Goal: Find specific page/section: Find specific page/section

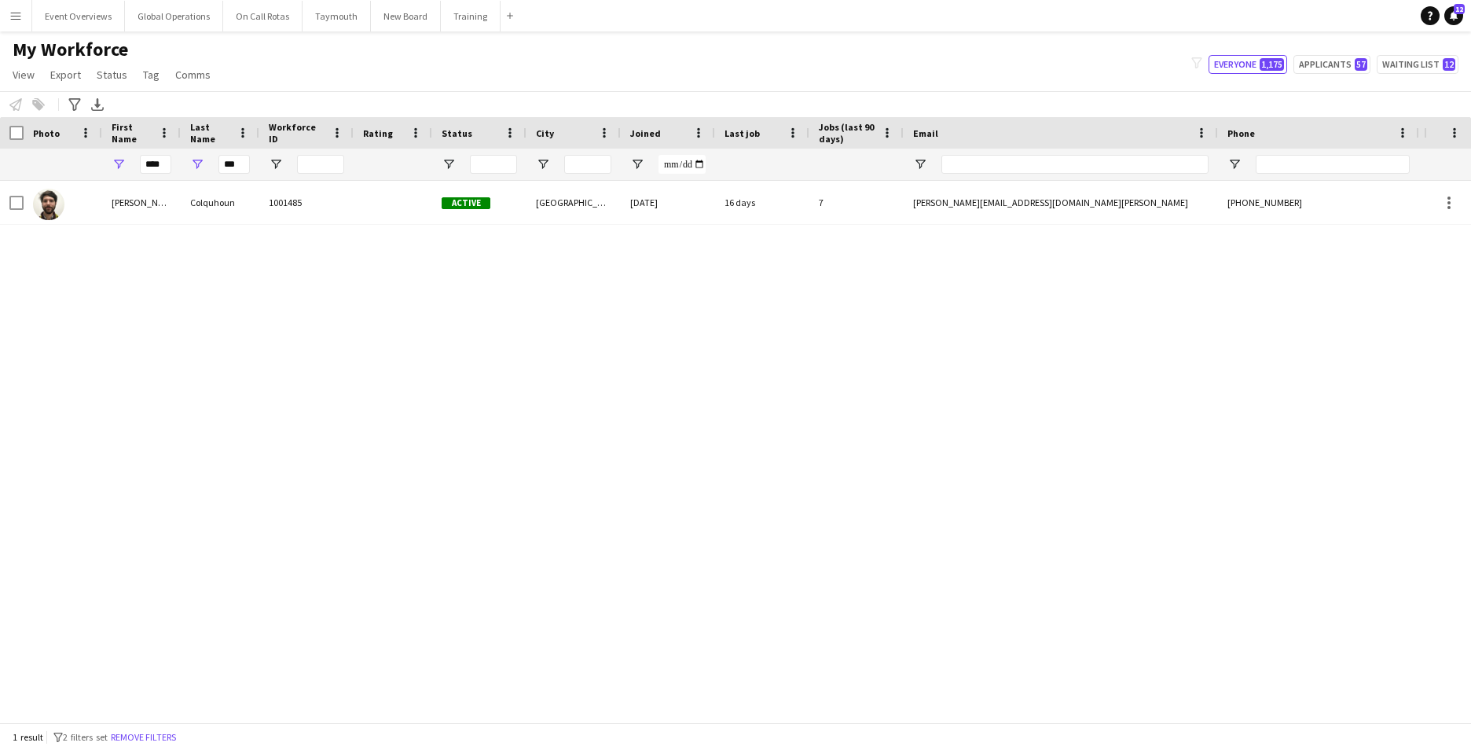
click at [14, 14] on app-icon "Menu" at bounding box center [15, 15] width 13 height 13
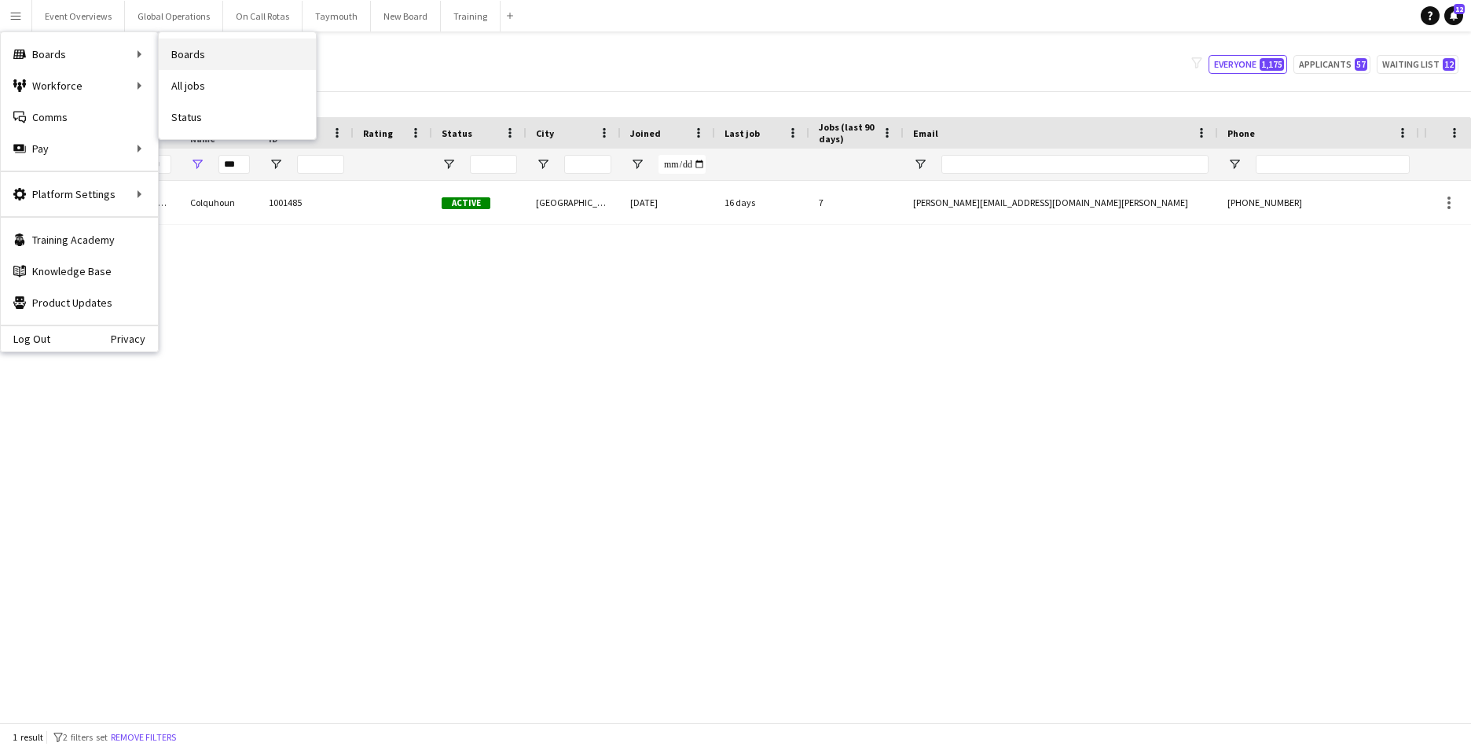
click at [256, 50] on link "Boards" at bounding box center [237, 54] width 157 height 31
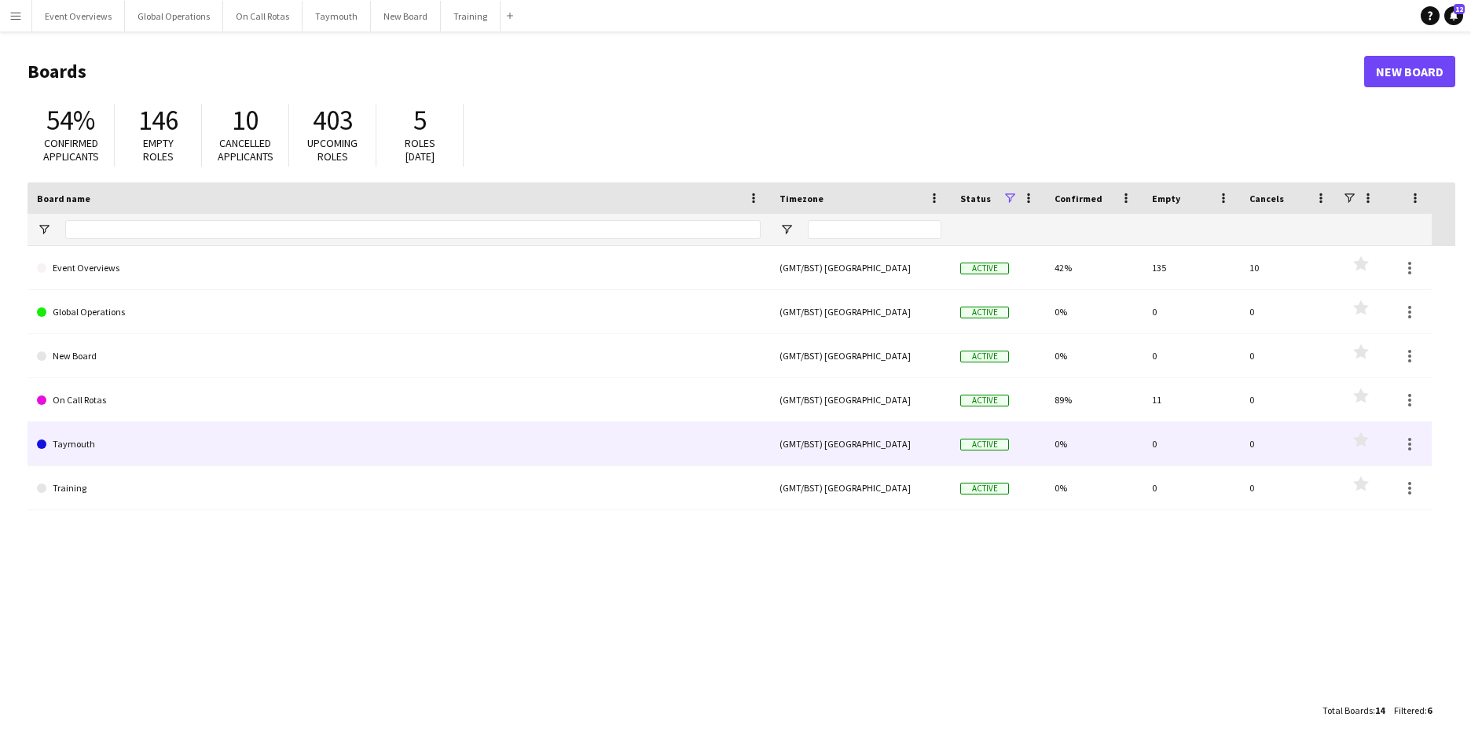
click at [83, 432] on link "Taymouth" at bounding box center [399, 444] width 724 height 44
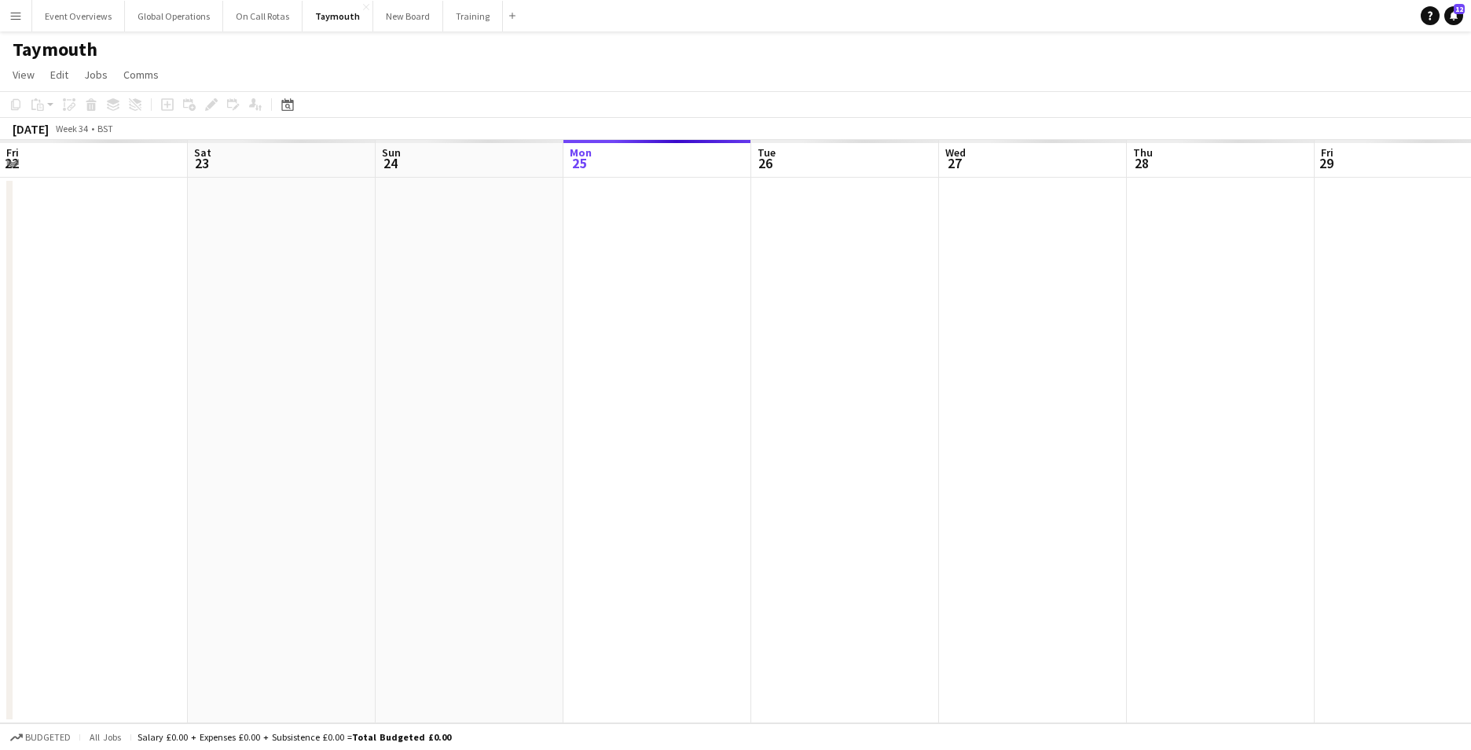
scroll to position [0, 376]
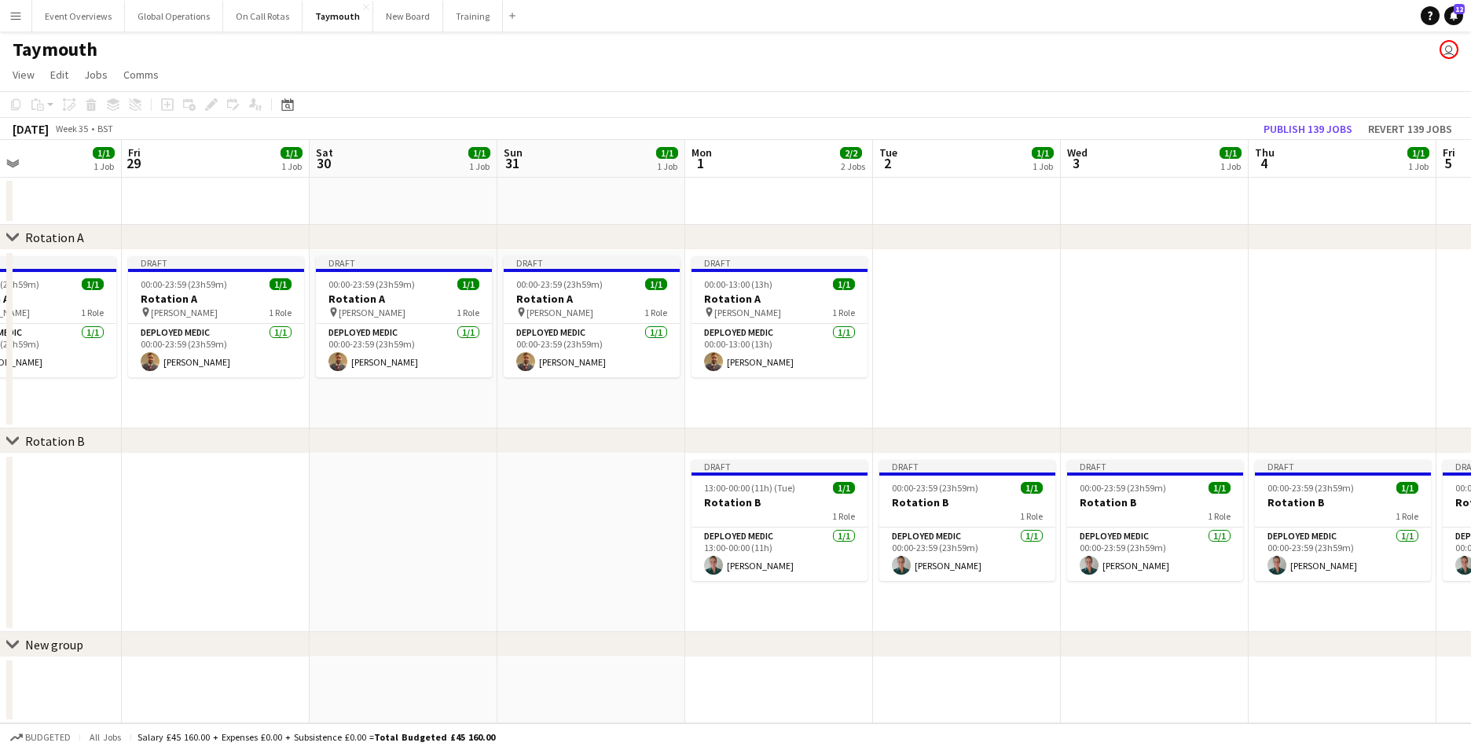
drag, startPoint x: 1109, startPoint y: 482, endPoint x: 291, endPoint y: 496, distance: 818.1
click at [291, 496] on app-calendar-viewport "Mon 25 1/1 1 Job Tue 26 1/1 1 Job Wed 27 1/1 1 Job Thu 28 1/1 1 Job Fri 29 1/1 …" at bounding box center [735, 431] width 1471 height 583
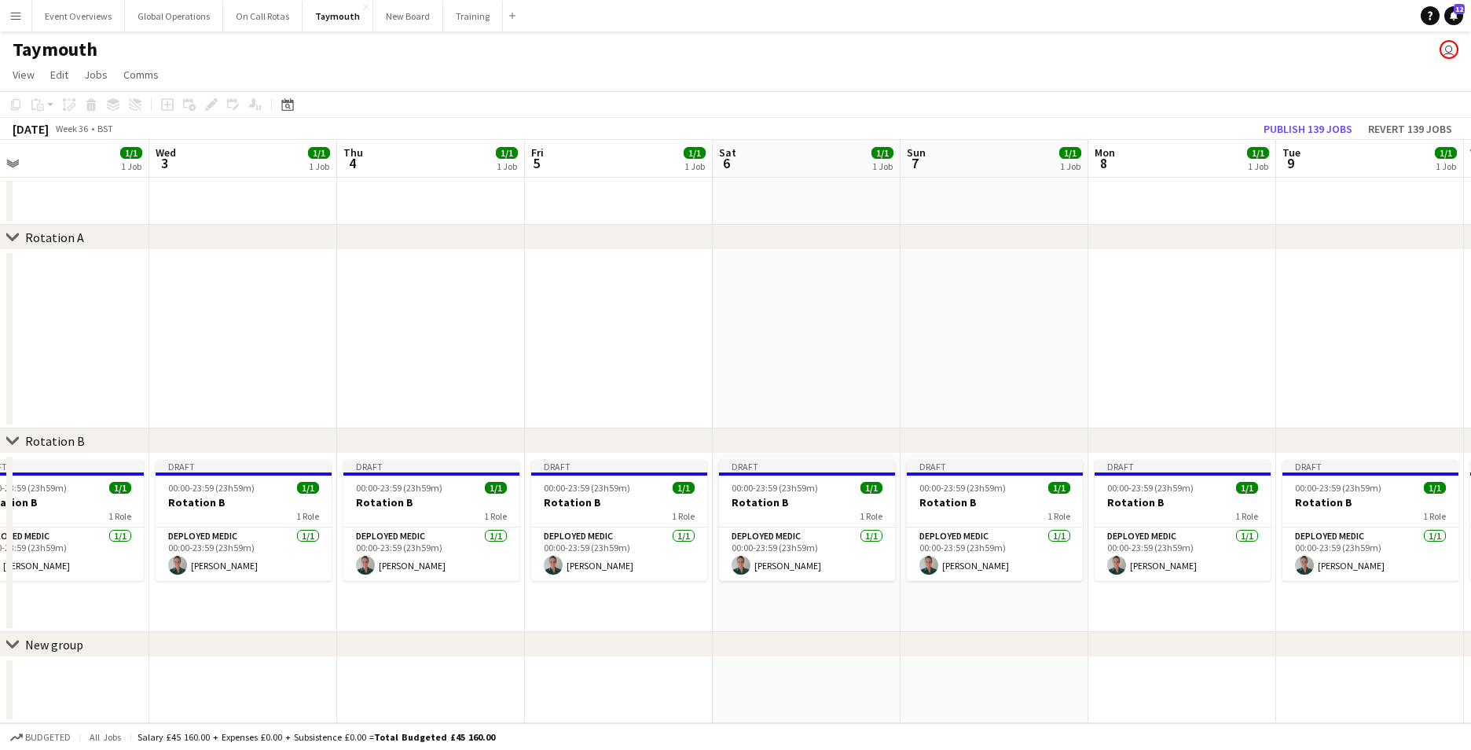
drag, startPoint x: 1228, startPoint y: 509, endPoint x: 317, endPoint y: 496, distance: 910.8
click at [317, 496] on app-calendar-viewport "Sat 30 1/1 1 Job Sun 31 1/1 1 Job Mon 1 2/2 2 Jobs Tue 2 1/1 1 Job Wed 3 1/1 1 …" at bounding box center [735, 431] width 1471 height 583
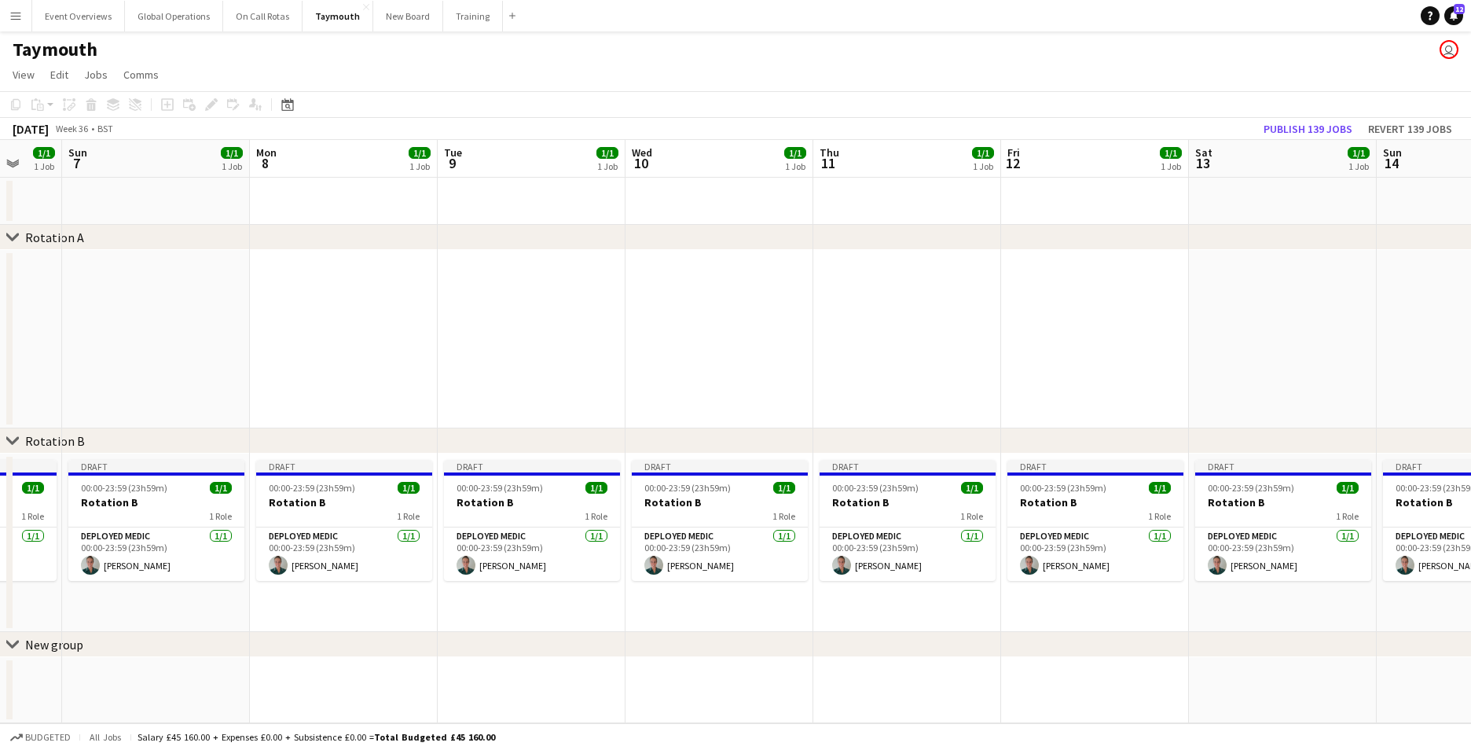
drag, startPoint x: 1011, startPoint y: 537, endPoint x: 173, endPoint y: 488, distance: 839.8
click at [173, 488] on app-calendar-viewport "Thu 4 1/1 1 Job Fri 5 1/1 1 Job Sat 6 1/1 1 Job Sun 7 1/1 1 Job Mon 8 1/1 1 Job…" at bounding box center [735, 431] width 1471 height 583
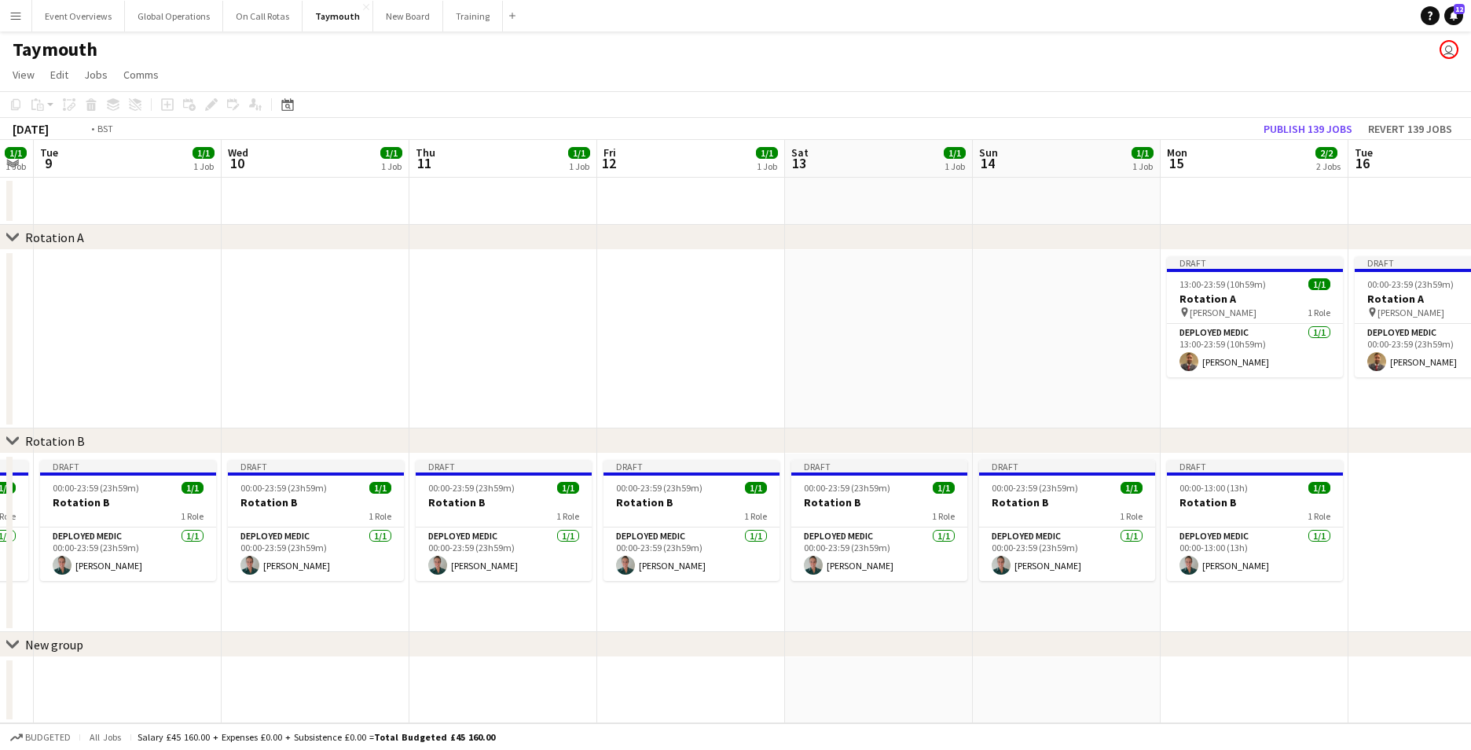
scroll to position [0, 600]
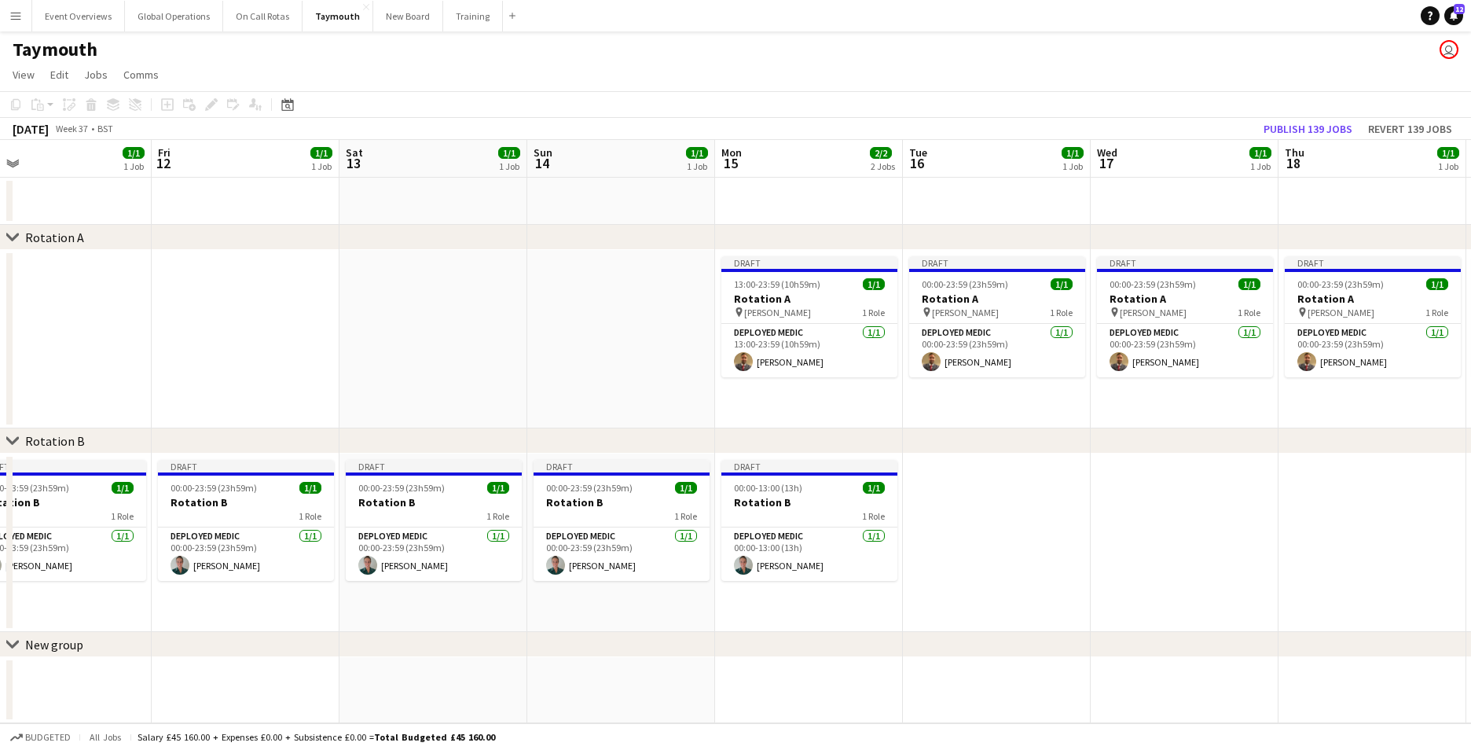
drag, startPoint x: 963, startPoint y: 567, endPoint x: 114, endPoint y: 512, distance: 851.2
click at [114, 512] on app-calendar-viewport "Mon 8 1/1 1 Job Tue 9 1/1 1 Job Wed 10 1/1 1 Job Thu 11 1/1 1 Job Fri 12 1/1 1 …" at bounding box center [735, 431] width 1471 height 583
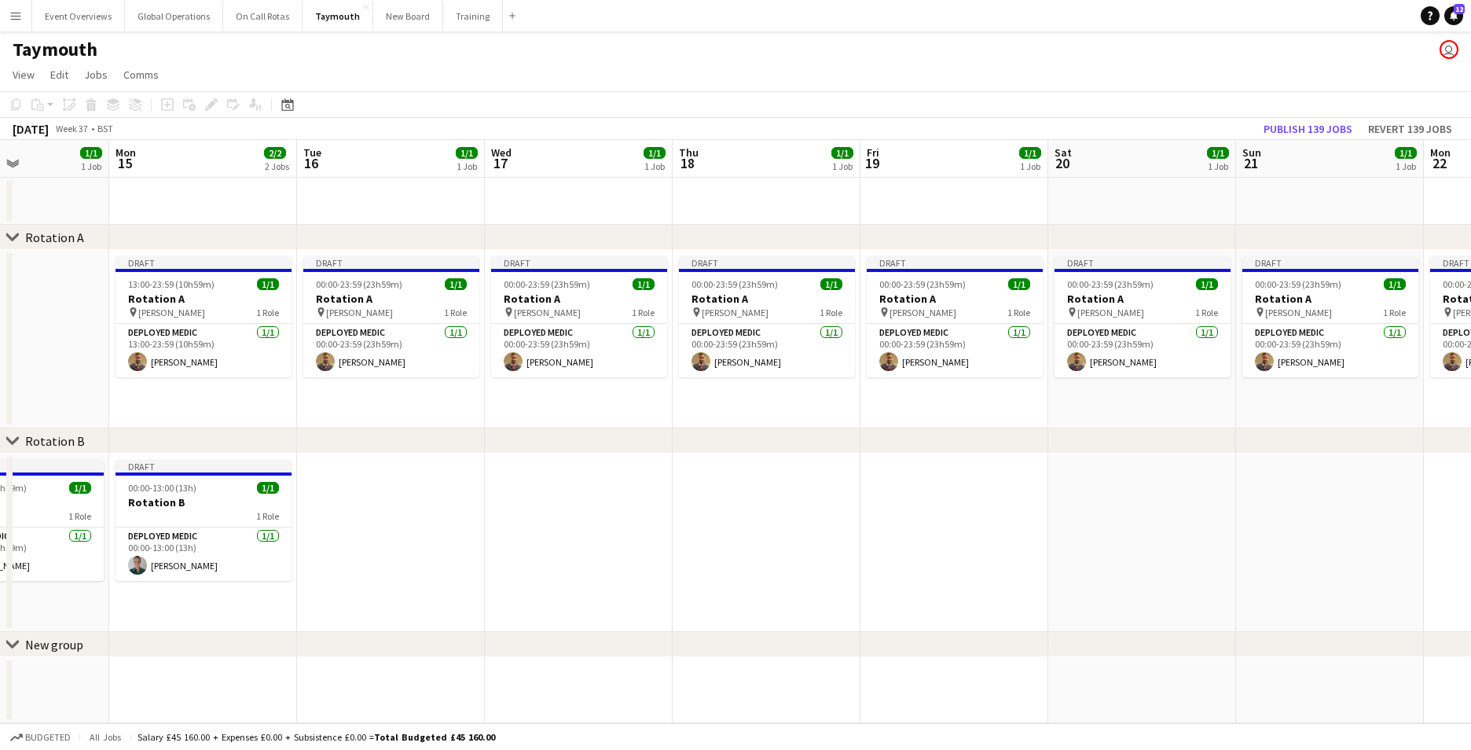
scroll to position [0, 558]
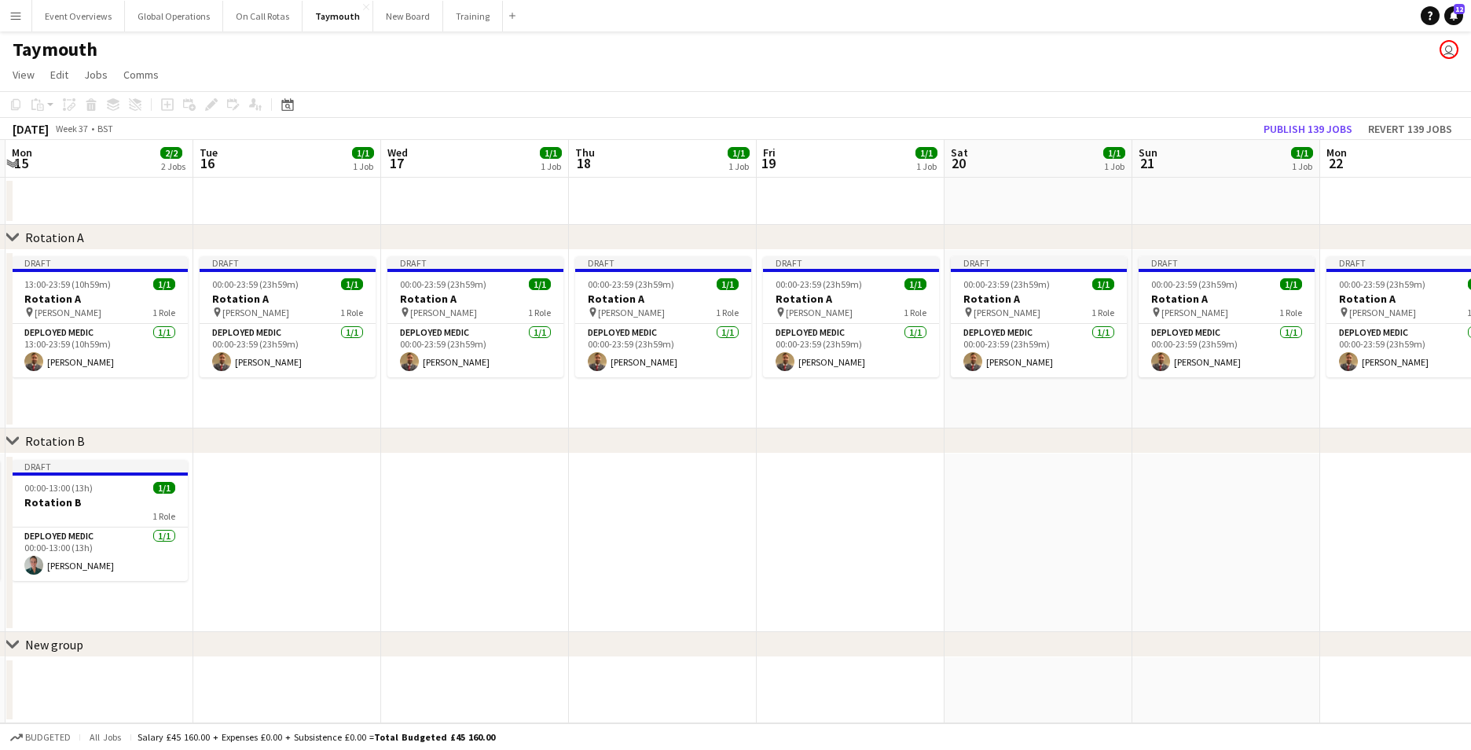
drag, startPoint x: 1141, startPoint y: 512, endPoint x: 431, endPoint y: 519, distance: 709.6
click at [431, 519] on app-calendar-viewport "Fri 12 1/1 1 Job Sat 13 1/1 1 Job Sun 14 1/1 1 Job Mon 15 2/2 2 Jobs Tue 16 1/1…" at bounding box center [735, 431] width 1471 height 583
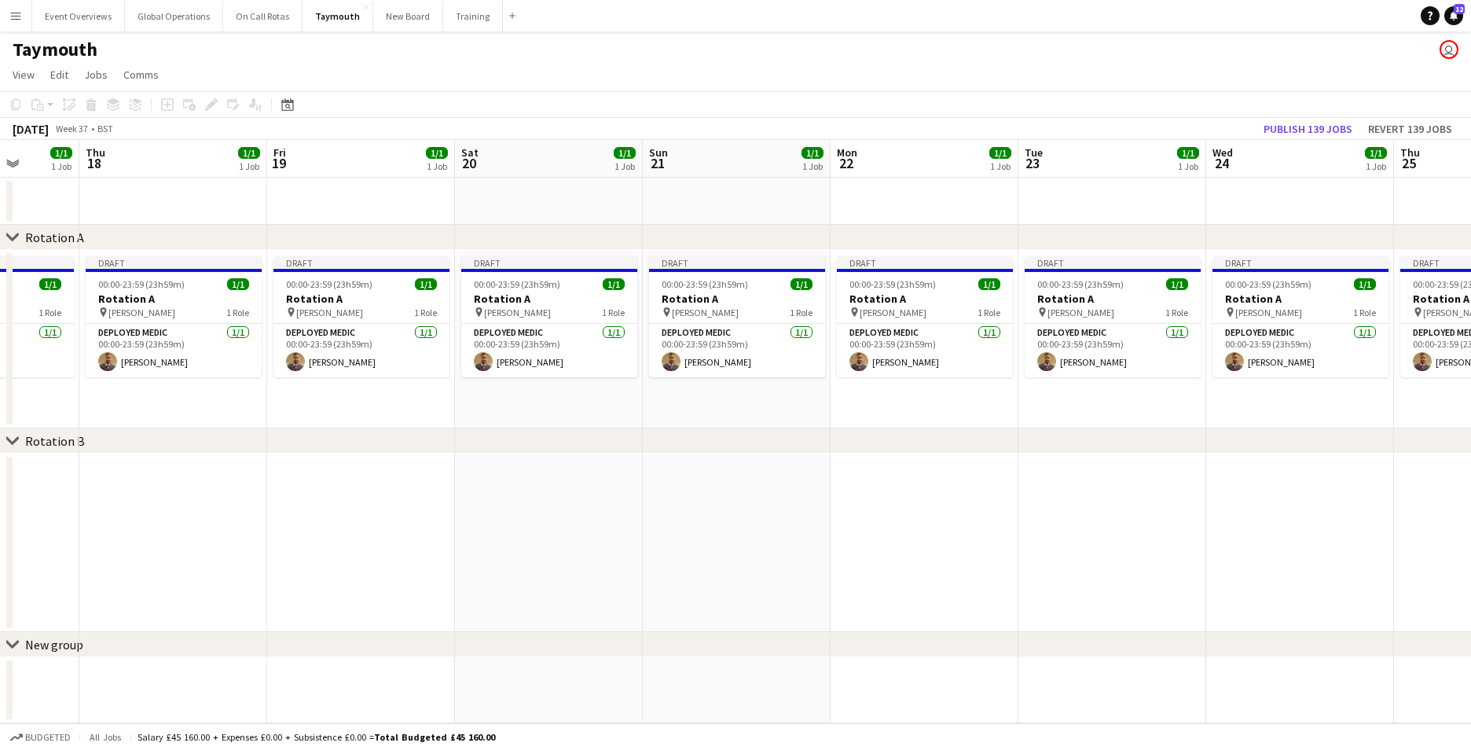
scroll to position [0, 581]
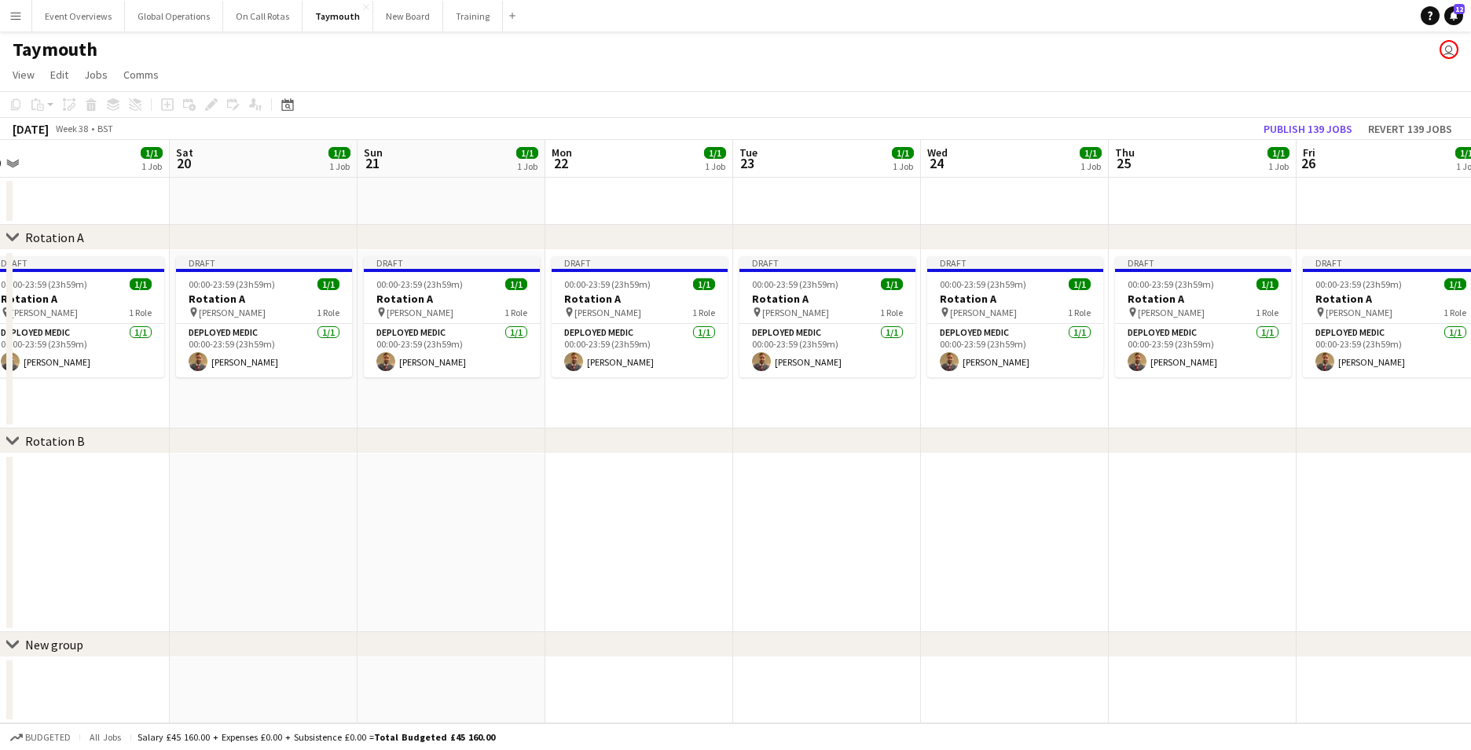
drag, startPoint x: 1187, startPoint y: 521, endPoint x: 413, endPoint y: 533, distance: 774.8
click at [413, 533] on app-calendar-viewport "Tue 16 1/1 1 Job Wed 17 1/1 1 Job Thu 18 1/1 1 Job Fri 19 1/1 1 Job Sat 20 1/1 …" at bounding box center [735, 431] width 1471 height 583
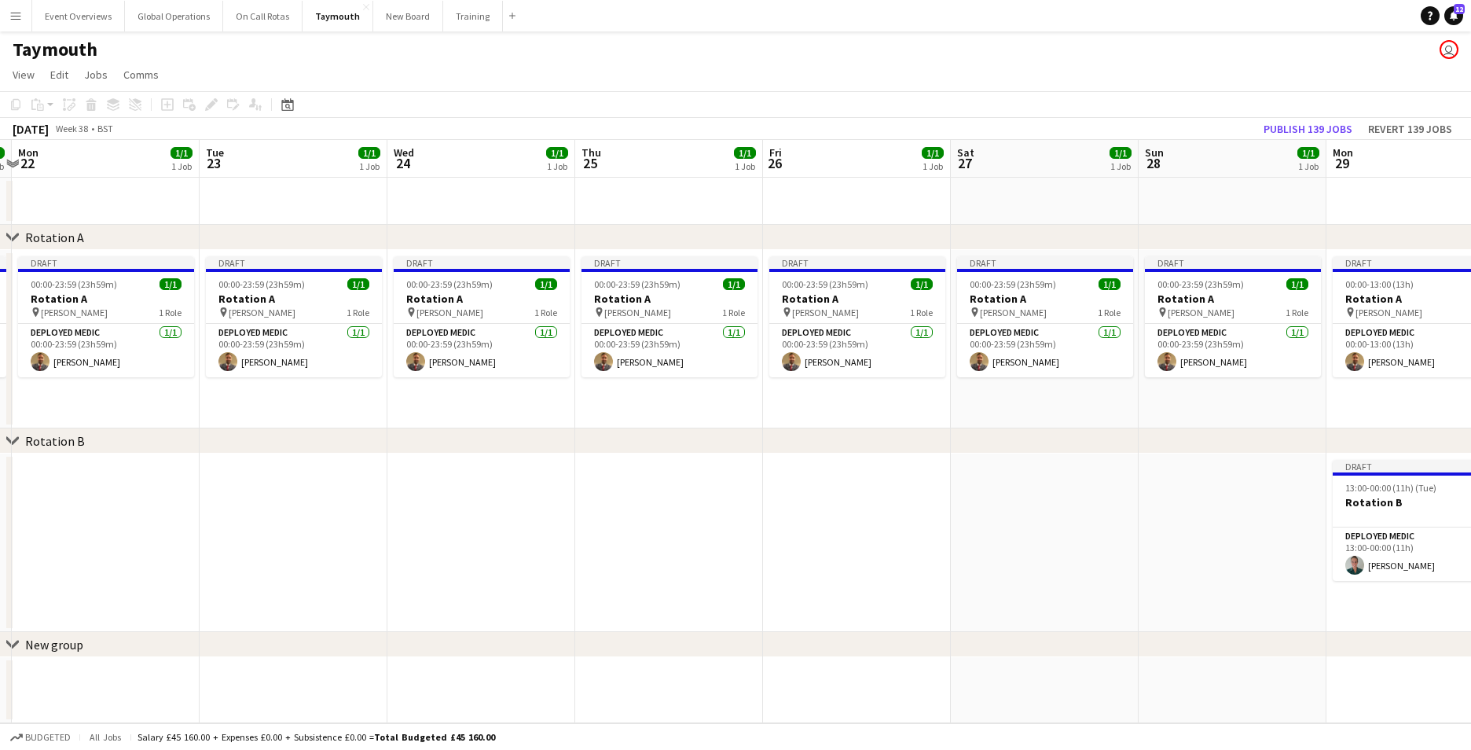
scroll to position [0, 507]
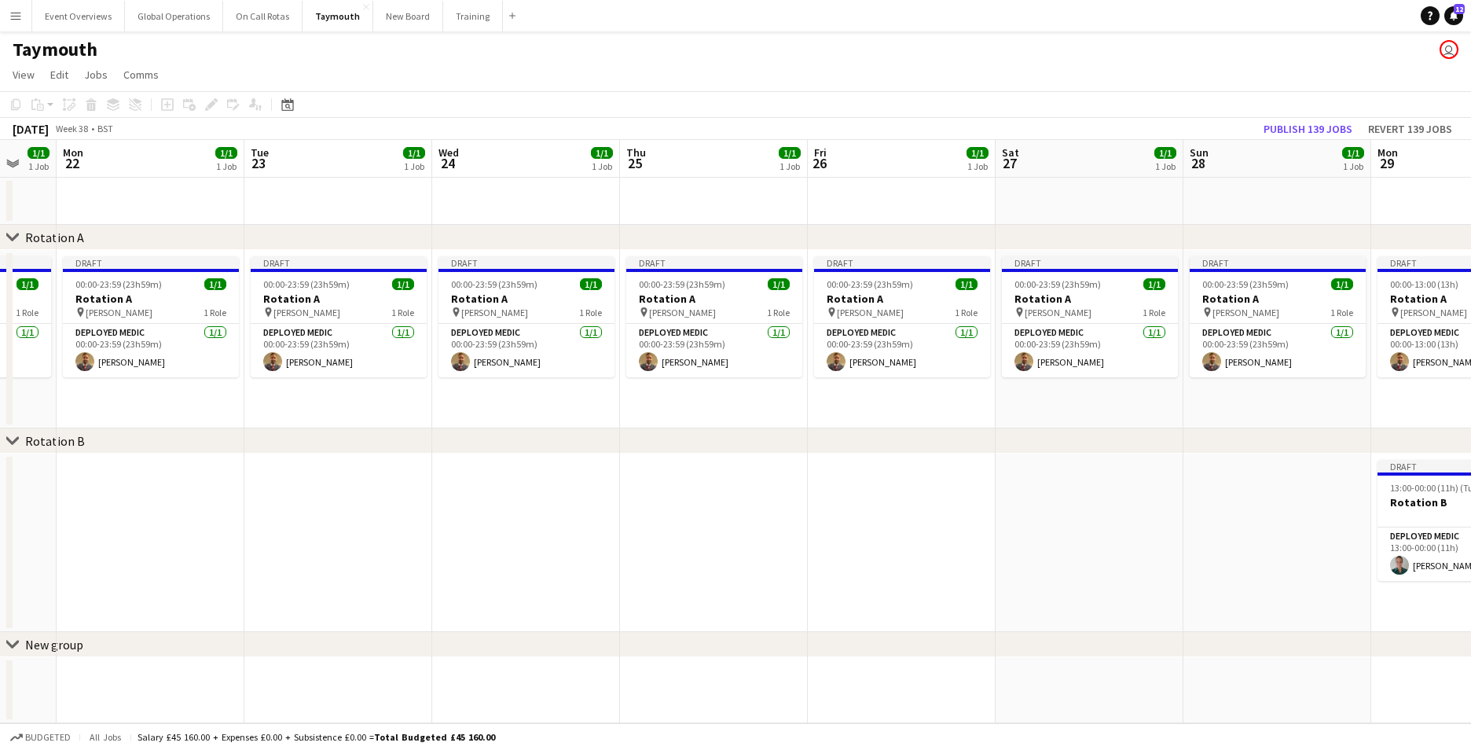
drag, startPoint x: 1036, startPoint y: 536, endPoint x: 706, endPoint y: 545, distance: 330.9
click at [706, 545] on app-calendar-viewport "Fri 19 1/1 1 Job Sat 20 1/1 1 Job Sun 21 1/1 1 Job Mon 22 1/1 1 Job Tue 23 1/1 …" at bounding box center [735, 431] width 1471 height 583
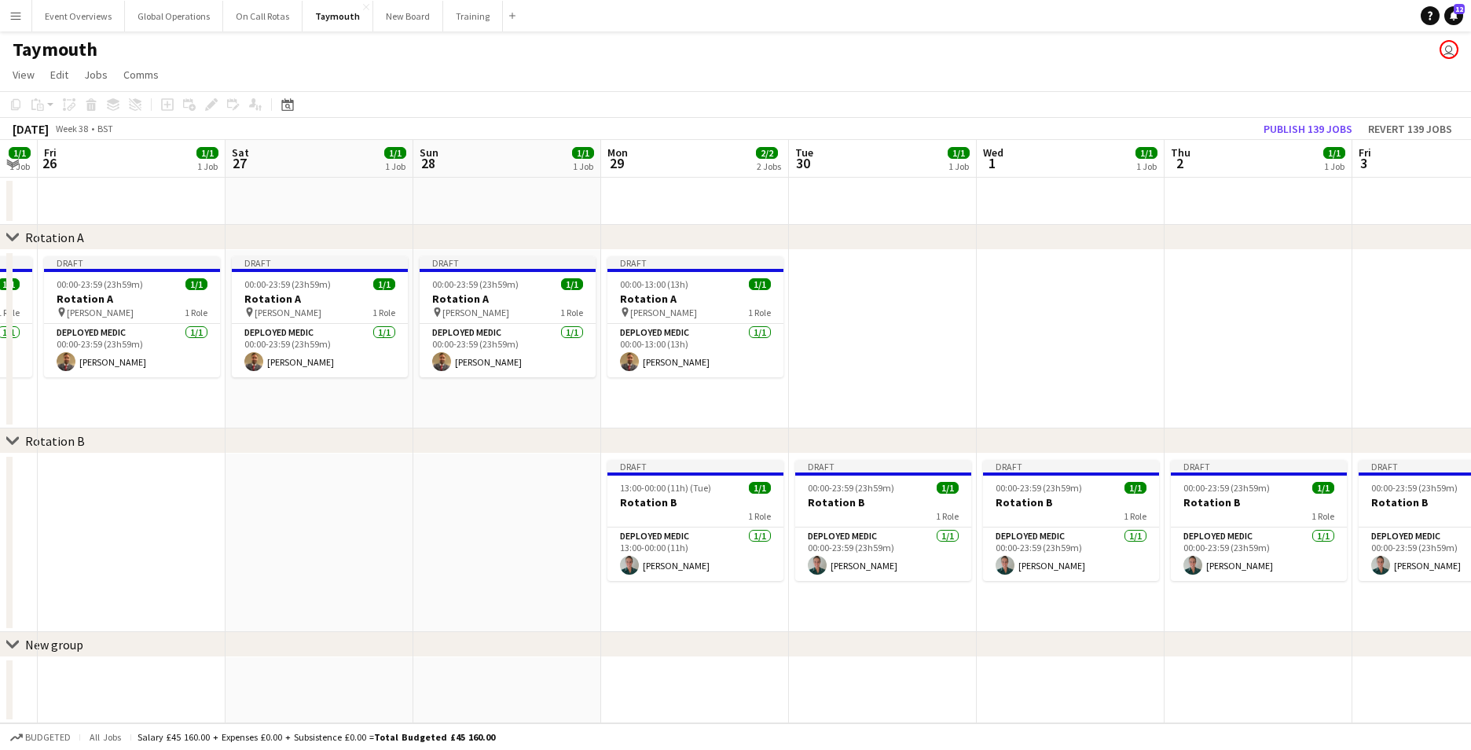
scroll to position [0, 532]
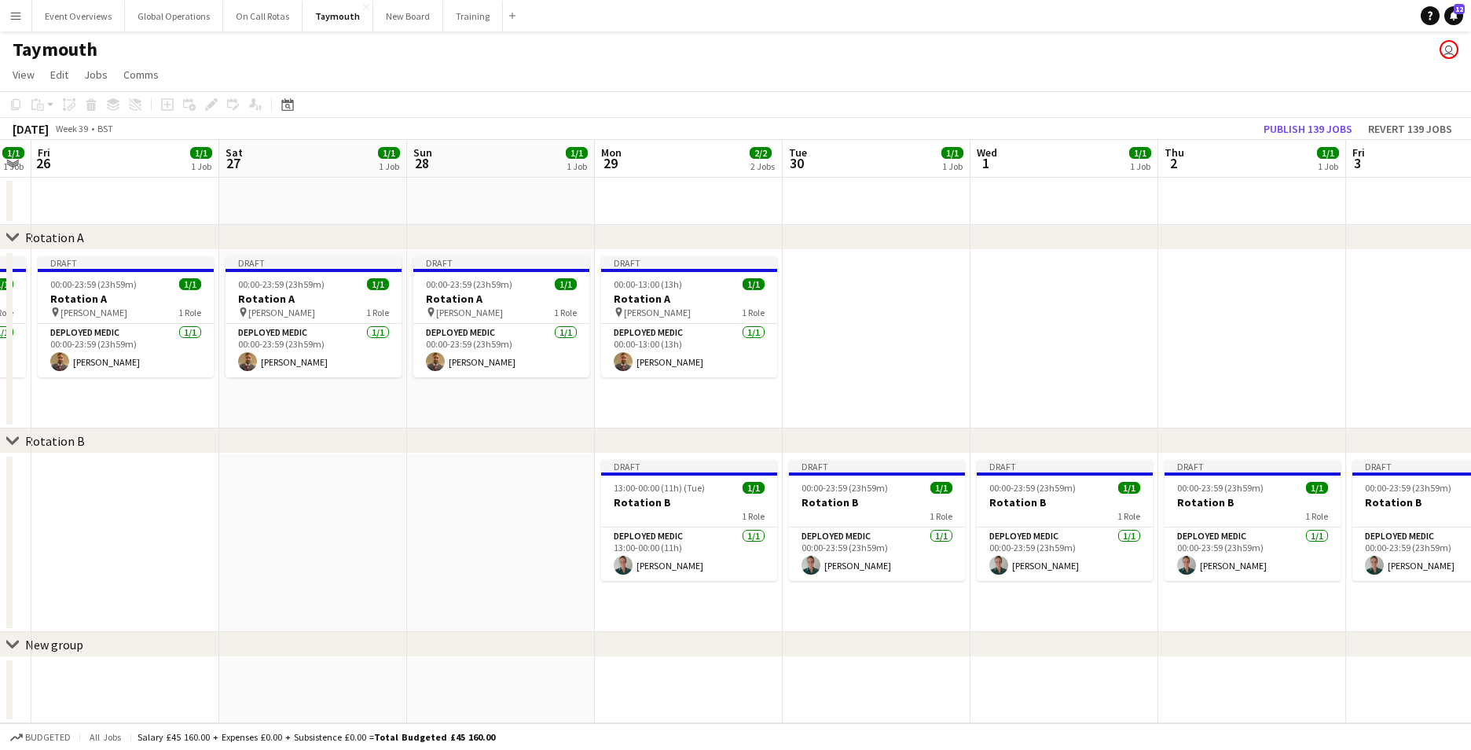
drag, startPoint x: 1123, startPoint y: 552, endPoint x: 372, endPoint y: 548, distance: 751.2
click at [372, 548] on app-calendar-viewport "Tue 23 1/1 1 Job Wed 24 1/1 1 Job Thu 25 1/1 1 Job Fri 26 1/1 1 Job Sat 27 1/1 …" at bounding box center [735, 431] width 1471 height 583
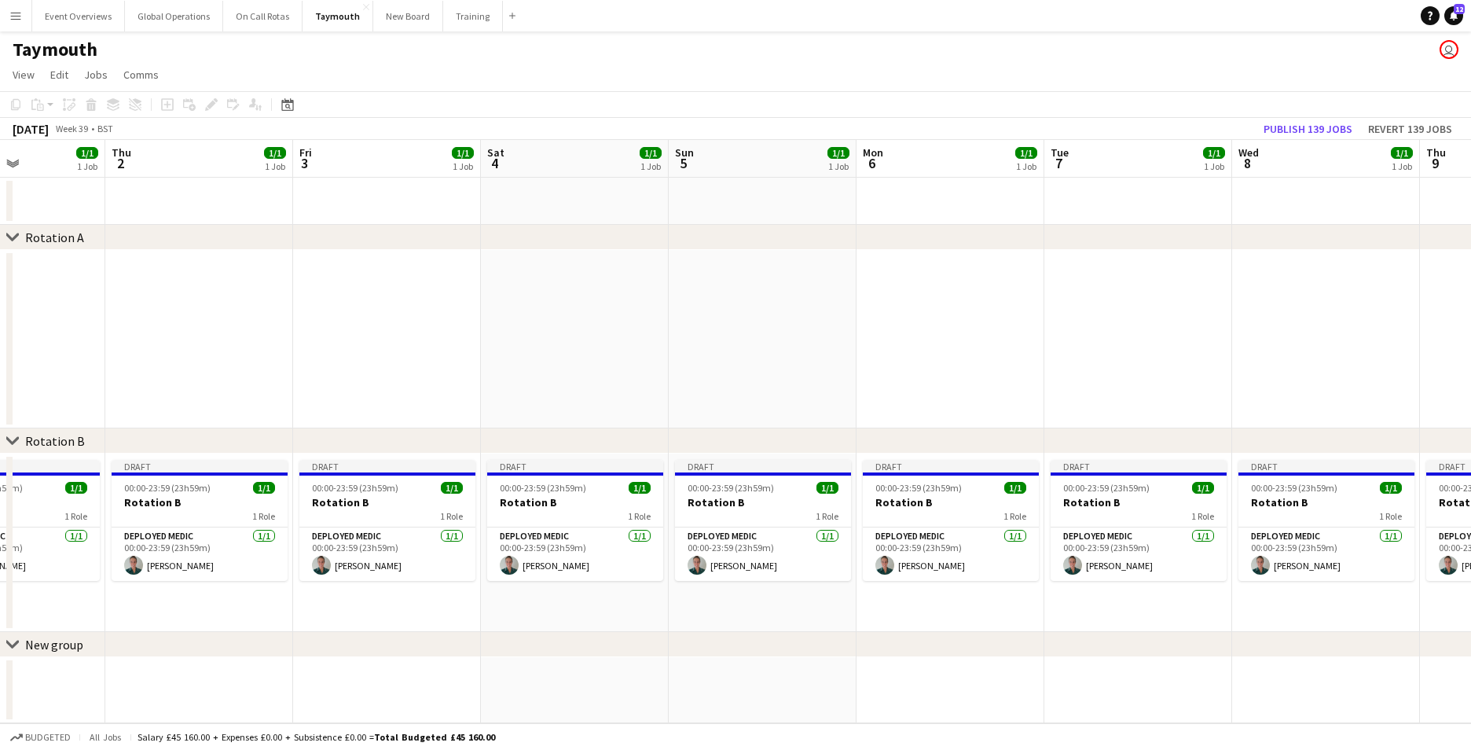
drag, startPoint x: 1241, startPoint y: 596, endPoint x: 189, endPoint y: 537, distance: 1054.5
click at [189, 537] on app-calendar-viewport "Sun 28 1/1 1 Job Mon 29 2/2 2 Jobs Tue 30 1/1 1 Job Wed 1 1/1 1 Job Thu 2 1/1 1…" at bounding box center [735, 431] width 1471 height 583
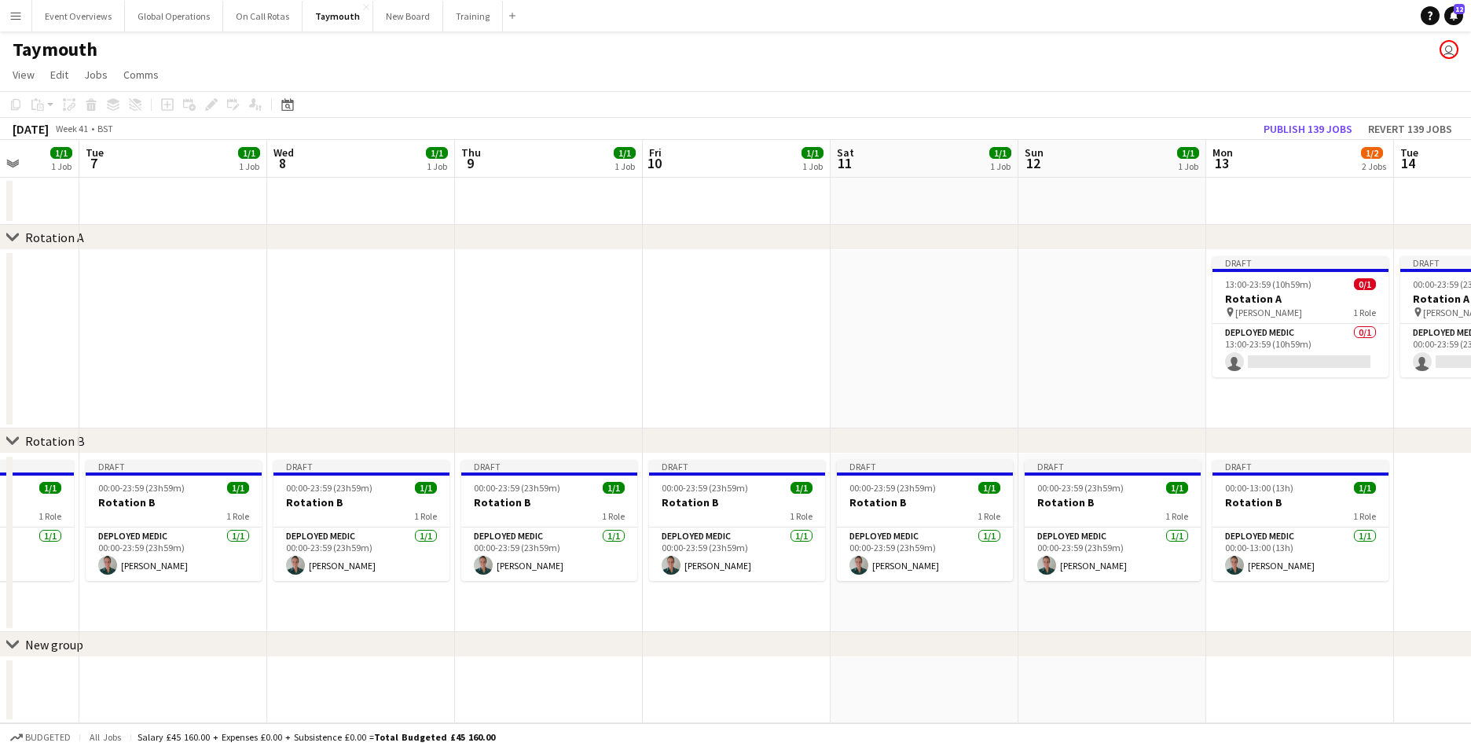
scroll to position [0, 490]
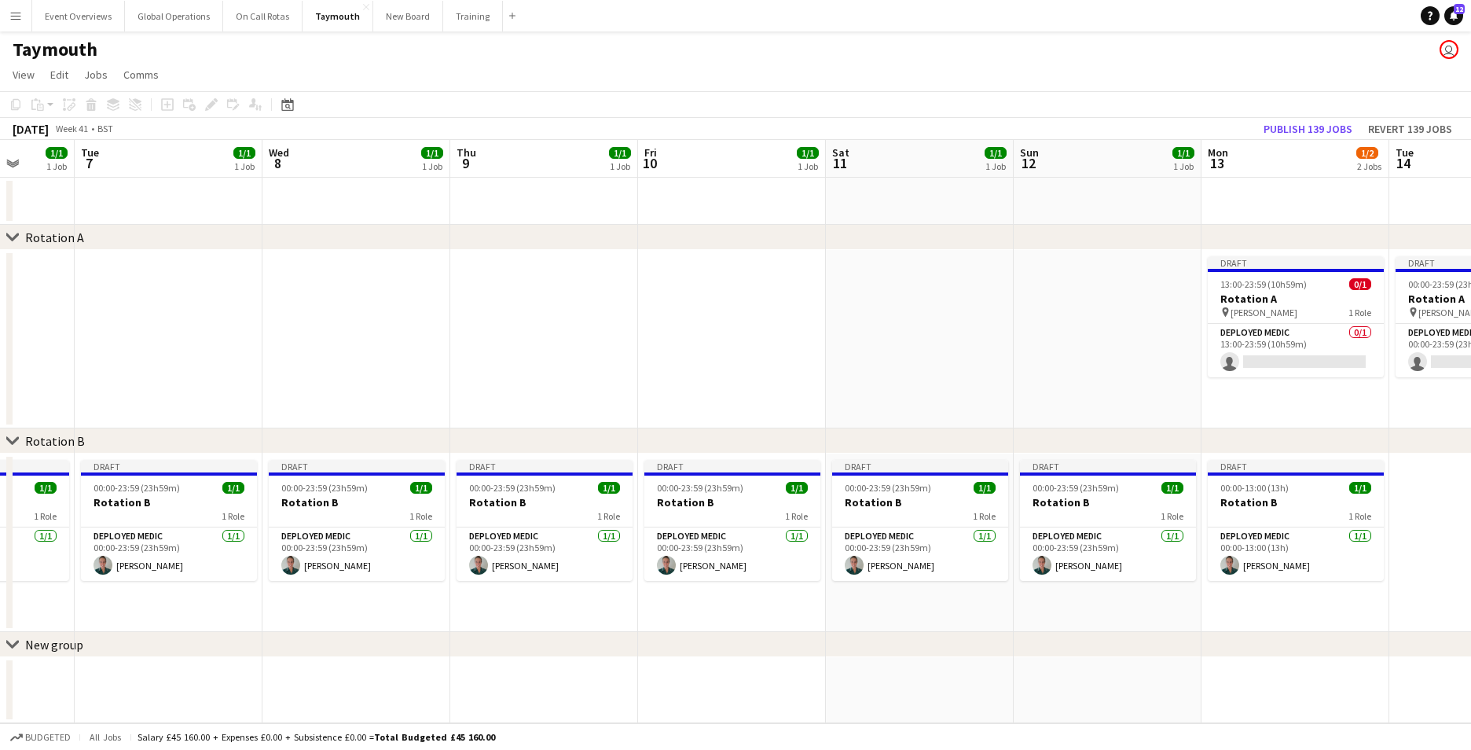
drag, startPoint x: 1010, startPoint y: 578, endPoint x: 68, endPoint y: 508, distance: 944.7
click at [39, 505] on app-calendar-viewport "Sat 4 1/1 1 Job Sun 5 1/1 1 Job Mon 6 1/1 1 Job Tue 7 1/1 1 Job Wed 8 1/1 1 Job…" at bounding box center [735, 431] width 1471 height 583
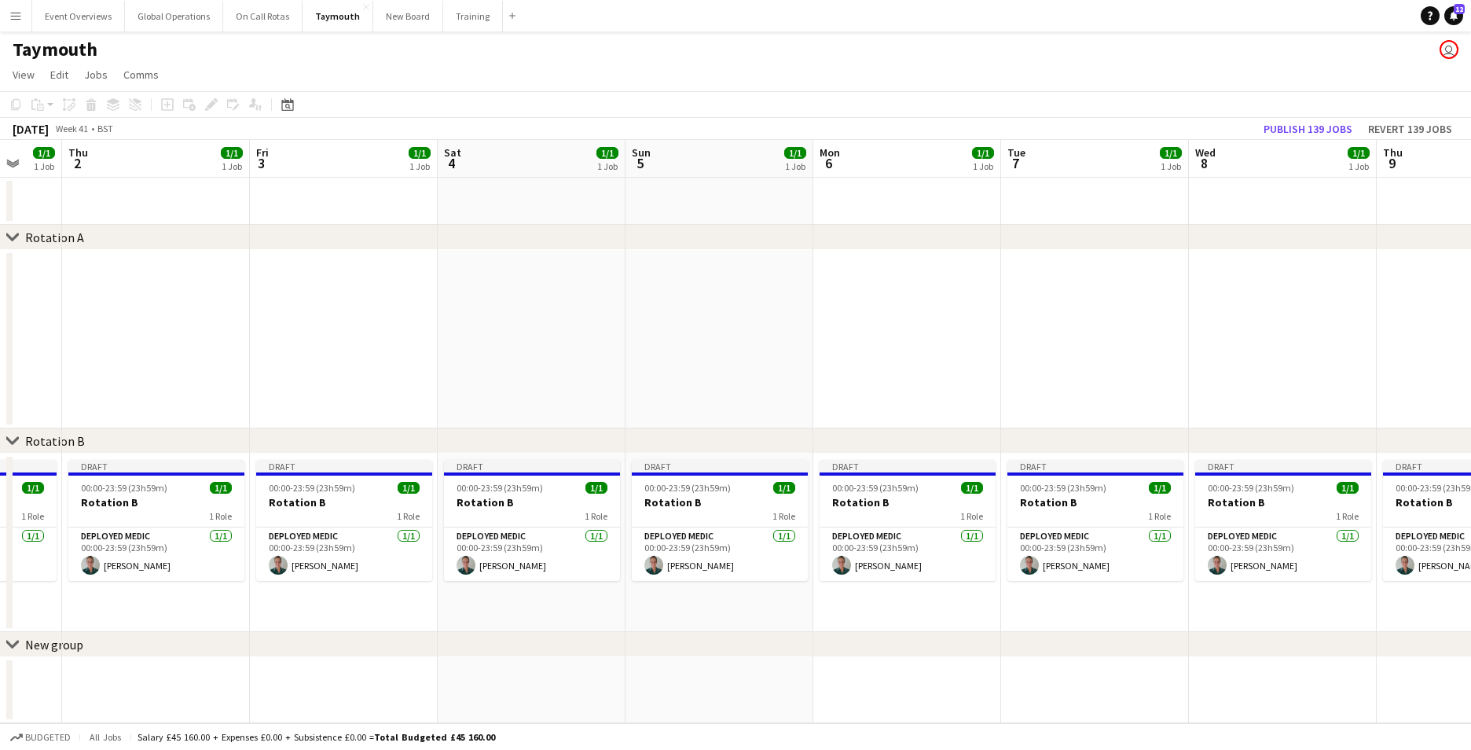
drag, startPoint x: 117, startPoint y: 490, endPoint x: 1045, endPoint y: 488, distance: 928.0
click at [1045, 488] on app-calendar-viewport "Mon 29 2/2 2 Jobs Tue 30 1/1 1 Job Wed 1 1/1 1 Job Thu 2 1/1 1 Job Fri 3 1/1 1 …" at bounding box center [735, 431] width 1471 height 583
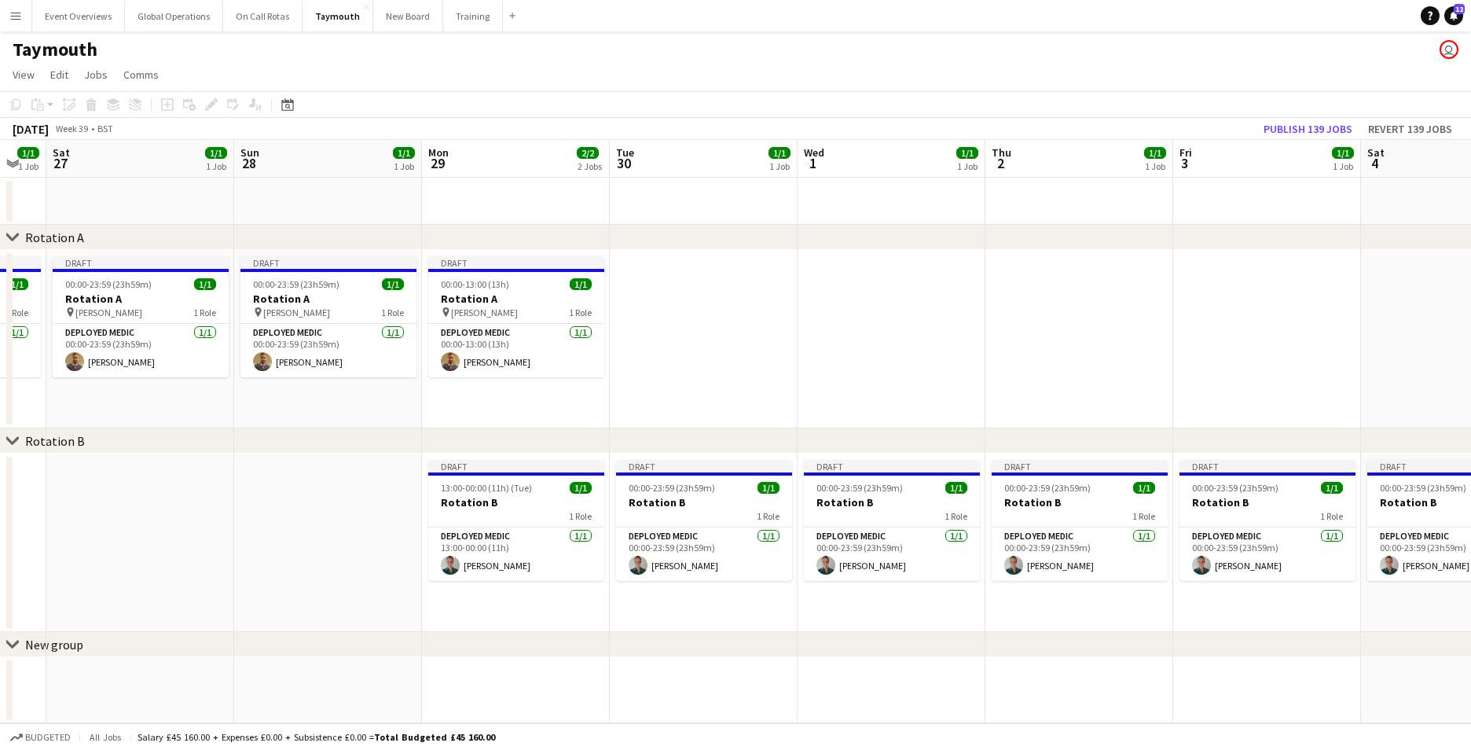
drag, startPoint x: 79, startPoint y: 454, endPoint x: 1003, endPoint y: 467, distance: 923.3
click at [1003, 467] on app-calendar-viewport "Thu 25 1/1 1 Job Fri 26 1/1 1 Job Sat 27 1/1 1 Job Sun 28 1/1 1 Job Mon 29 2/2 …" at bounding box center [735, 431] width 1471 height 583
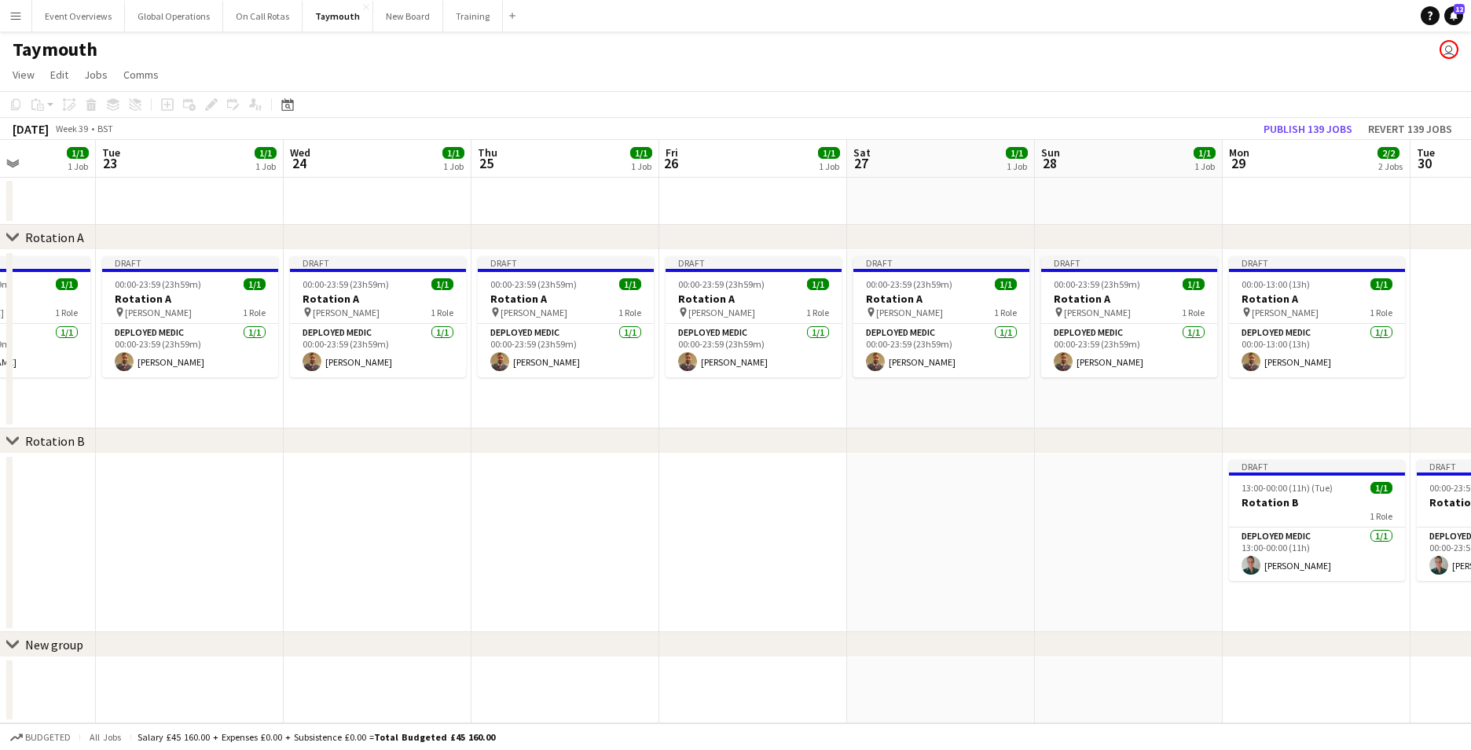
scroll to position [0, 421]
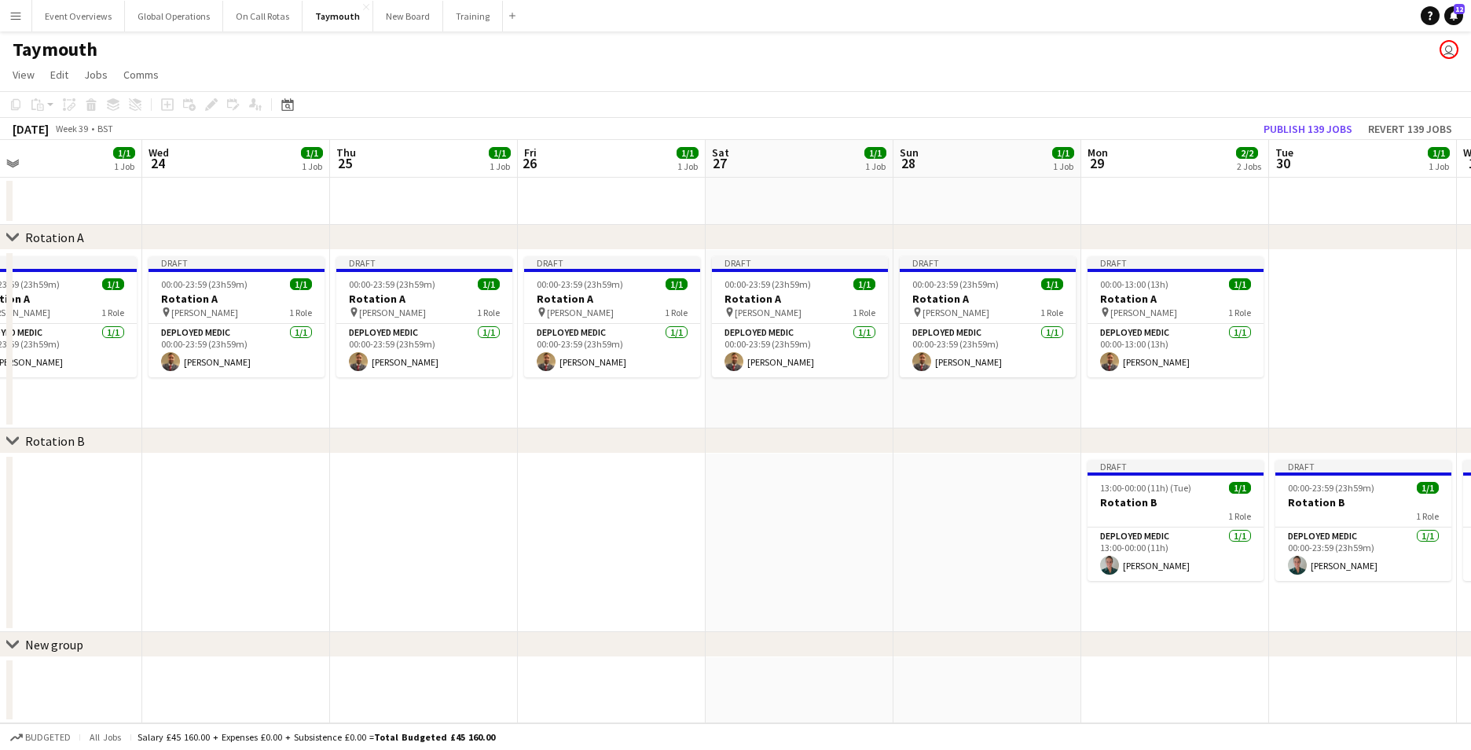
drag, startPoint x: 158, startPoint y: 506, endPoint x: 1005, endPoint y: 519, distance: 847.1
click at [1005, 519] on app-calendar-viewport "Sun 21 1/1 1 Job Mon 22 1/1 1 Job Tue 23 1/1 1 Job Wed 24 1/1 1 Job Thu 25 1/1 …" at bounding box center [735, 431] width 1471 height 583
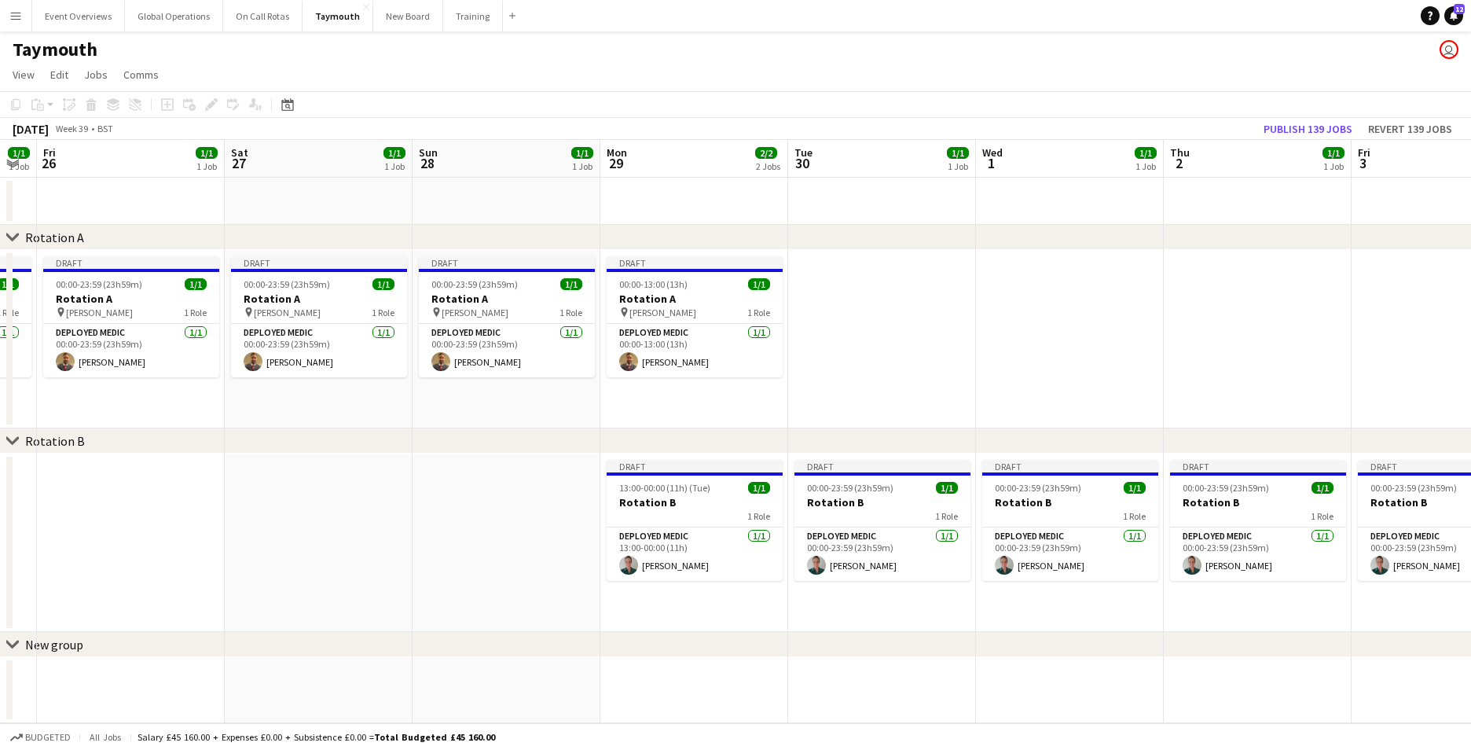
scroll to position [0, 638]
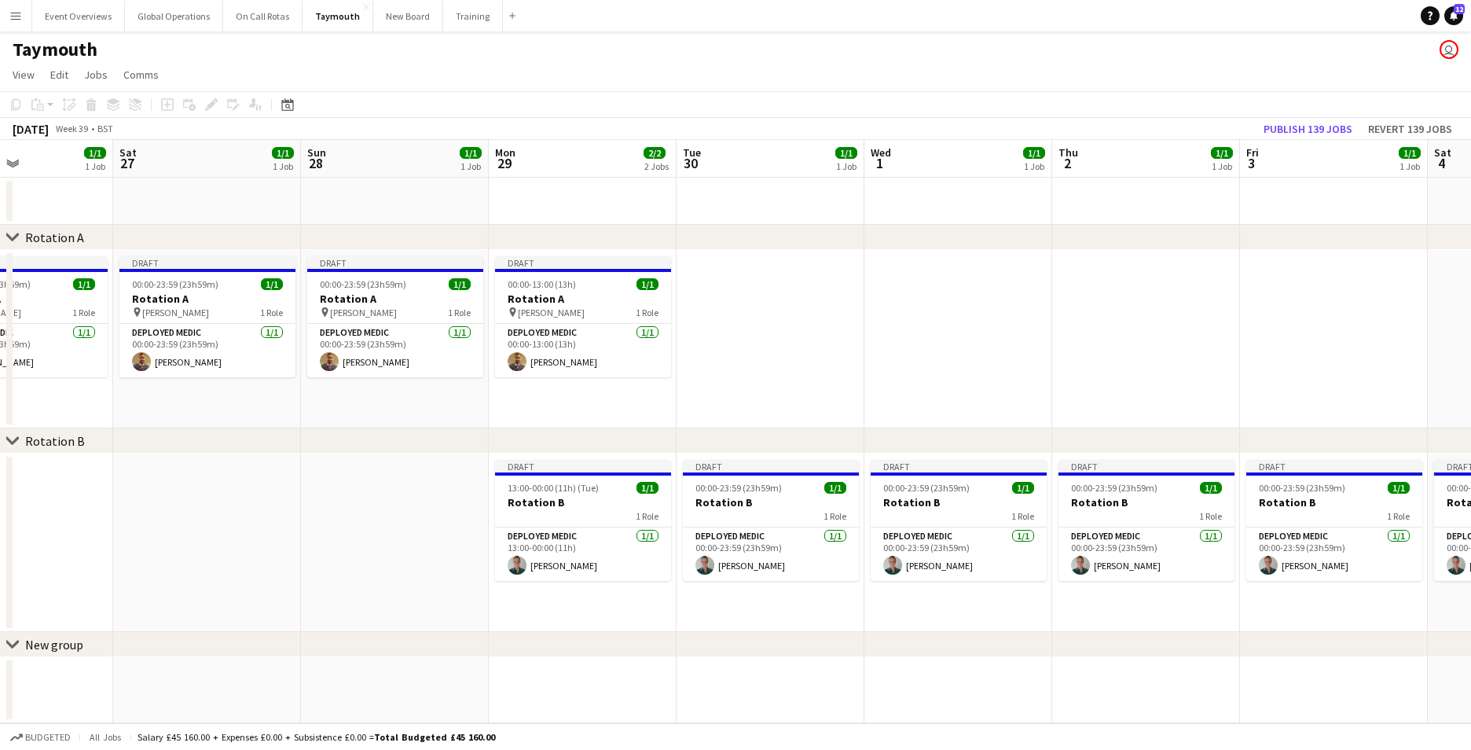
drag, startPoint x: 1075, startPoint y: 581, endPoint x: 295, endPoint y: 622, distance: 781.4
click at [295, 622] on app-calendar-viewport "Tue 23 1/1 1 Job Wed 24 1/1 1 Job Thu 25 1/1 1 Job Fri 26 1/1 1 Job Sat 27 1/1 …" at bounding box center [735, 431] width 1471 height 583
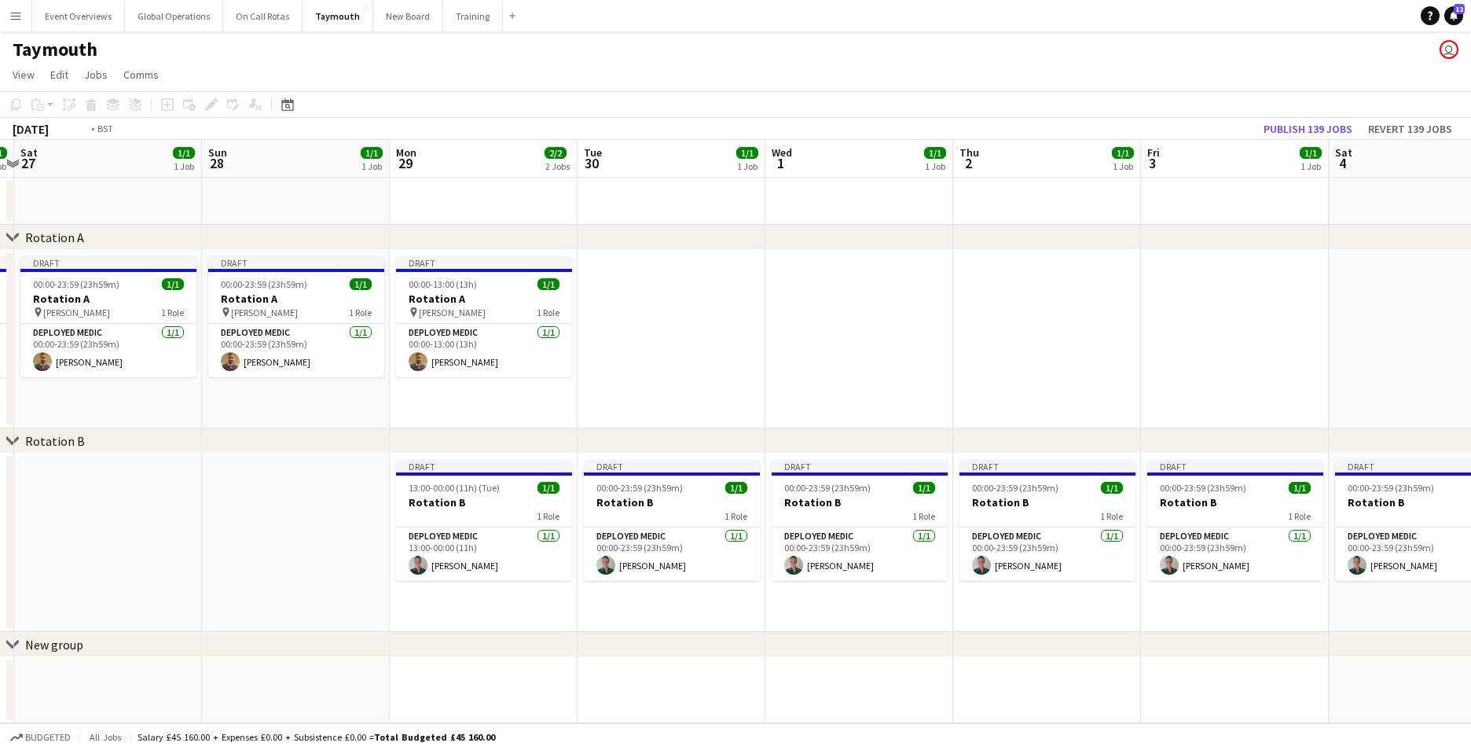
drag, startPoint x: 1088, startPoint y: 661, endPoint x: 416, endPoint y: 610, distance: 674.5
click at [416, 610] on app-calendar-viewport "Wed 24 1/1 1 Job Thu 25 1/1 1 Job Fri 26 1/1 1 Job Sat 27 1/1 1 Job Sun 28 1/1 …" at bounding box center [735, 431] width 1471 height 583
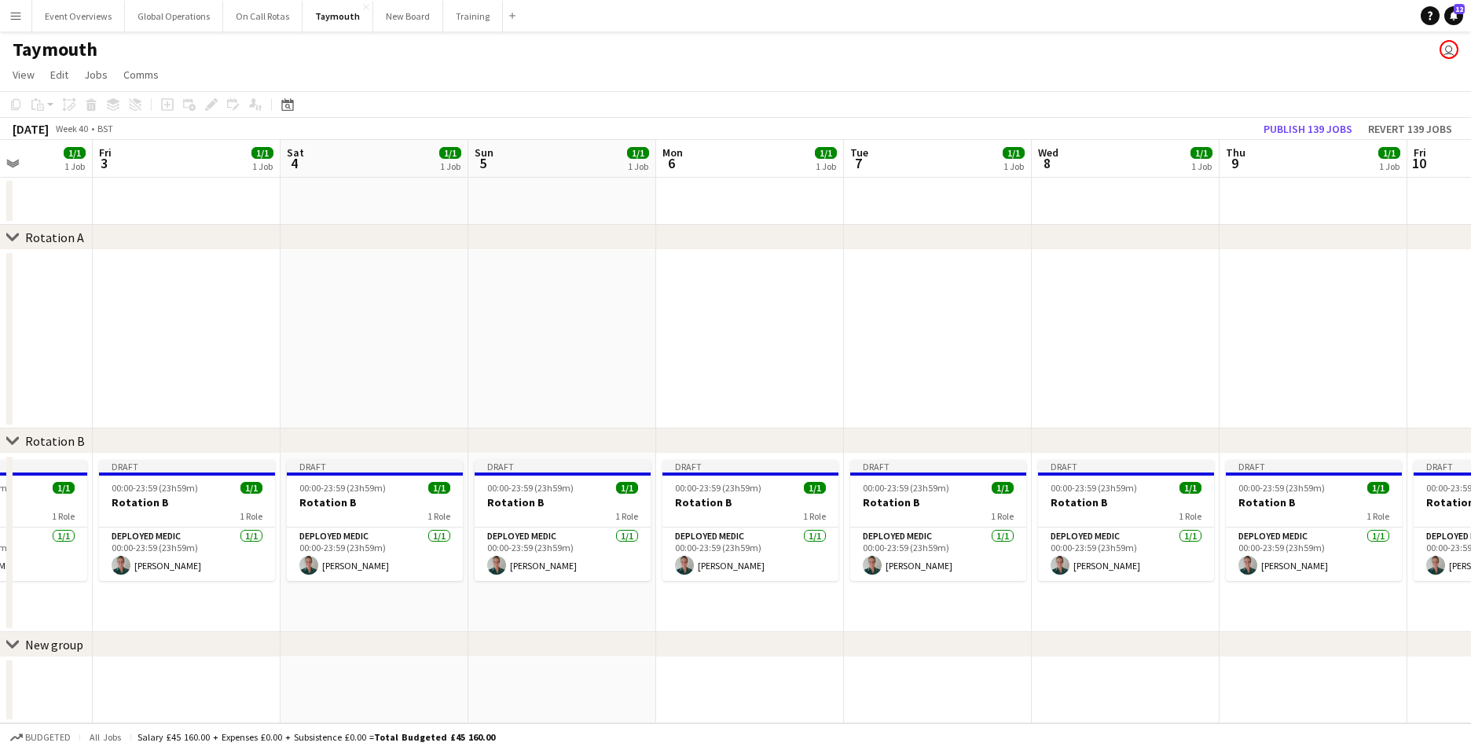
drag, startPoint x: 1161, startPoint y: 673, endPoint x: 438, endPoint y: 645, distance: 722.6
click at [431, 645] on div "chevron-right Rotation A chevron-right Rotation B chevron-right New group Mon 2…" at bounding box center [735, 431] width 1471 height 583
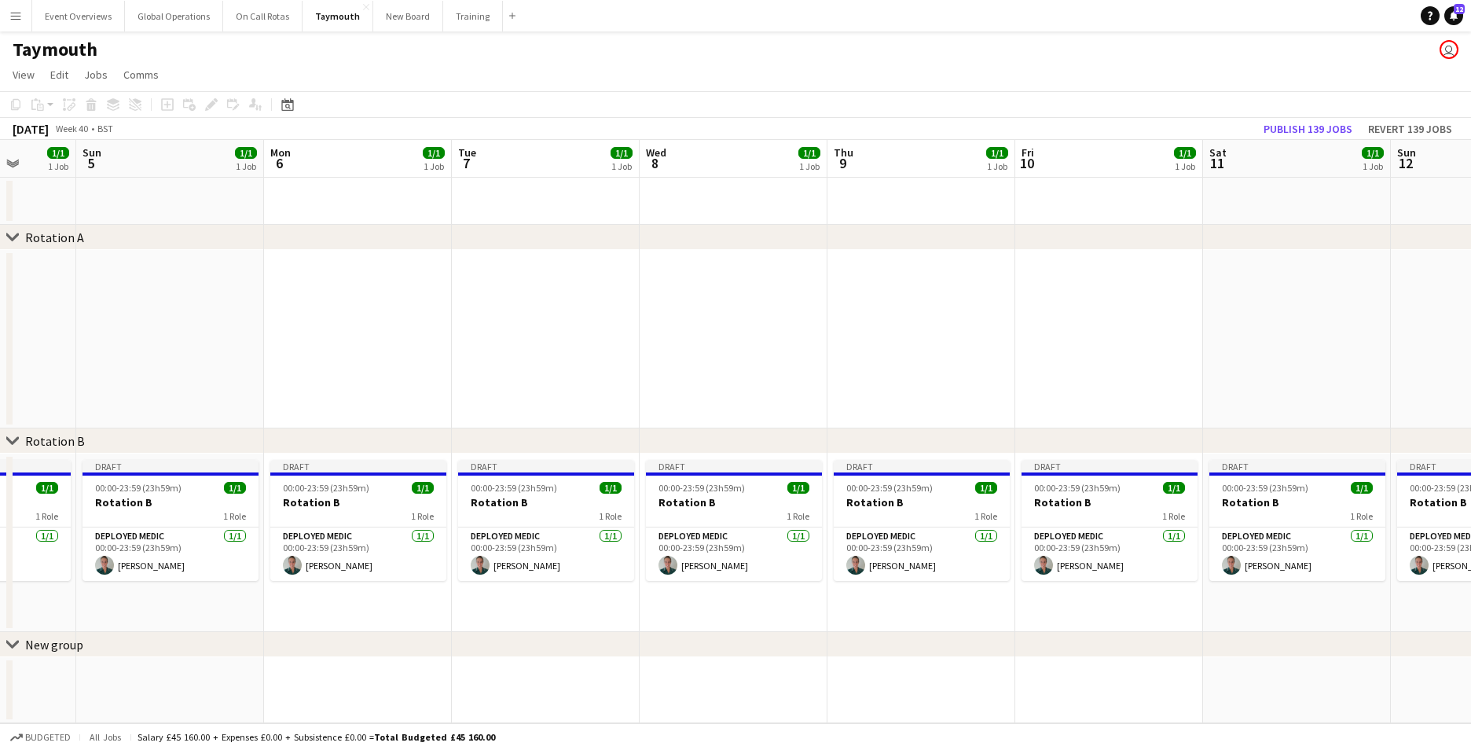
drag, startPoint x: 1116, startPoint y: 680, endPoint x: 452, endPoint y: 641, distance: 665.1
click at [452, 641] on div "chevron-right Rotation A chevron-right Rotation B chevron-right New group Thu 2…" at bounding box center [735, 431] width 1471 height 583
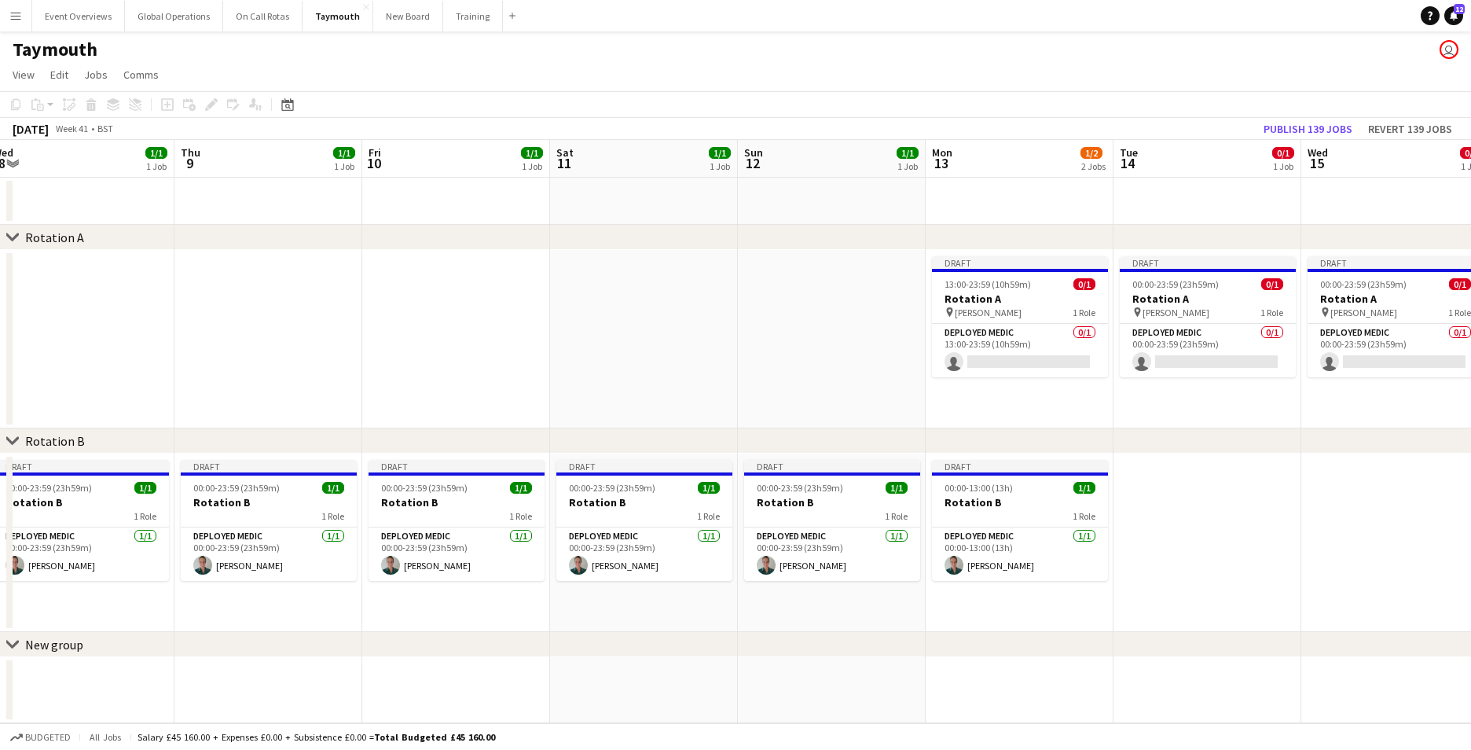
drag, startPoint x: 1044, startPoint y: 657, endPoint x: 582, endPoint y: 628, distance: 462.9
click at [566, 627] on app-calendar-viewport "Sun 5 1/1 1 Job Mon 6 1/1 1 Job Tue 7 1/1 1 Job Wed 8 1/1 1 Job Thu 9 1/1 1 Job…" at bounding box center [735, 431] width 1471 height 583
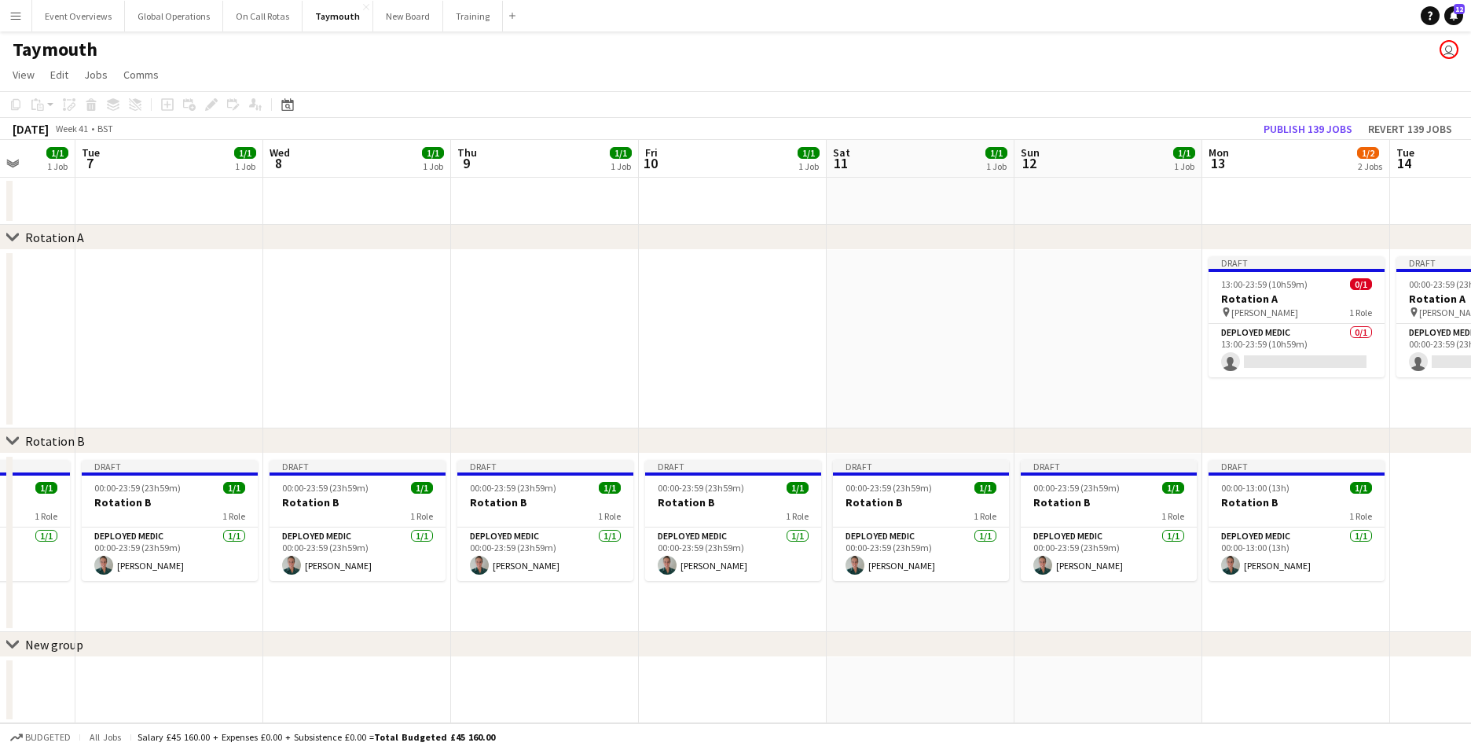
drag, startPoint x: 432, startPoint y: 409, endPoint x: 885, endPoint y: 456, distance: 455.0
click at [1076, 442] on div "chevron-right Rotation A chevron-right Rotation B chevron-right New group Sat 4…" at bounding box center [735, 431] width 1471 height 583
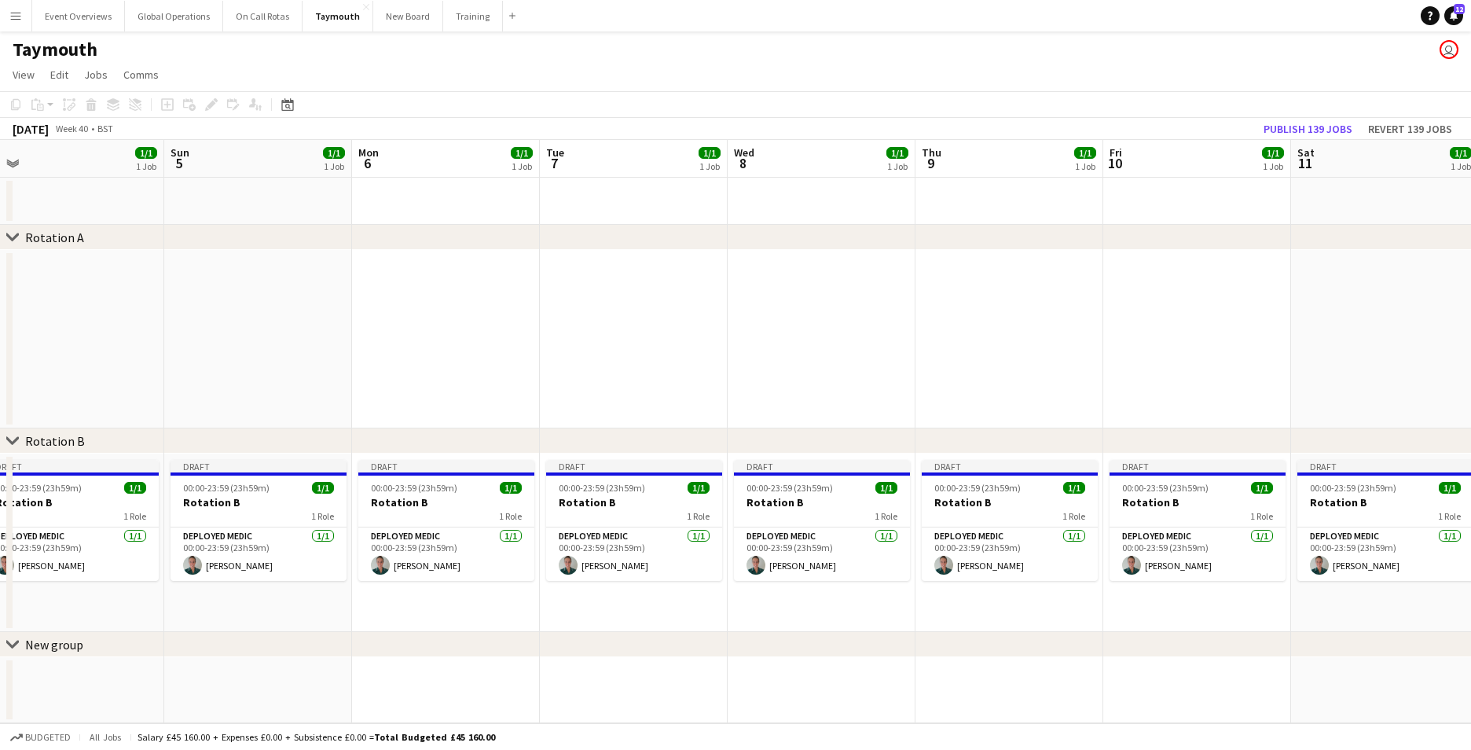
drag, startPoint x: 109, startPoint y: 422, endPoint x: 689, endPoint y: 418, distance: 579.9
click at [689, 418] on app-calendar-viewport "Thu 2 1/1 1 Job Fri 3 1/1 1 Job Sat 4 1/1 1 Job Sun 5 1/1 1 Job Mon 6 1/1 1 Job…" at bounding box center [735, 431] width 1471 height 583
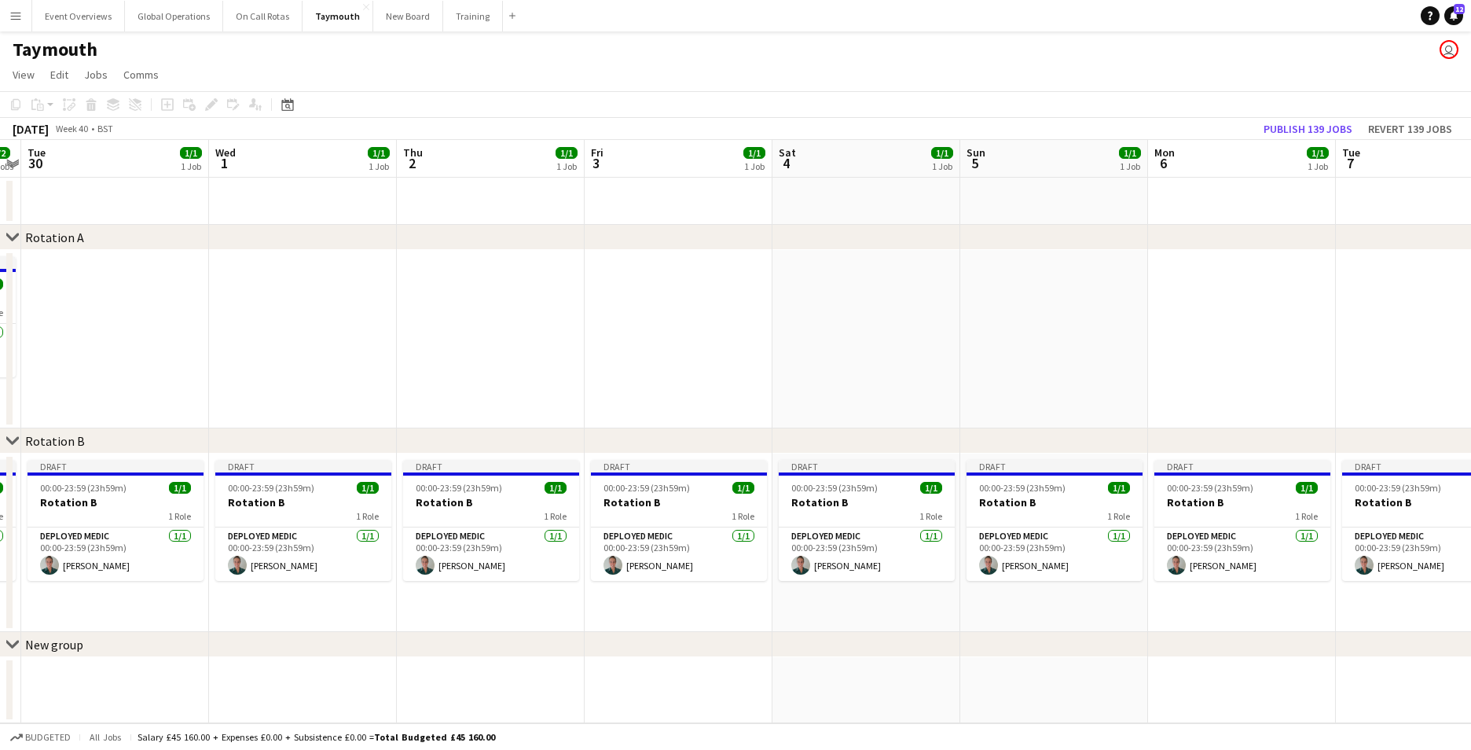
drag, startPoint x: 146, startPoint y: 395, endPoint x: 818, endPoint y: 417, distance: 672.2
click at [827, 419] on app-calendar-viewport "Sun 28 1/1 1 Job Mon 29 2/2 2 Jobs Tue 30 1/1 1 Job Wed 1 1/1 1 Job Thu 2 1/1 1…" at bounding box center [735, 431] width 1471 height 583
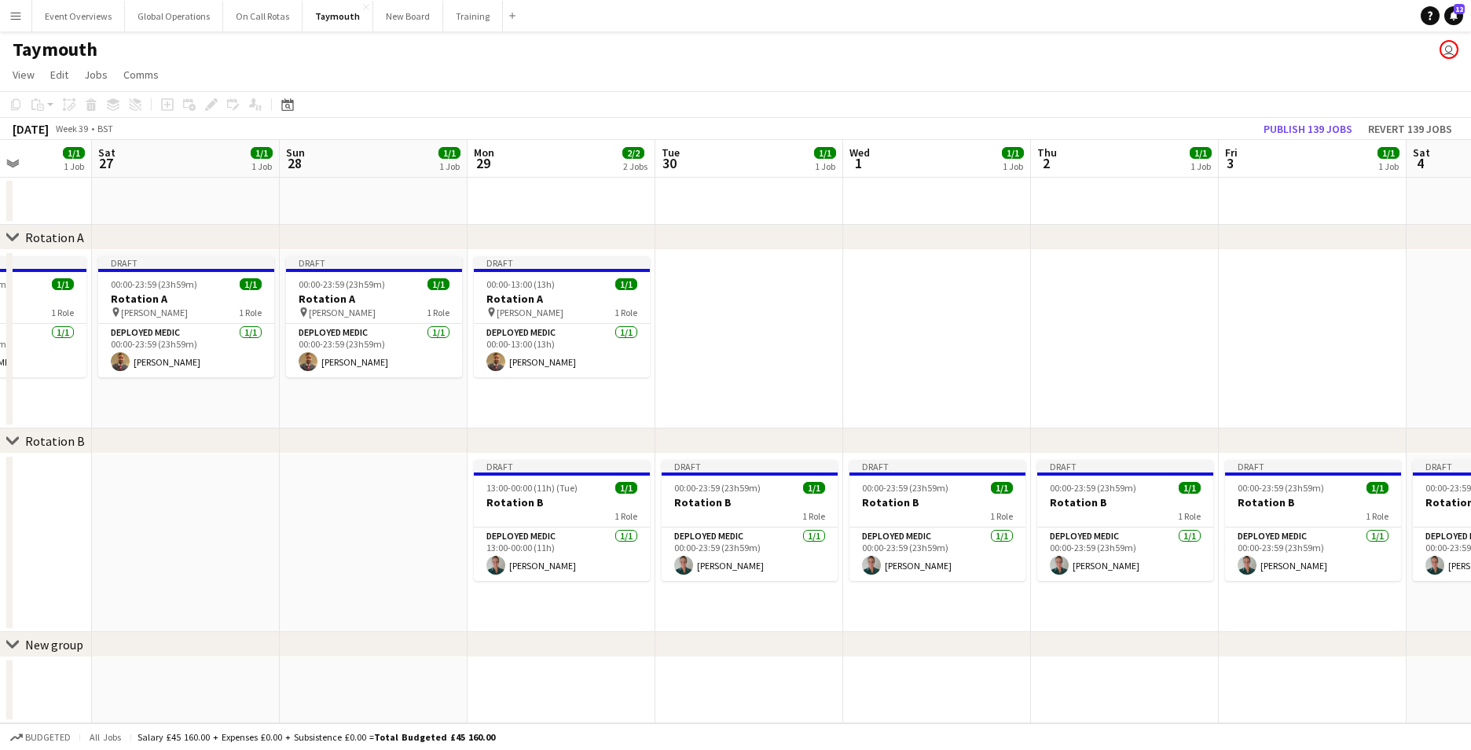
scroll to position [0, 486]
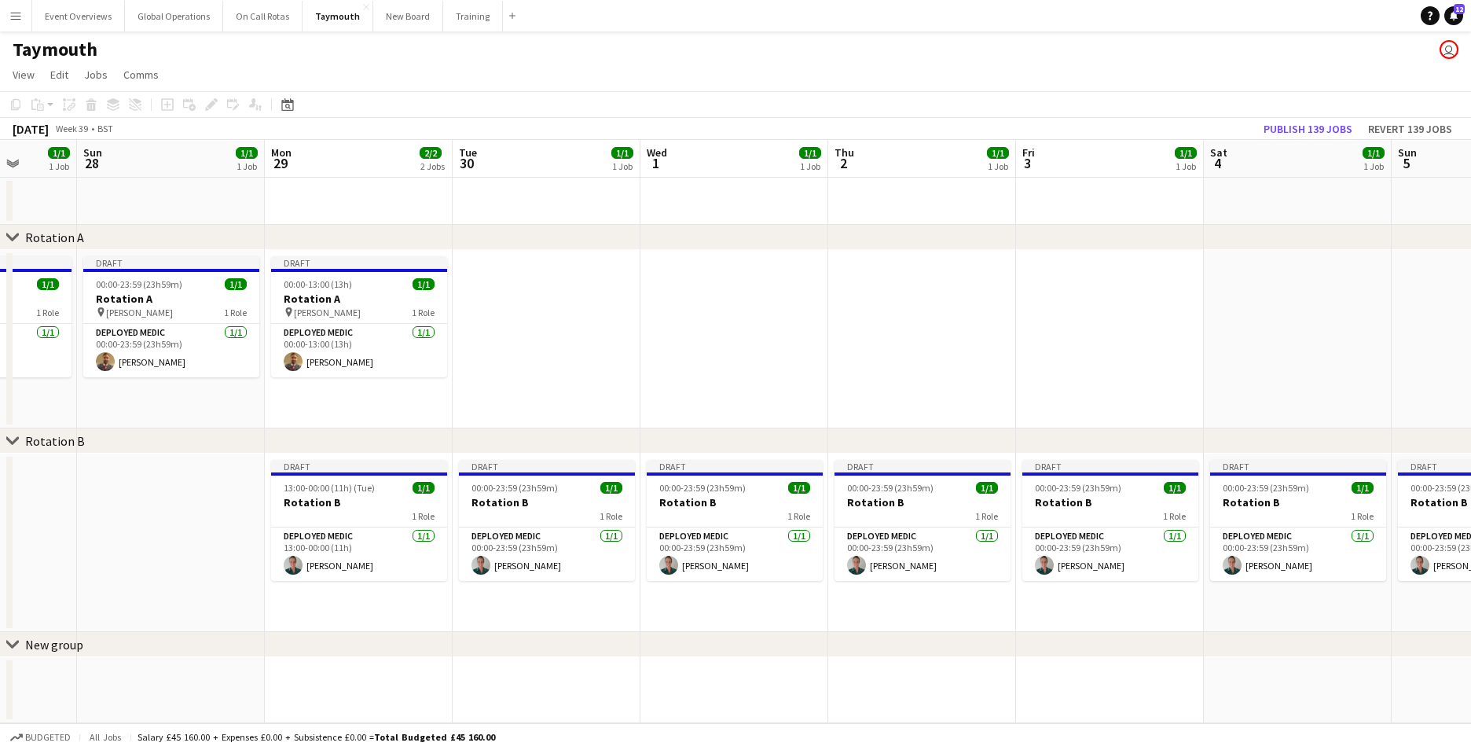
drag, startPoint x: 108, startPoint y: 413, endPoint x: 727, endPoint y: 424, distance: 619.3
click at [727, 424] on app-calendar-viewport "Thu 25 1/1 1 Job Fri 26 1/1 1 Job Sat 27 1/1 1 Job Sun 28 1/1 1 Job Mon 29 2/2 …" at bounding box center [735, 431] width 1471 height 583
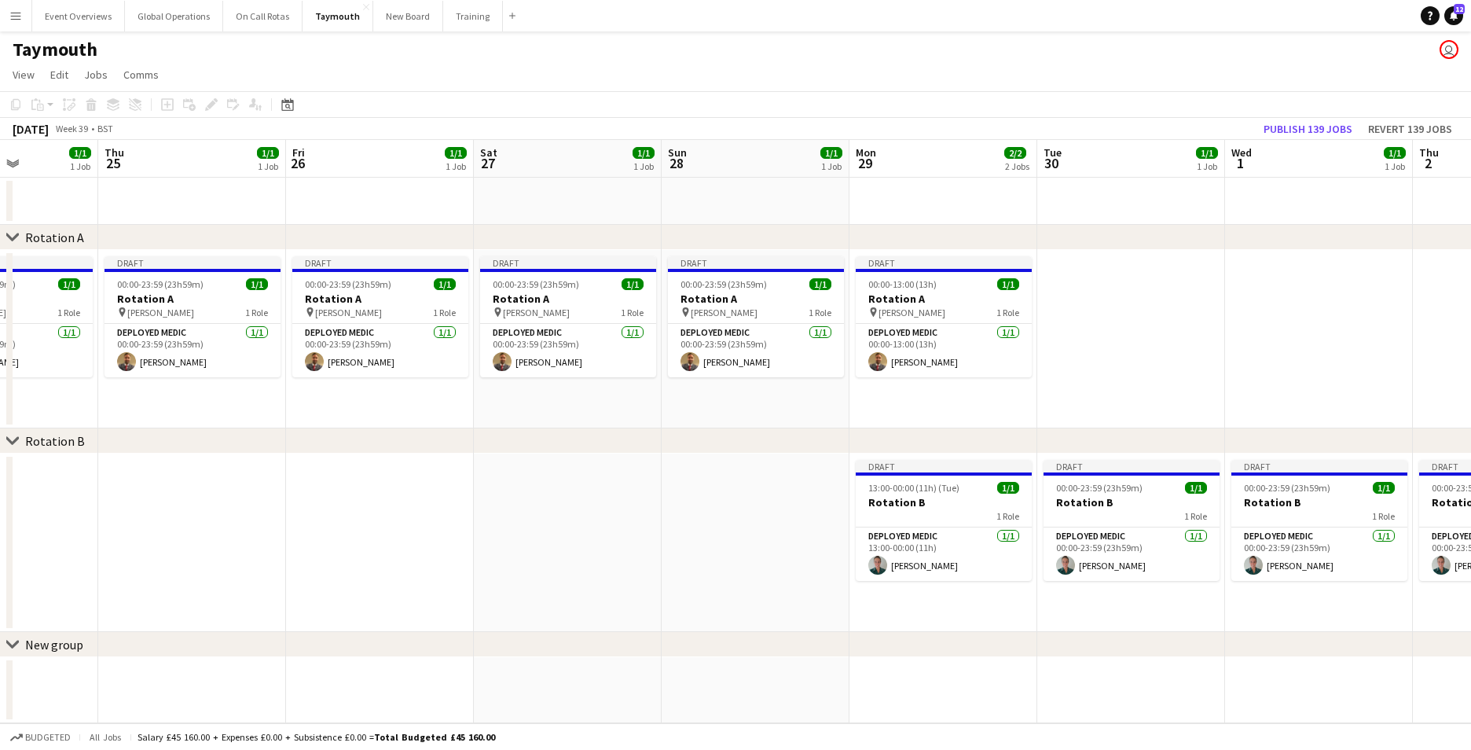
scroll to position [0, 455]
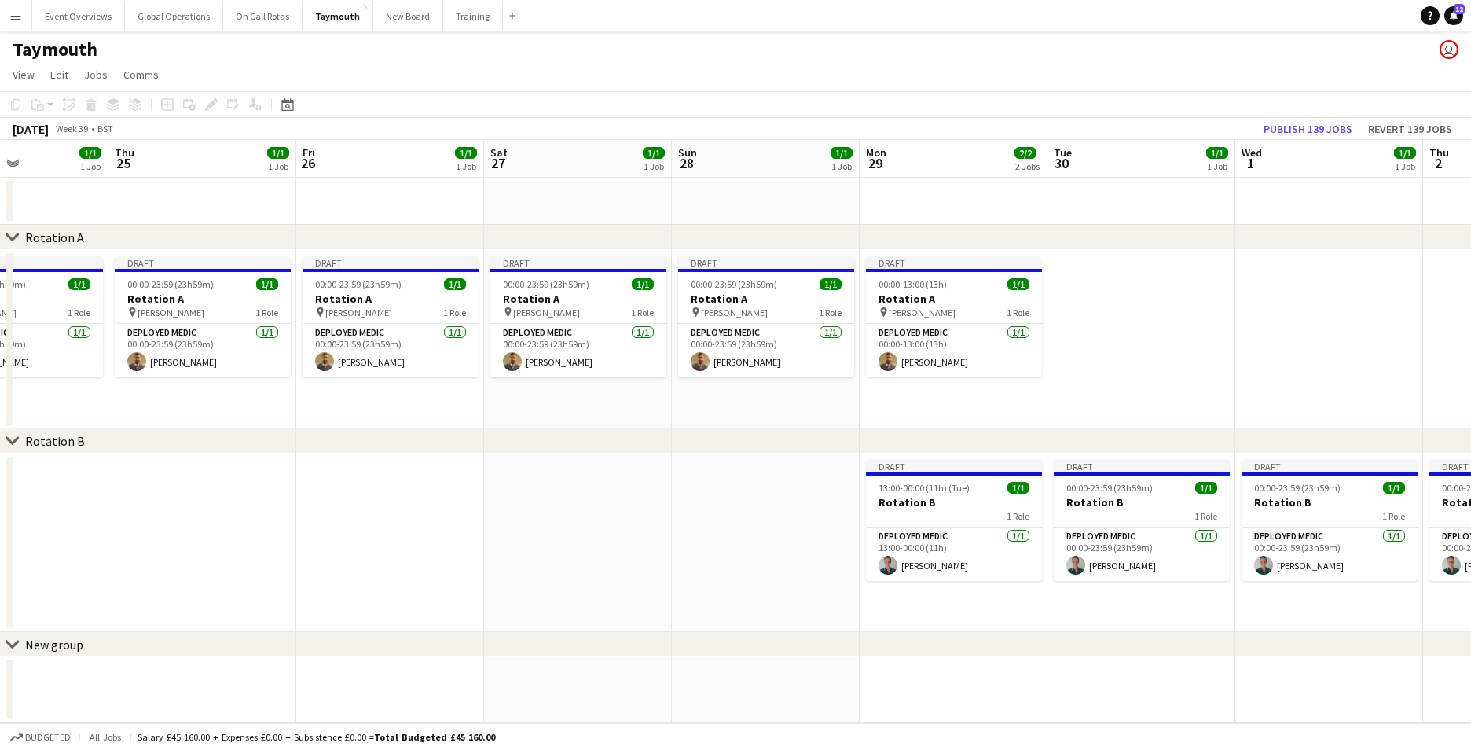
drag, startPoint x: 167, startPoint y: 457, endPoint x: 574, endPoint y: 493, distance: 408.5
click at [574, 493] on app-calendar-viewport "Mon 22 1/1 1 Job Tue 23 1/1 1 Job Wed 24 1/1 1 Job Thu 25 1/1 1 Job Fri 26 1/1 …" at bounding box center [735, 431] width 1471 height 583
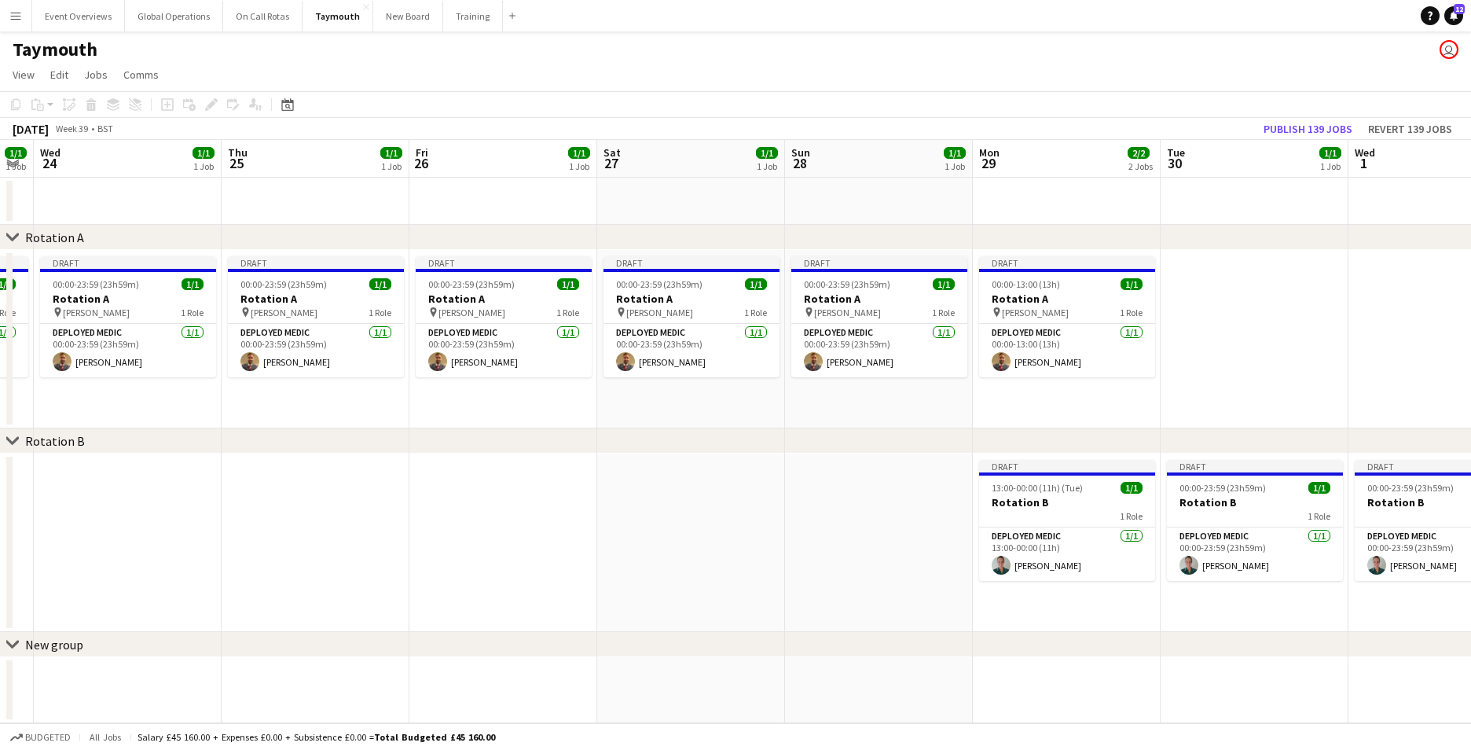
drag, startPoint x: 666, startPoint y: 623, endPoint x: 978, endPoint y: 613, distance: 312.1
click at [978, 613] on app-calendar-viewport "Mon 22 1/1 1 Job Tue 23 1/1 1 Job Wed 24 1/1 1 Job Thu 25 1/1 1 Job Fri 26 1/1 …" at bounding box center [735, 431] width 1471 height 583
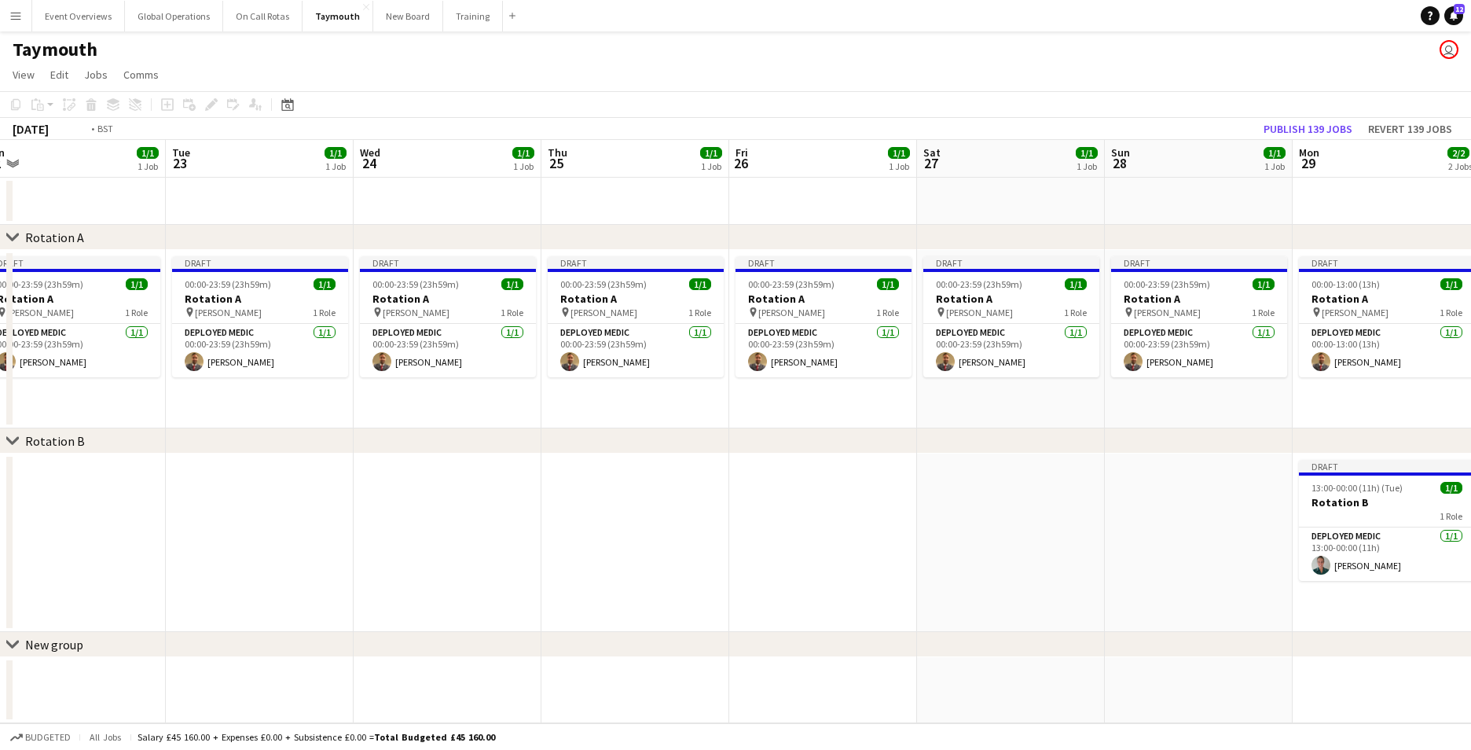
drag, startPoint x: 314, startPoint y: 586, endPoint x: 790, endPoint y: 585, distance: 476.9
click at [790, 585] on app-calendar-viewport "Sat 20 1/1 1 Job Sun 21 1/1 1 Job Mon 22 1/1 1 Job Tue 23 1/1 1 Job Wed 24 1/1 …" at bounding box center [735, 431] width 1471 height 583
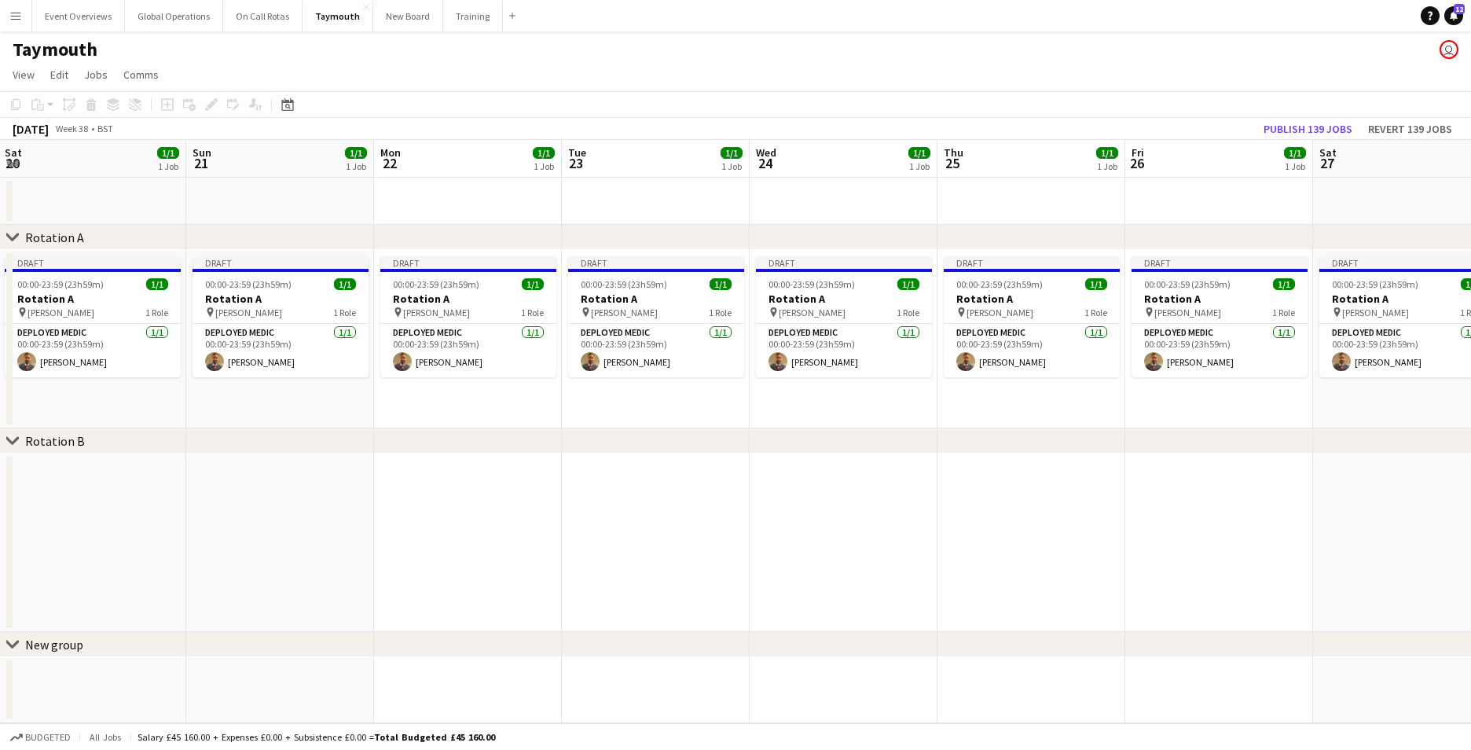
drag, startPoint x: 284, startPoint y: 572, endPoint x: 769, endPoint y: 585, distance: 485.8
click at [768, 585] on app-calendar-viewport "Thu 18 1/1 1 Job Fri 19 1/1 1 Job Sat 20 1/1 1 Job Sun 21 1/1 1 Job Mon 22 1/1 …" at bounding box center [735, 431] width 1471 height 583
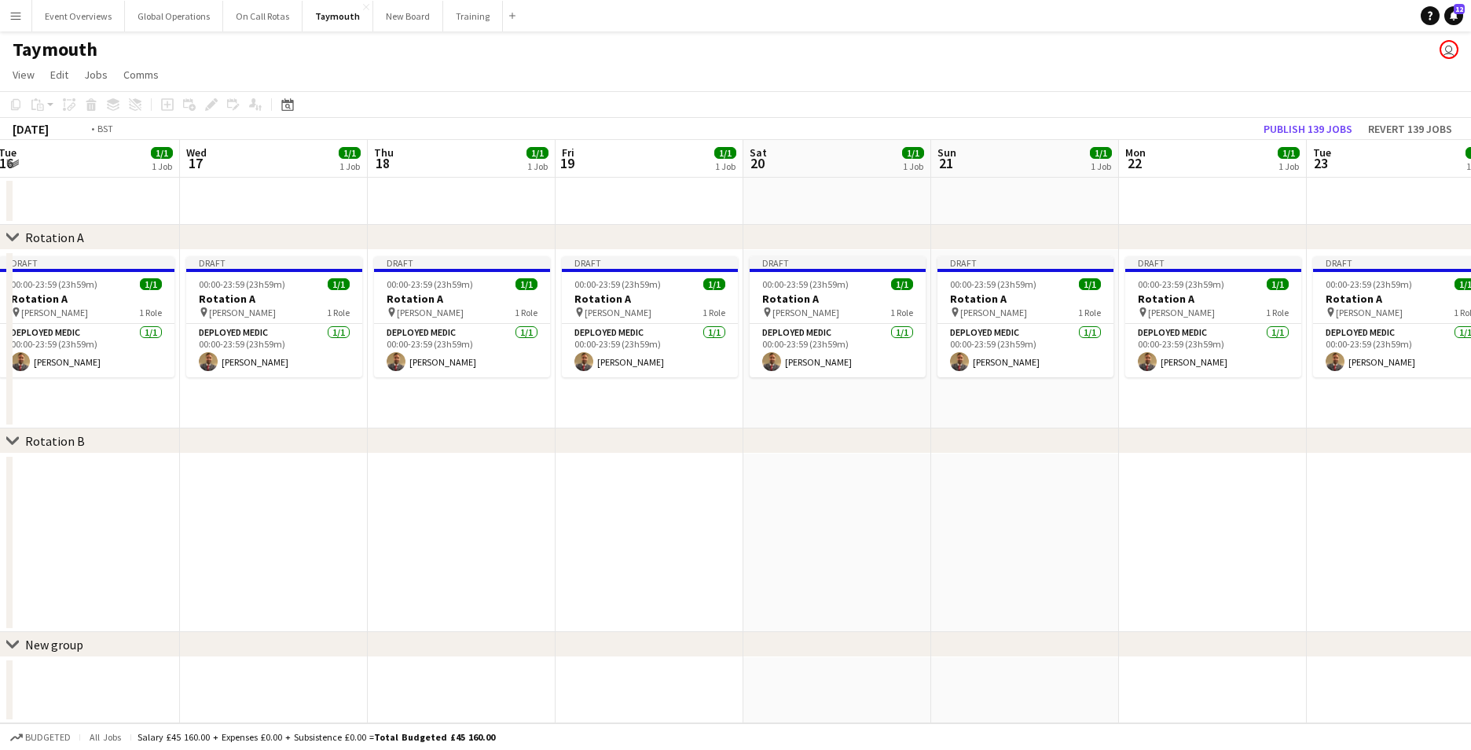
drag, startPoint x: 347, startPoint y: 561, endPoint x: 804, endPoint y: 576, distance: 457.5
click at [802, 576] on app-calendar-viewport "Sun 14 1/1 1 Job Mon 15 2/2 2 Jobs Tue 16 1/1 1 Job Wed 17 1/1 1 Job Thu 18 1/1…" at bounding box center [735, 431] width 1471 height 583
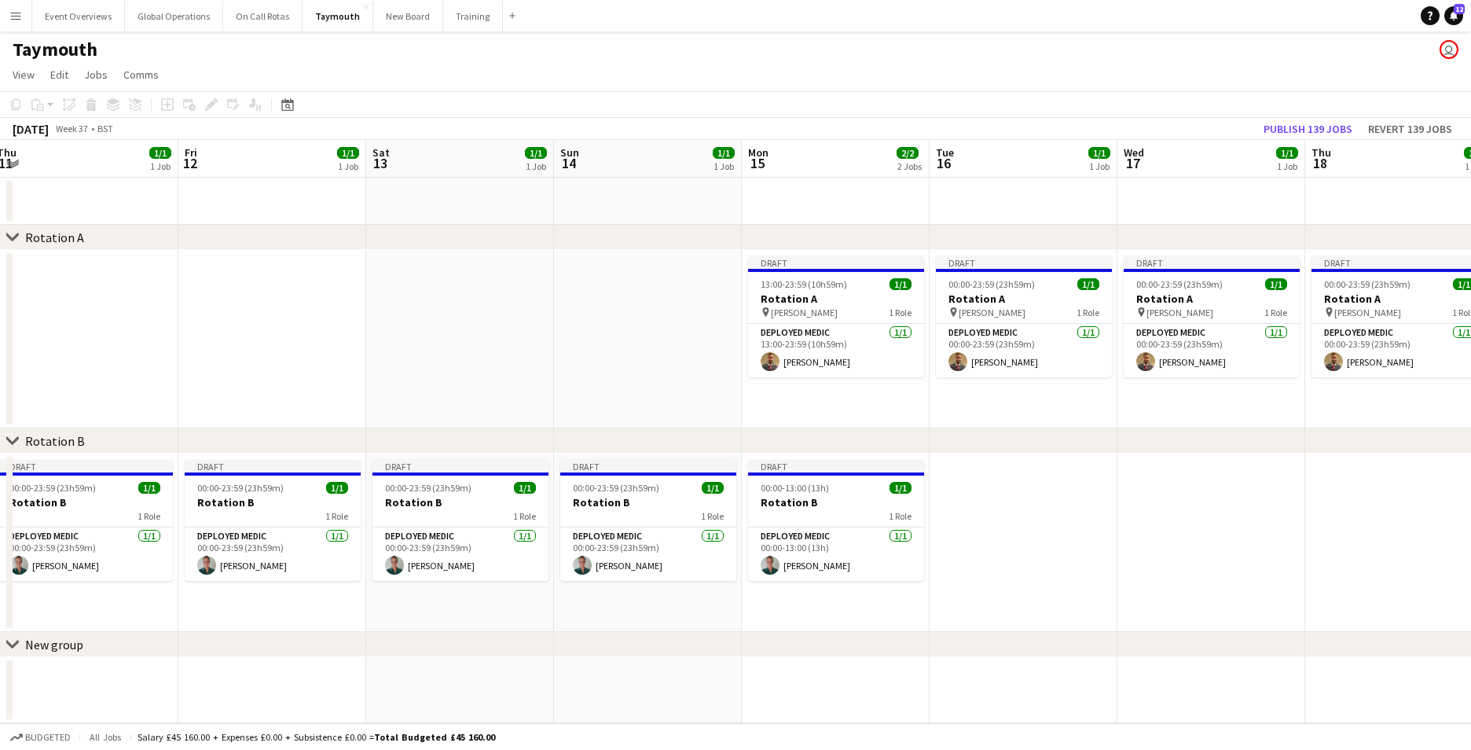
drag, startPoint x: 189, startPoint y: 561, endPoint x: 778, endPoint y: 573, distance: 588.6
click at [778, 573] on app-calendar-viewport "Tue 9 1/1 1 Job Wed 10 1/1 1 Job Thu 11 1/1 1 Job Fri 12 1/1 1 Job Sat 13 1/1 1…" at bounding box center [735, 431] width 1471 height 583
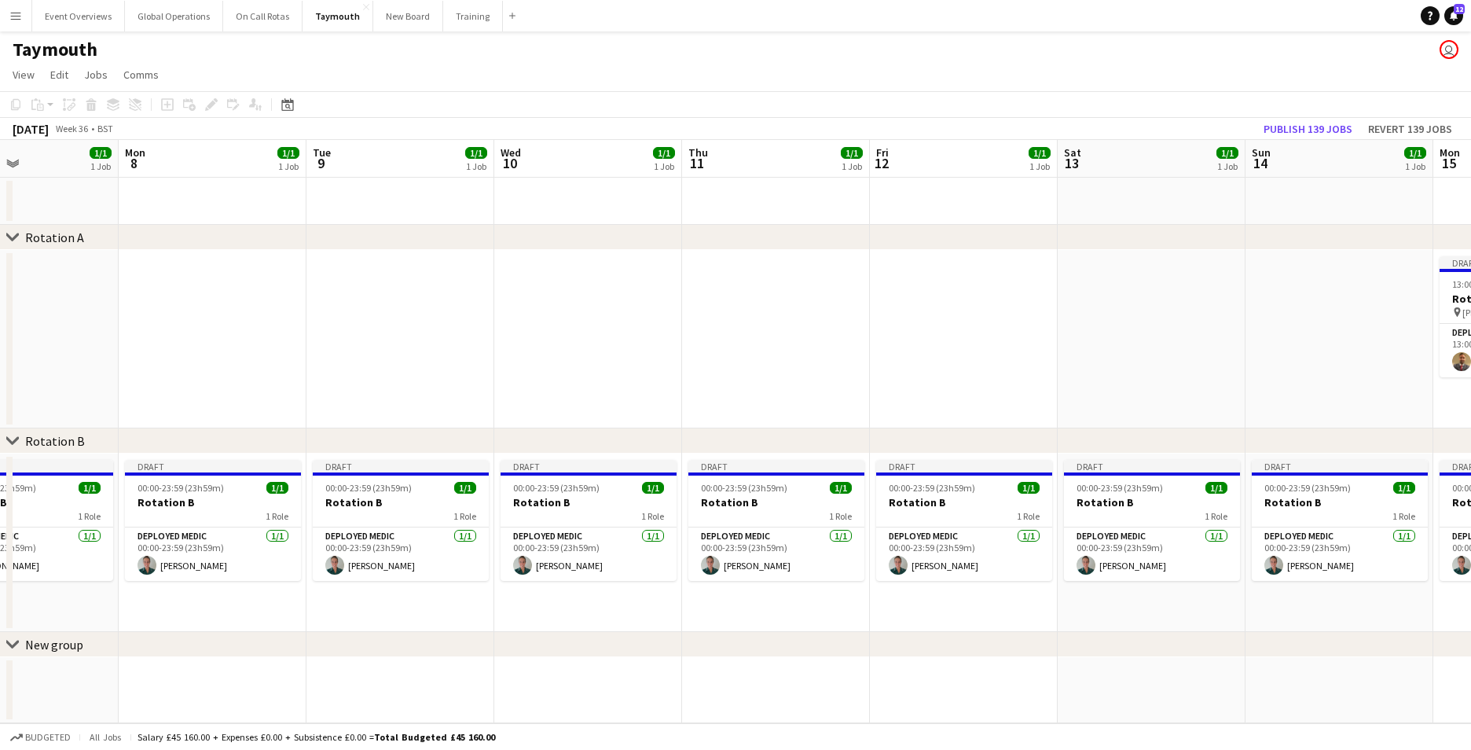
drag, startPoint x: 53, startPoint y: 570, endPoint x: 745, endPoint y: 566, distance: 691.5
click at [745, 566] on app-calendar-viewport "Fri 5 1/1 1 Job Sat 6 1/1 1 Job Sun 7 1/1 1 Job Mon 8 1/1 1 Job Tue 9 1/1 1 Job…" at bounding box center [735, 431] width 1471 height 583
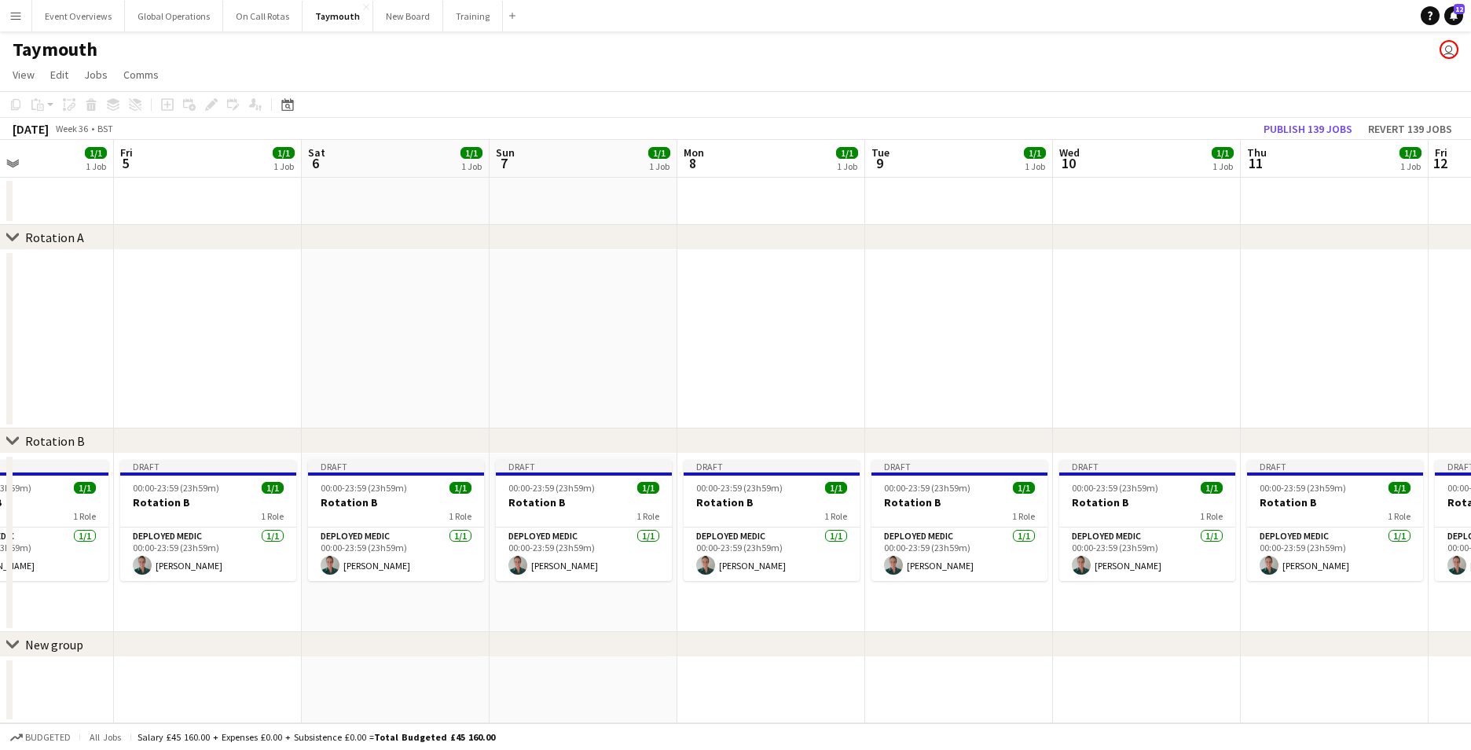
drag, startPoint x: 229, startPoint y: 574, endPoint x: 972, endPoint y: 563, distance: 742.6
click at [976, 563] on app-calendar-viewport "Tue 2 1/1 1 Job Wed 3 1/1 1 Job Thu 4 1/1 1 Job Fri 5 1/1 1 Job Sat 6 1/1 1 Job…" at bounding box center [735, 431] width 1471 height 583
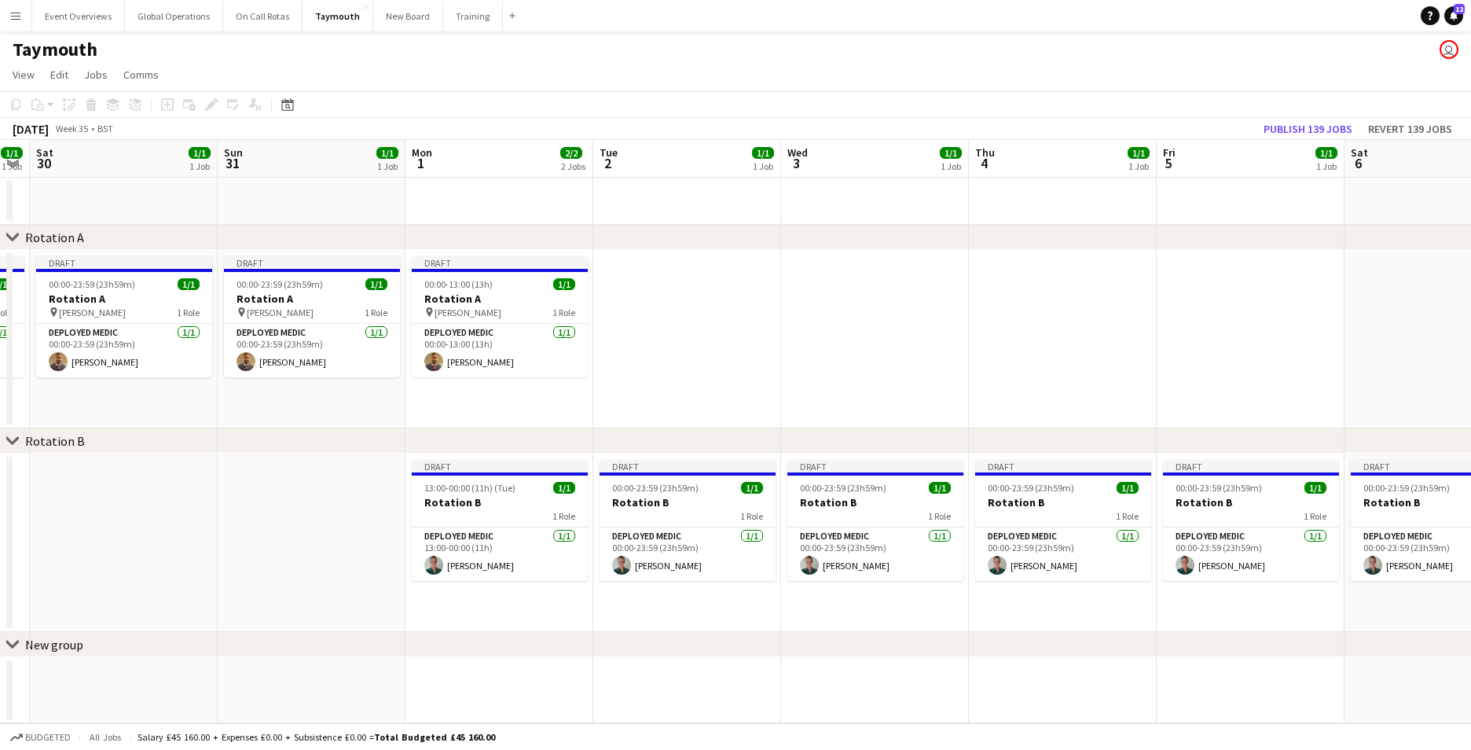
scroll to position [0, 436]
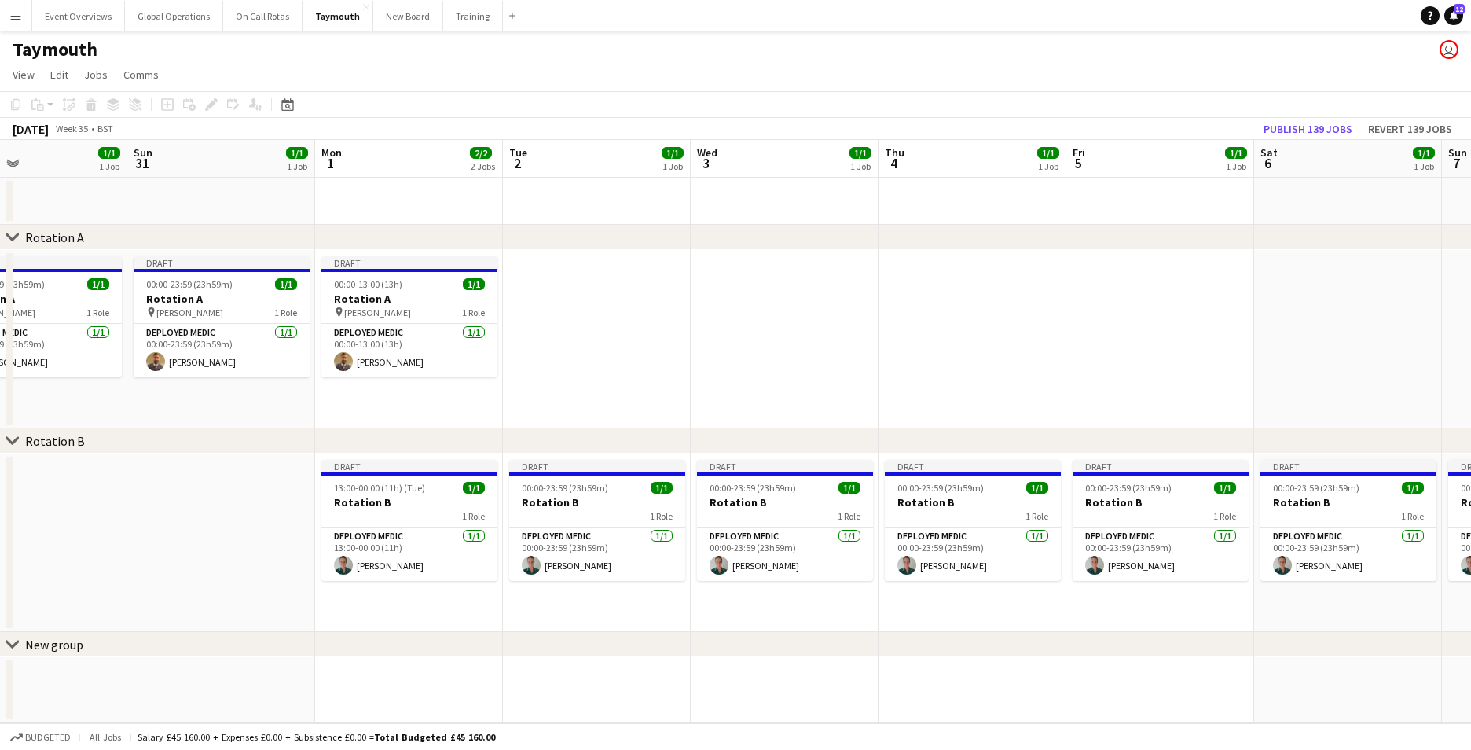
drag, startPoint x: 200, startPoint y: 559, endPoint x: 964, endPoint y: 546, distance: 764.6
click at [964, 546] on app-calendar-viewport "Thu 28 1/1 1 Job Fri 29 1/1 1 Job Sat 30 1/1 1 Job Sun 31 1/1 1 Job Mon 1 2/2 2…" at bounding box center [735, 431] width 1471 height 583
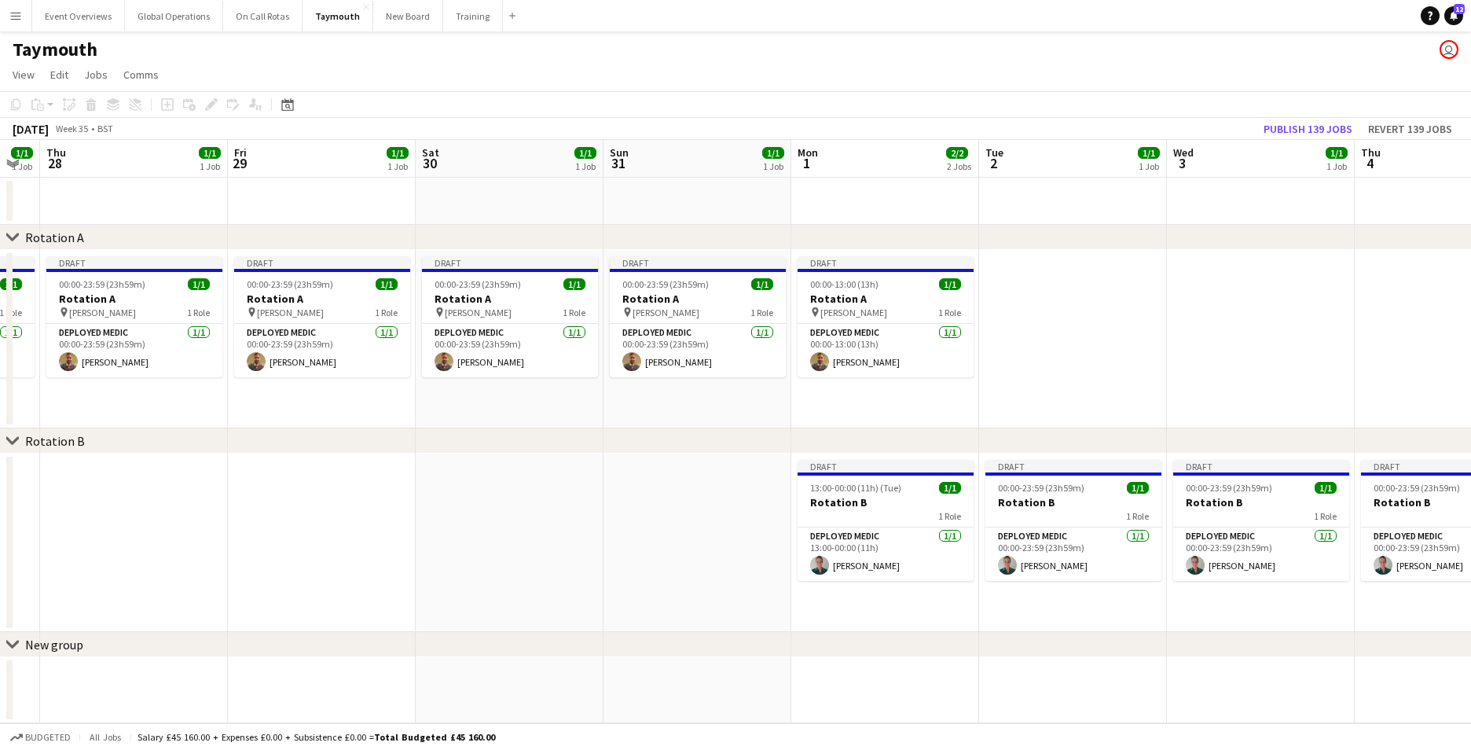
scroll to position [0, 394]
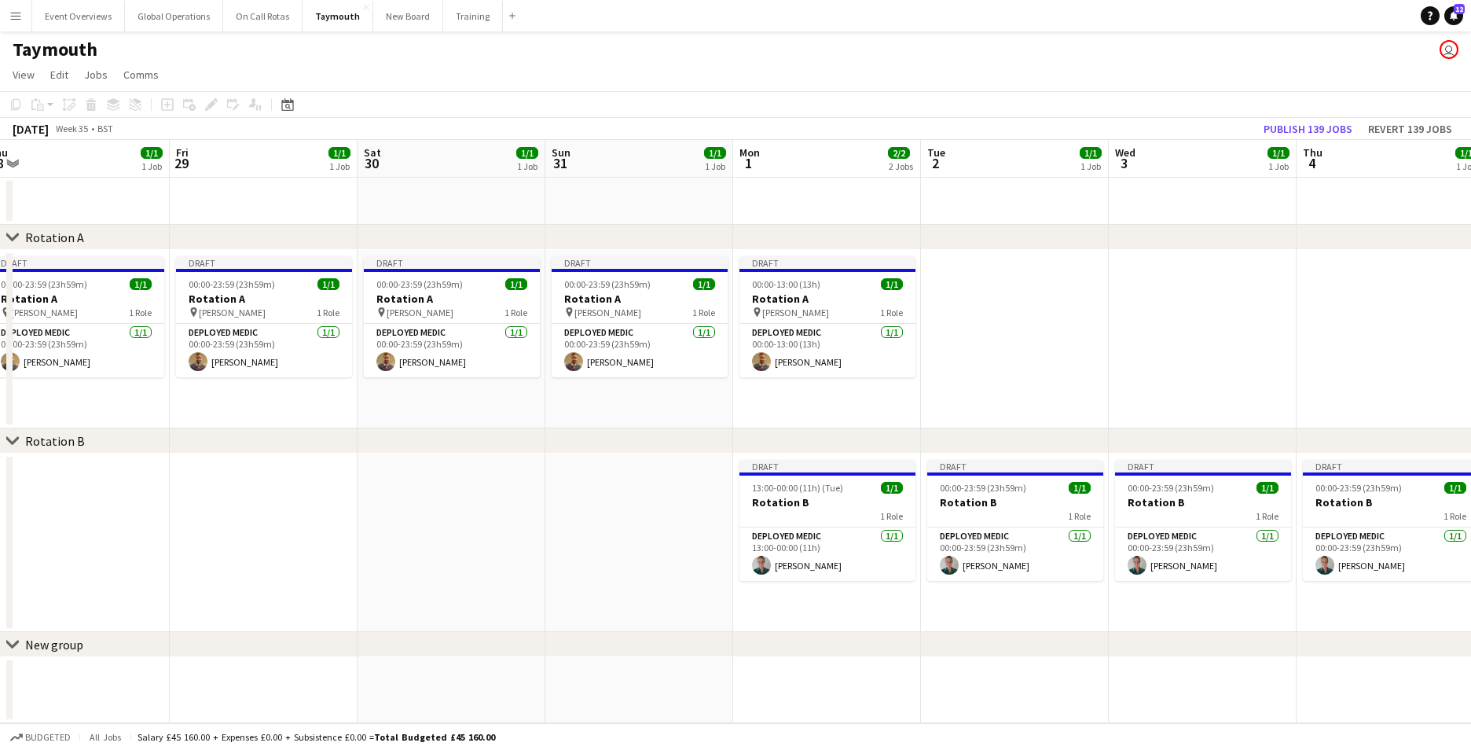
drag, startPoint x: 228, startPoint y: 564, endPoint x: 646, endPoint y: 578, distance: 418.2
click at [646, 578] on app-calendar-viewport "Tue 26 1/1 1 Job Wed 27 1/1 1 Job Thu 28 1/1 1 Job Fri 29 1/1 1 Job Sat 30 1/1 …" at bounding box center [735, 431] width 1471 height 583
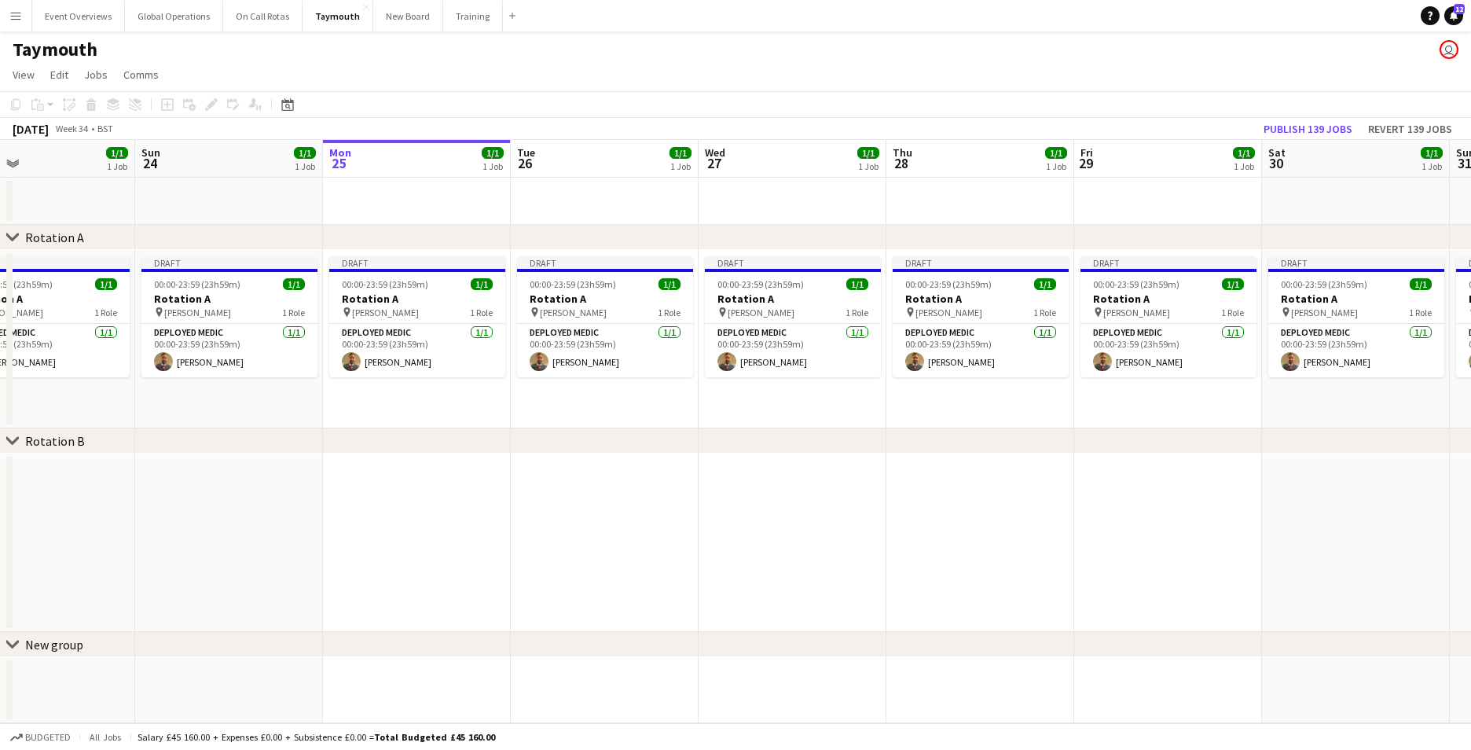
drag, startPoint x: 290, startPoint y: 544, endPoint x: 1197, endPoint y: 474, distance: 909.4
click at [1329, 460] on app-calendar-viewport "Fri 22 1/1 1 Job Sat 23 1/1 1 Job Sun 24 1/1 1 Job Mon 25 1/1 1 Job Tue 26 1/1 …" at bounding box center [735, 431] width 1471 height 583
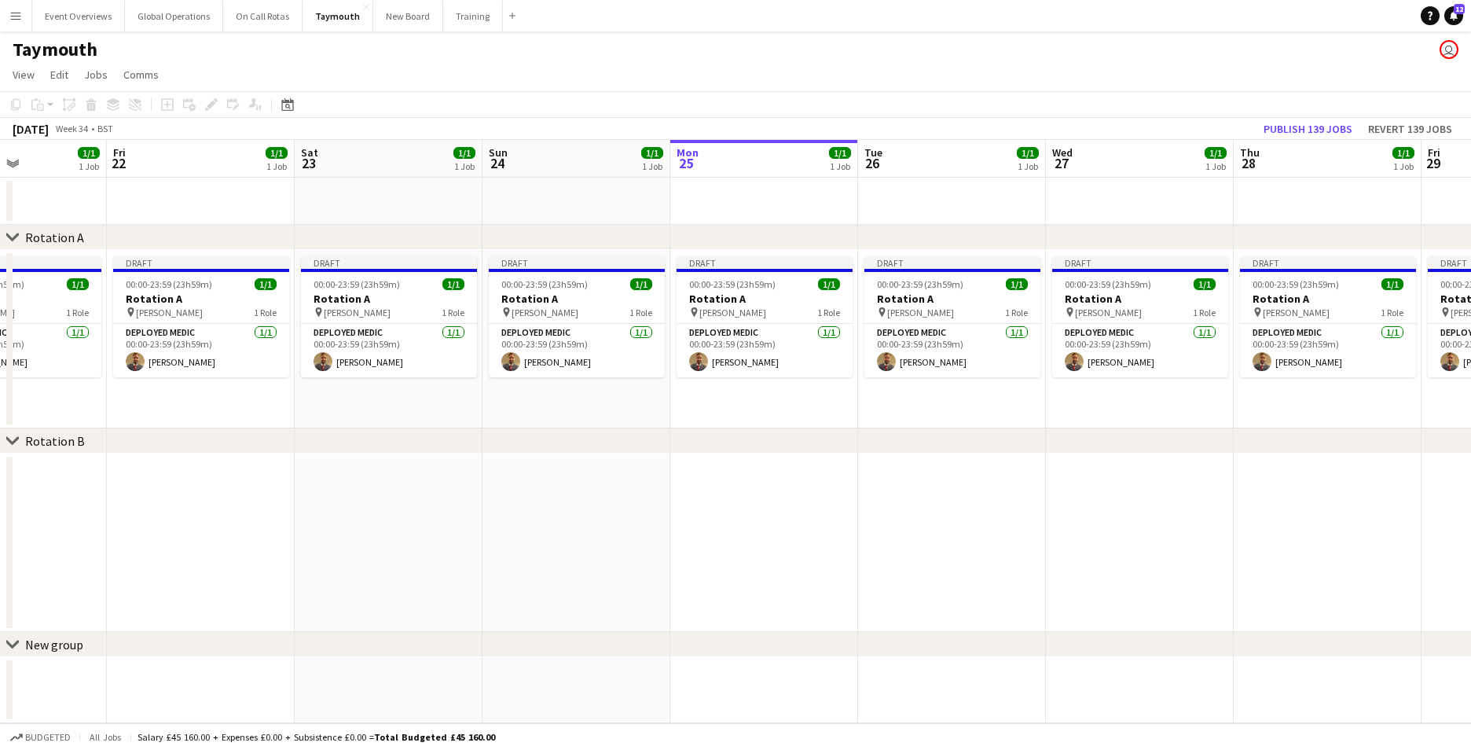
drag, startPoint x: 436, startPoint y: 520, endPoint x: 1250, endPoint y: 462, distance: 816.1
click at [1250, 462] on app-calendar-viewport "Wed 20 1/1 1 Job Thu 21 1/1 1 Job Fri 22 1/1 1 Job Sat 23 1/1 1 Job Sun 24 1/1 …" at bounding box center [735, 431] width 1471 height 583
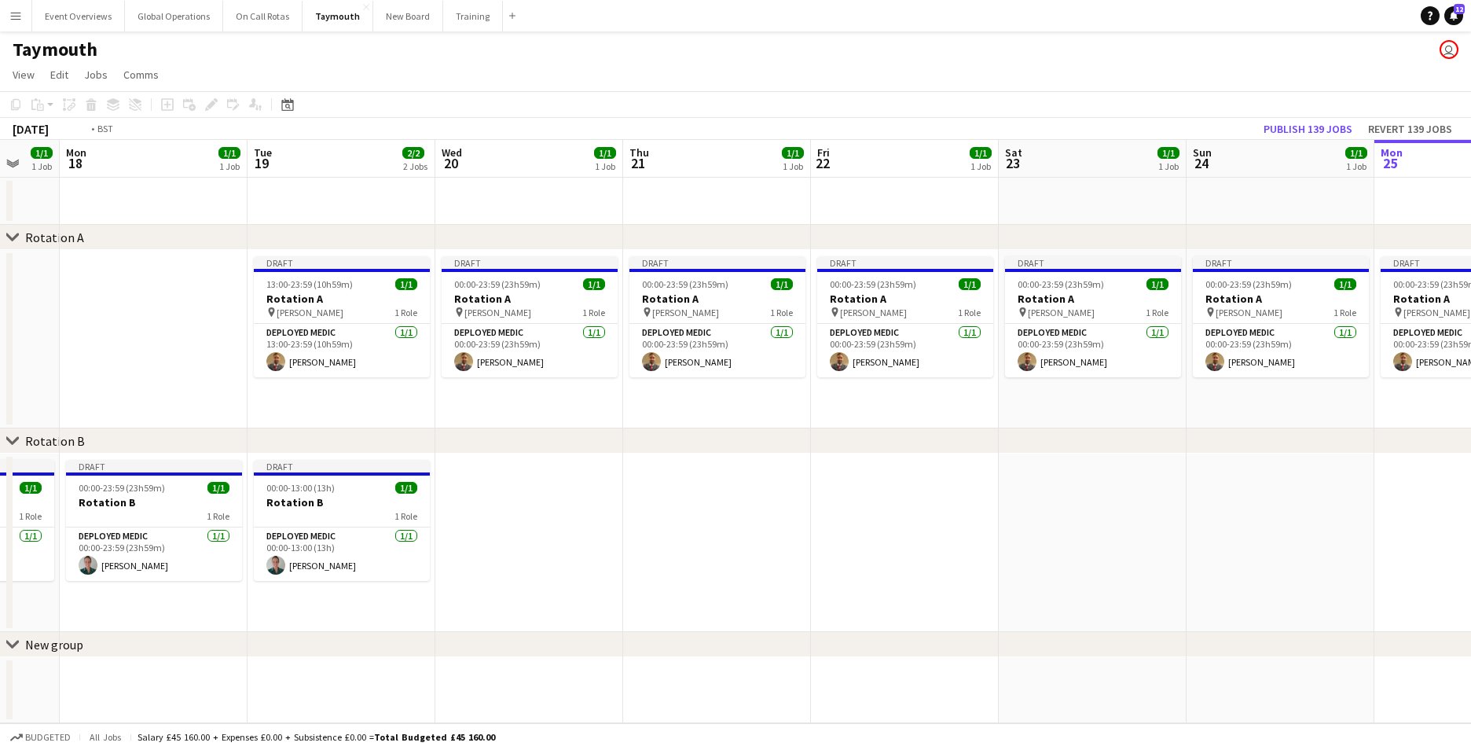
drag, startPoint x: 289, startPoint y: 524, endPoint x: 1296, endPoint y: 457, distance: 1008.8
click at [1311, 458] on app-calendar-viewport "Sat 16 1/1 1 Job Sun 17 1/1 1 Job Mon 18 1/1 1 Job Tue 19 2/2 2 Jobs Wed 20 1/1…" at bounding box center [735, 431] width 1471 height 583
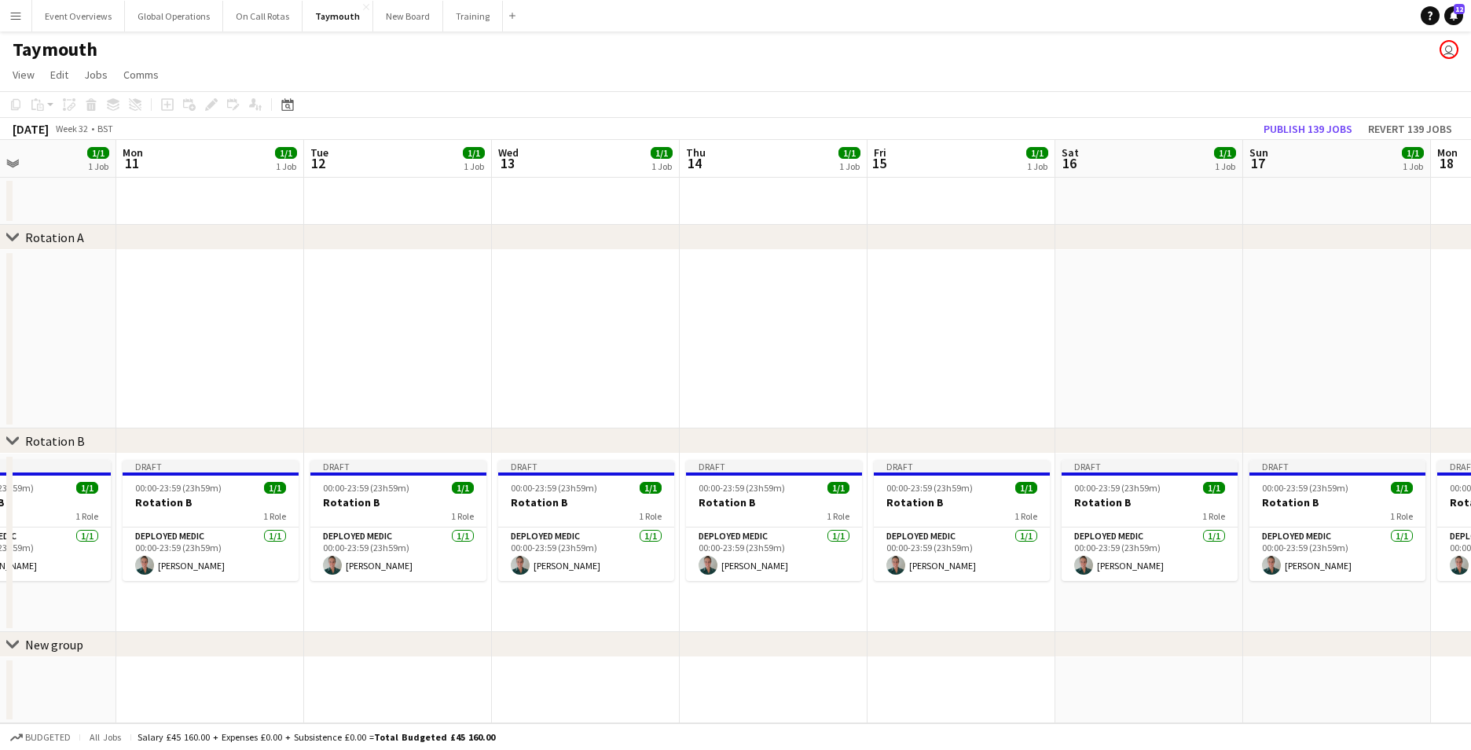
drag, startPoint x: 511, startPoint y: 493, endPoint x: 1305, endPoint y: 437, distance: 796.3
click at [1305, 437] on div "chevron-right Rotation A chevron-right Rotation B chevron-right New group Fri 8…" at bounding box center [735, 431] width 1471 height 583
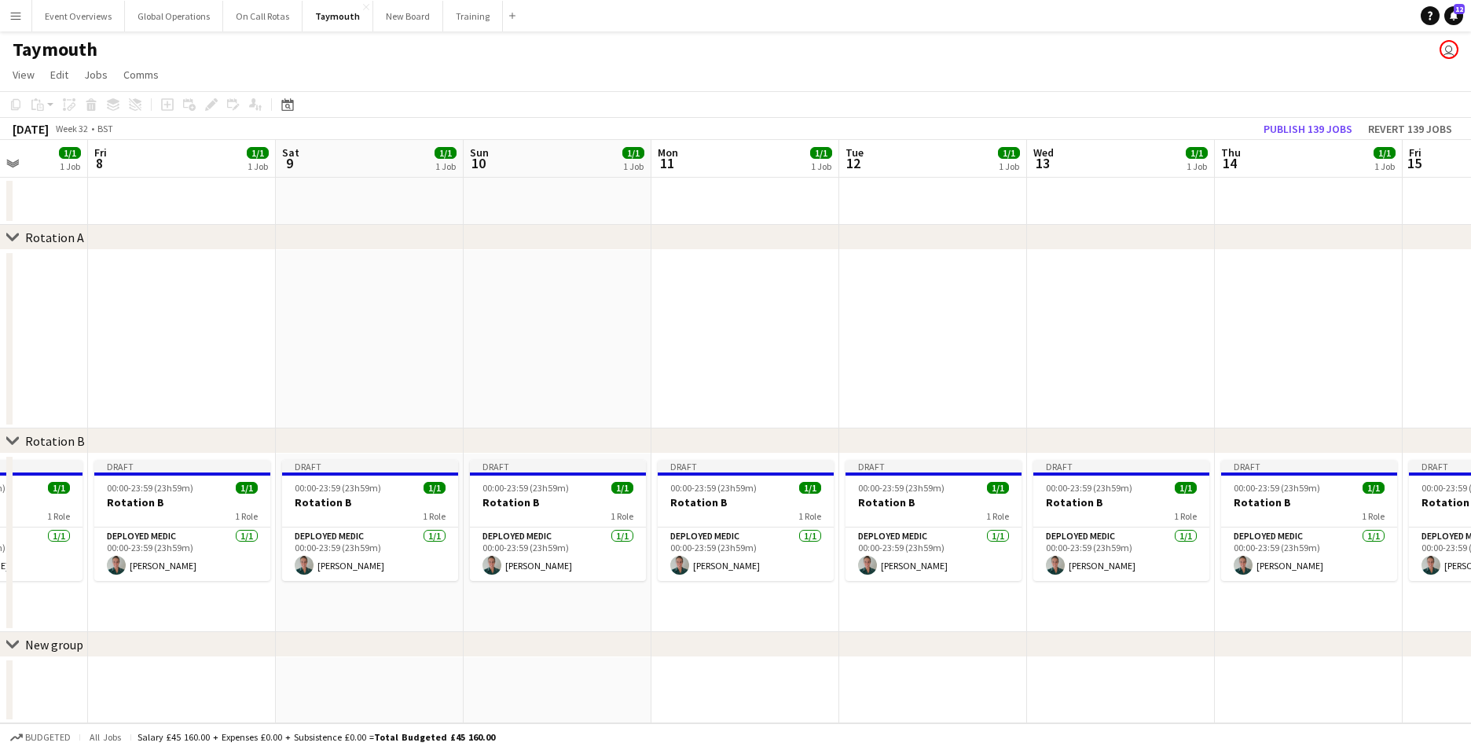
drag, startPoint x: 287, startPoint y: 510, endPoint x: 1046, endPoint y: 439, distance: 762.3
click at [1046, 439] on div "chevron-right Rotation A chevron-right Rotation B chevron-right New group Tue 5…" at bounding box center [735, 431] width 1471 height 583
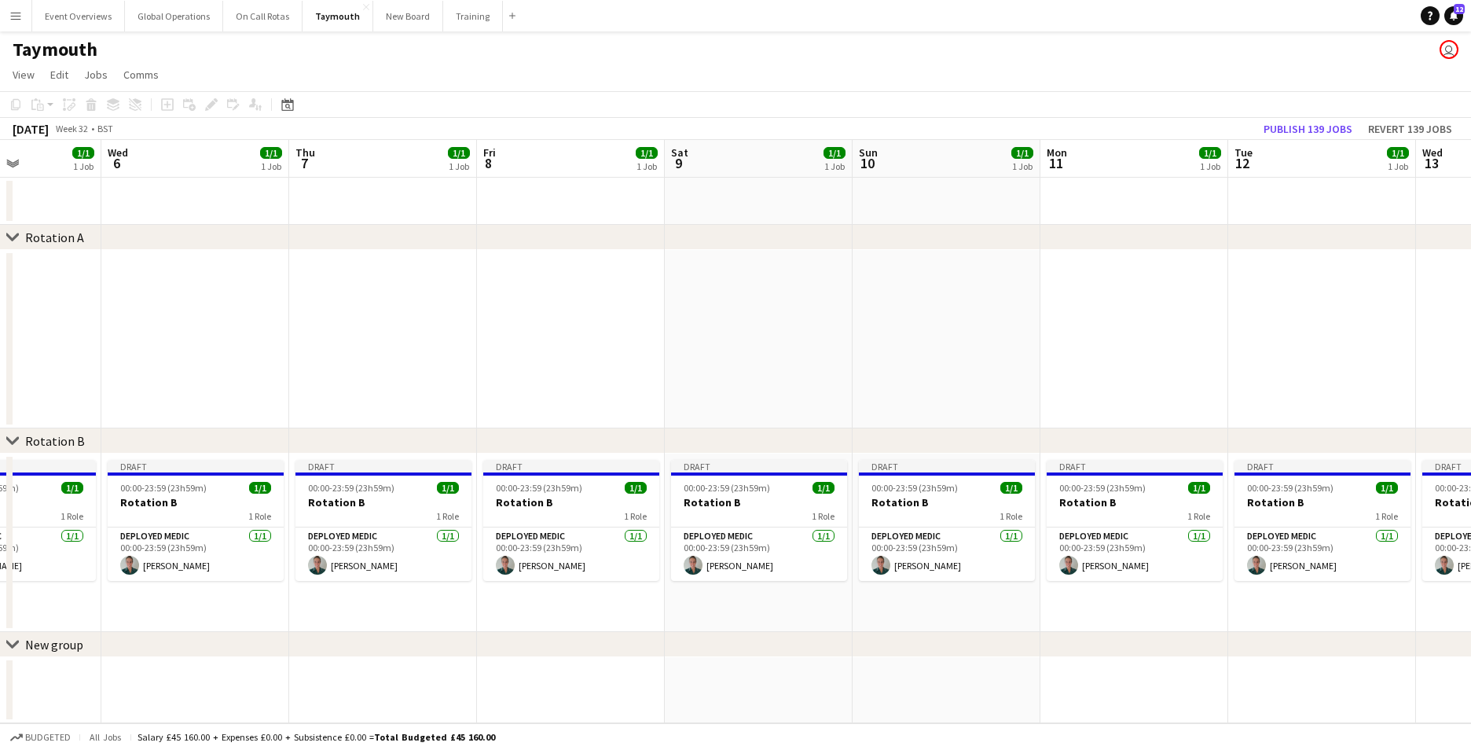
drag, startPoint x: 235, startPoint y: 482, endPoint x: 354, endPoint y: 486, distance: 118.7
click at [1074, 431] on div "chevron-right Rotation A chevron-right Rotation B chevron-right New group Sun 3…" at bounding box center [735, 431] width 1471 height 583
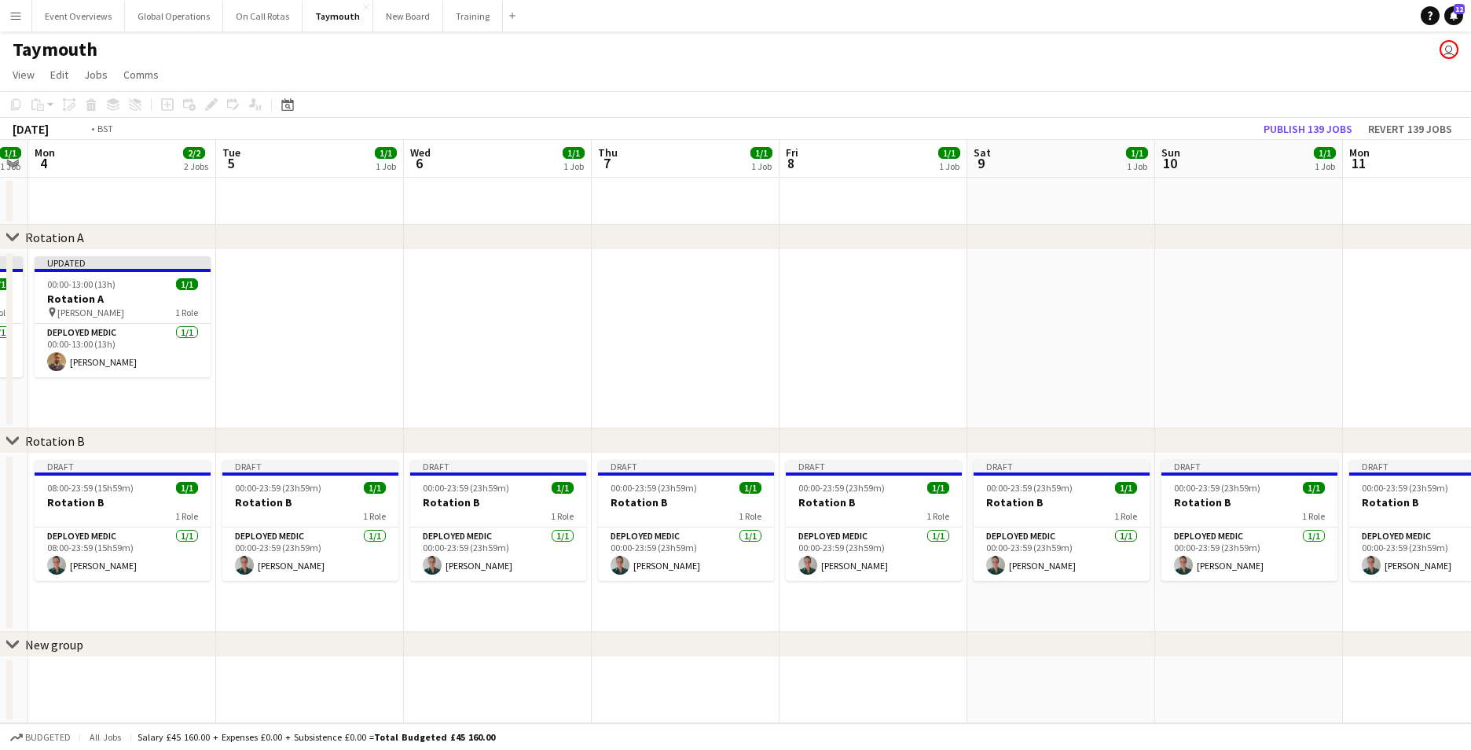
scroll to position [0, 332]
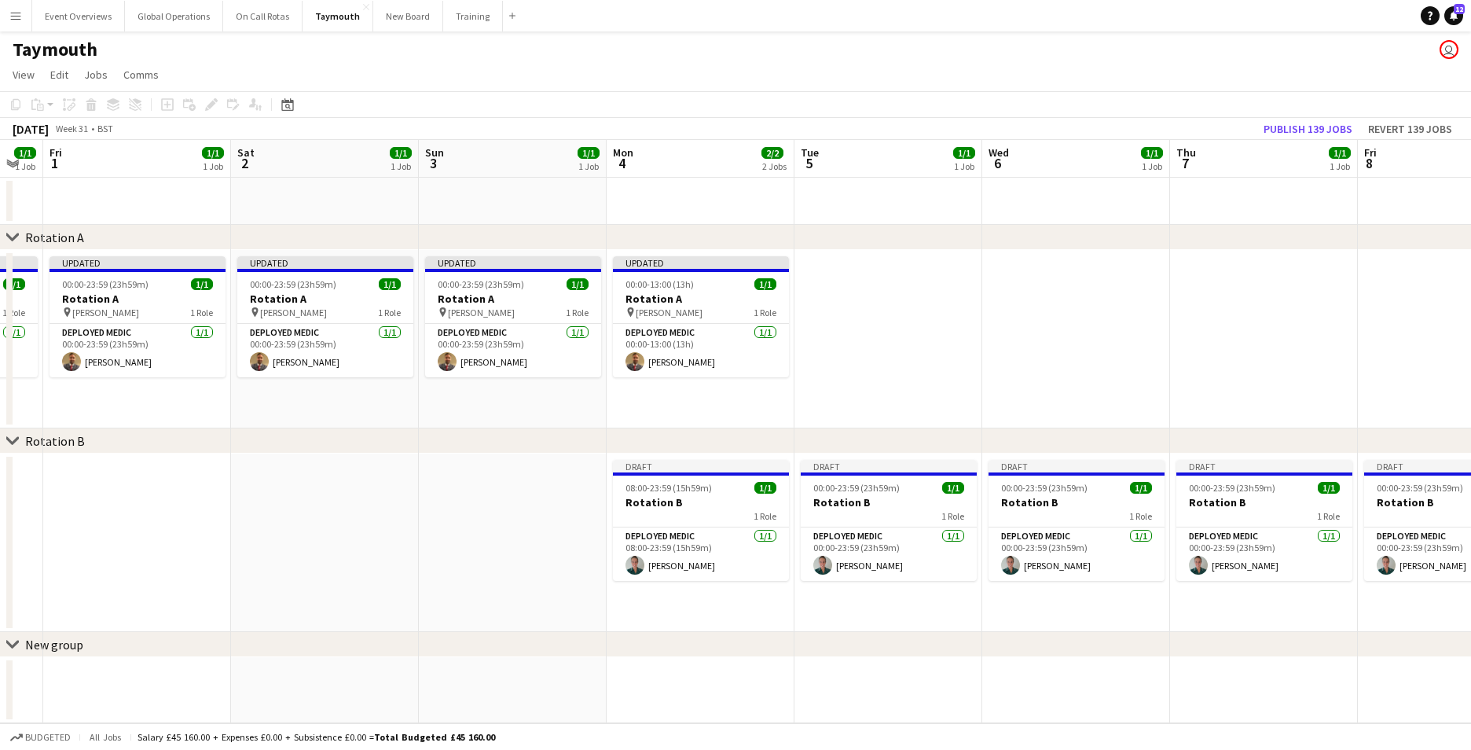
drag, startPoint x: 196, startPoint y: 504, endPoint x: 1076, endPoint y: 420, distance: 884.9
click at [1076, 420] on app-calendar-viewport "Wed 30 1/1 1 Job Thu 31 1/1 1 Job Fri 1 1/1 1 Job Sat 2 1/1 1 Job Sun 3 1/1 1 J…" at bounding box center [735, 431] width 1471 height 583
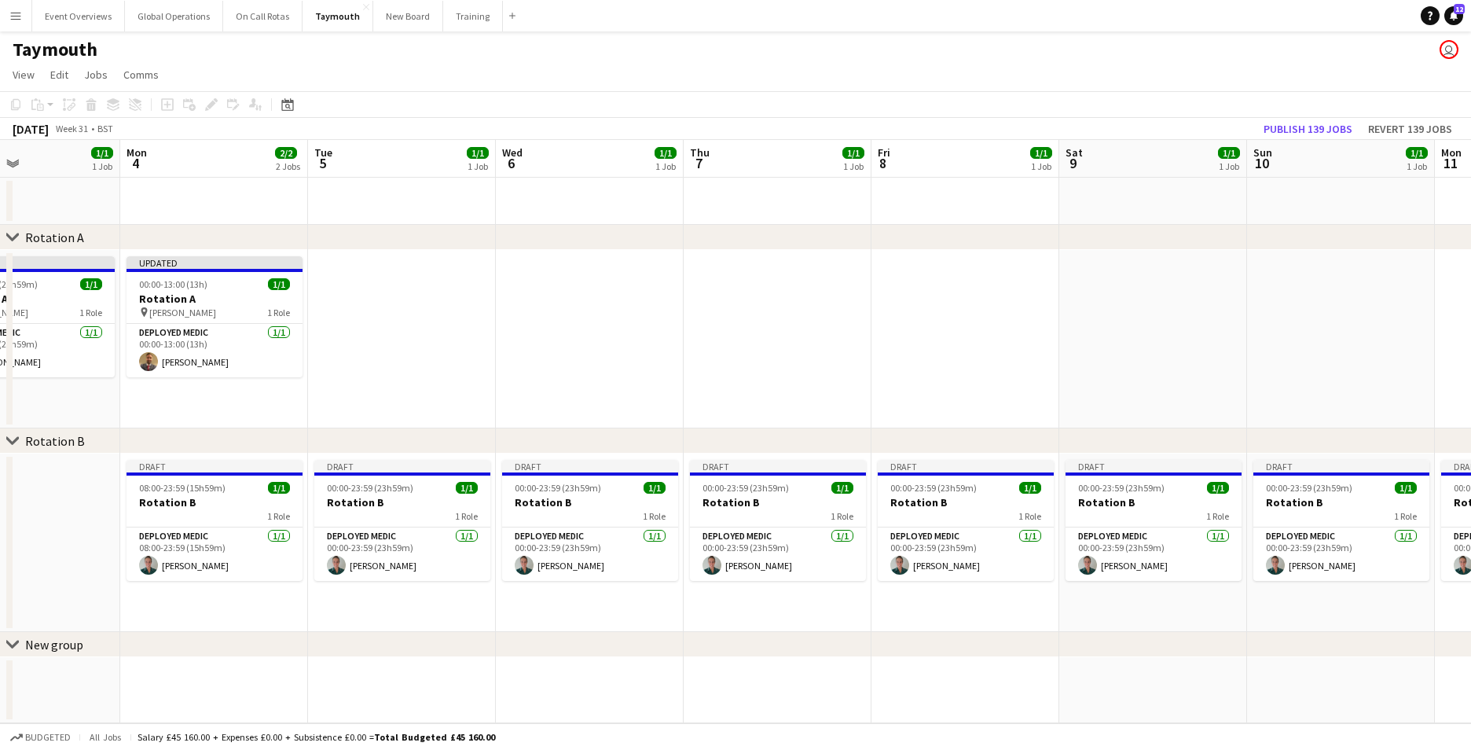
scroll to position [0, 490]
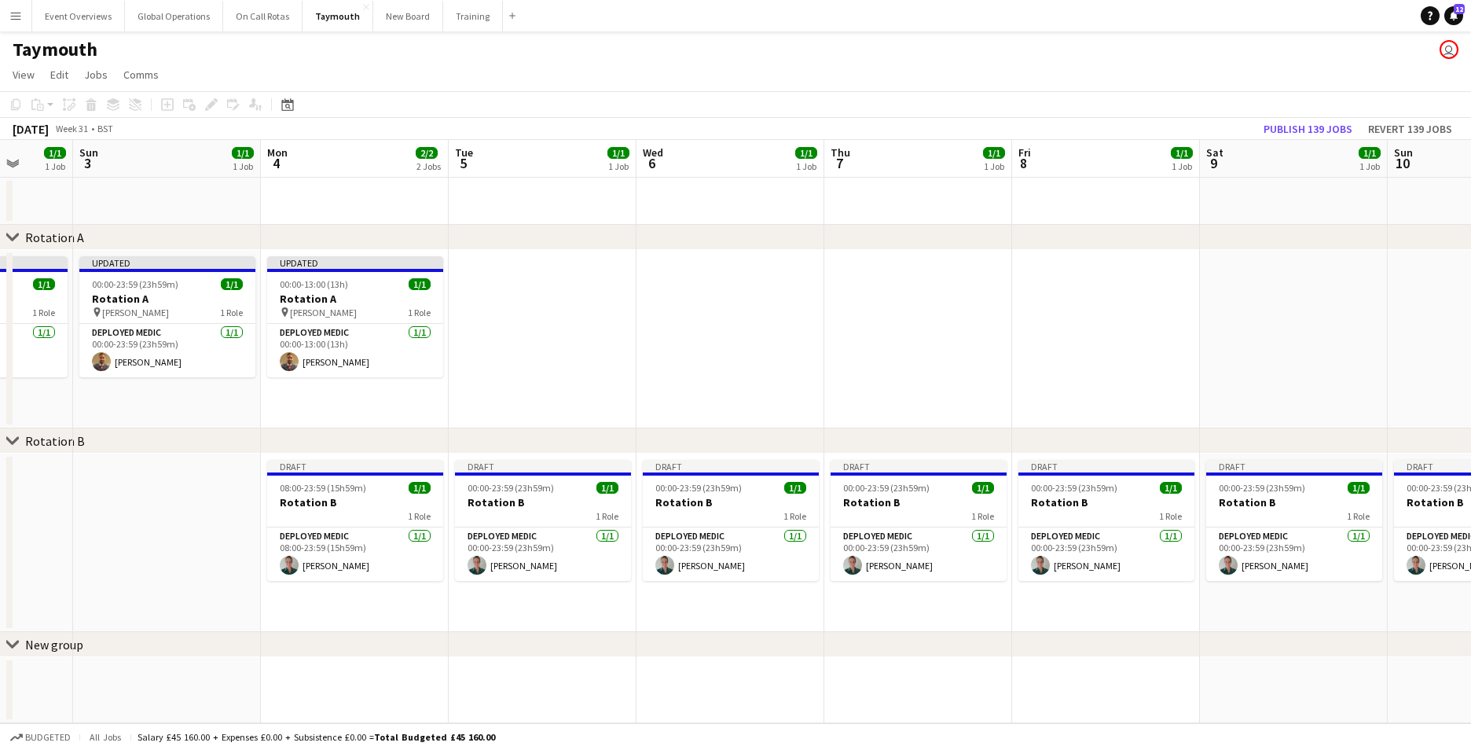
drag, startPoint x: 1204, startPoint y: 664, endPoint x: 858, endPoint y: 662, distance: 345.7
click at [858, 662] on app-calendar-viewport "Thu 31 1/1 1 Job Fri 1 1/1 1 Job Sat 2 1/1 1 Job Sun 3 1/1 1 Job Mon 4 2/2 2 Jo…" at bounding box center [735, 431] width 1471 height 583
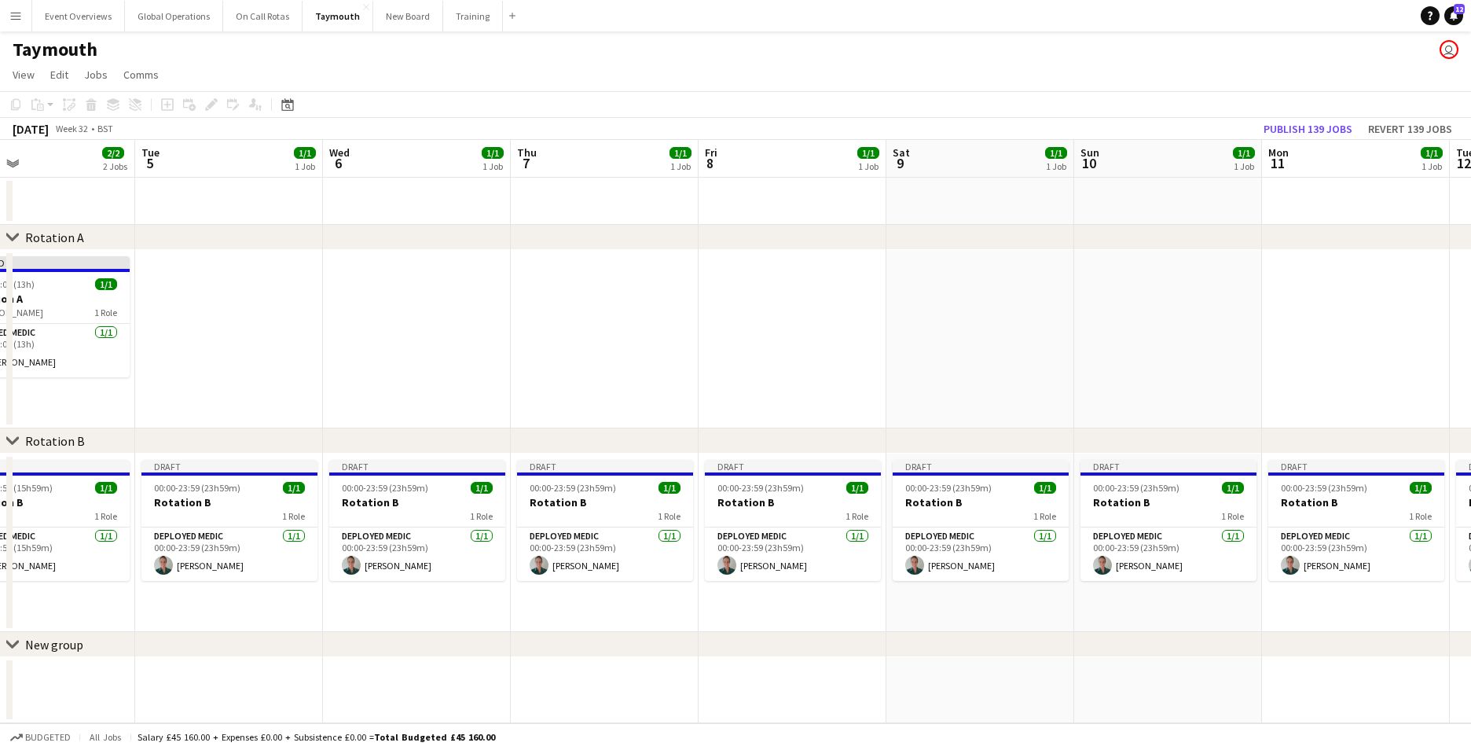
drag, startPoint x: 1180, startPoint y: 670, endPoint x: 867, endPoint y: 687, distance: 313.9
click at [867, 687] on app-calendar-viewport "Fri 1 1/1 1 Job Sat 2 1/1 1 Job Sun 3 1/1 1 Job Mon 4 2/2 2 Jobs Tue 5 1/1 1 Jo…" at bounding box center [735, 431] width 1471 height 583
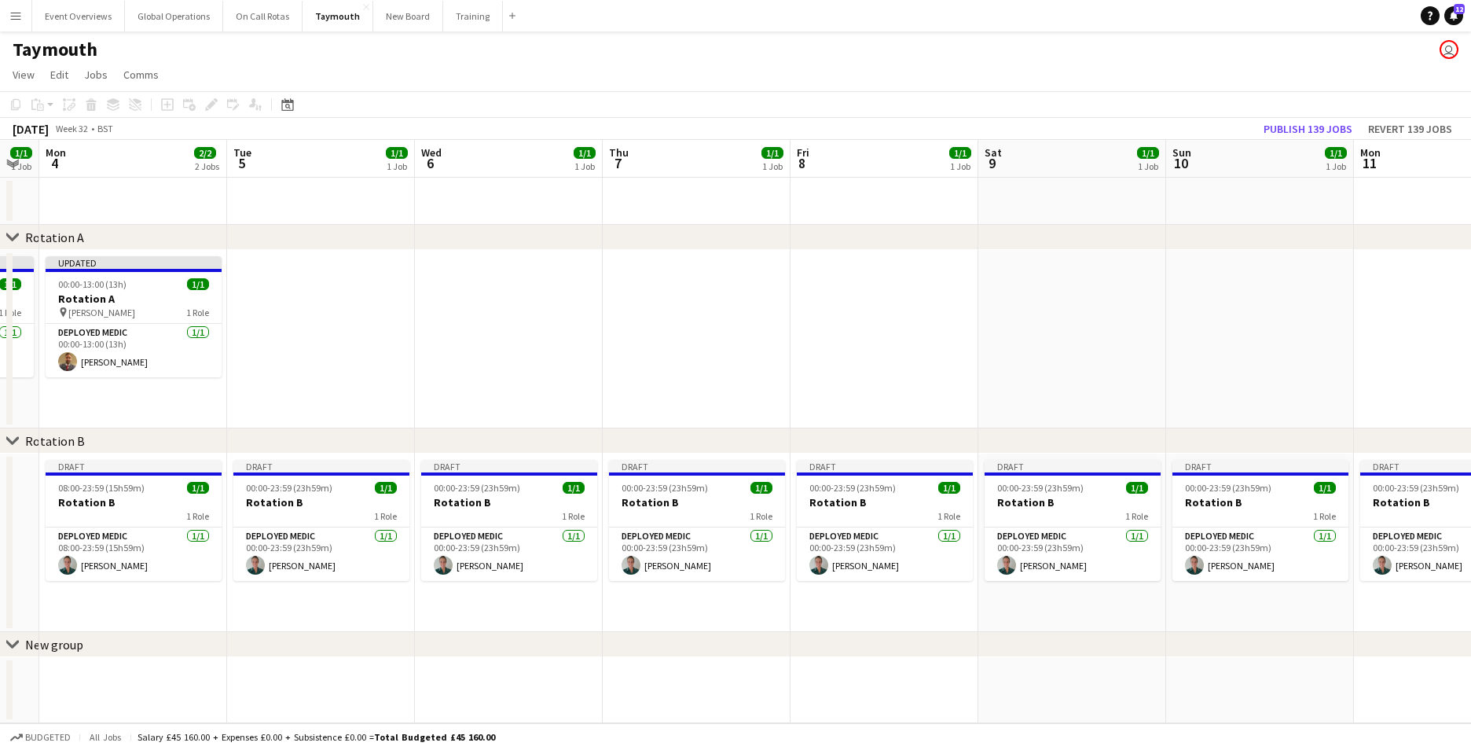
drag, startPoint x: 1057, startPoint y: 674, endPoint x: 838, endPoint y: 671, distance: 219.2
click at [838, 671] on app-calendar-viewport "Fri 1 1/1 1 Job Sat 2 1/1 1 Job Sun 3 1/1 1 Job Mon 4 2/2 2 Jobs Tue 5 1/1 1 Jo…" at bounding box center [735, 431] width 1471 height 583
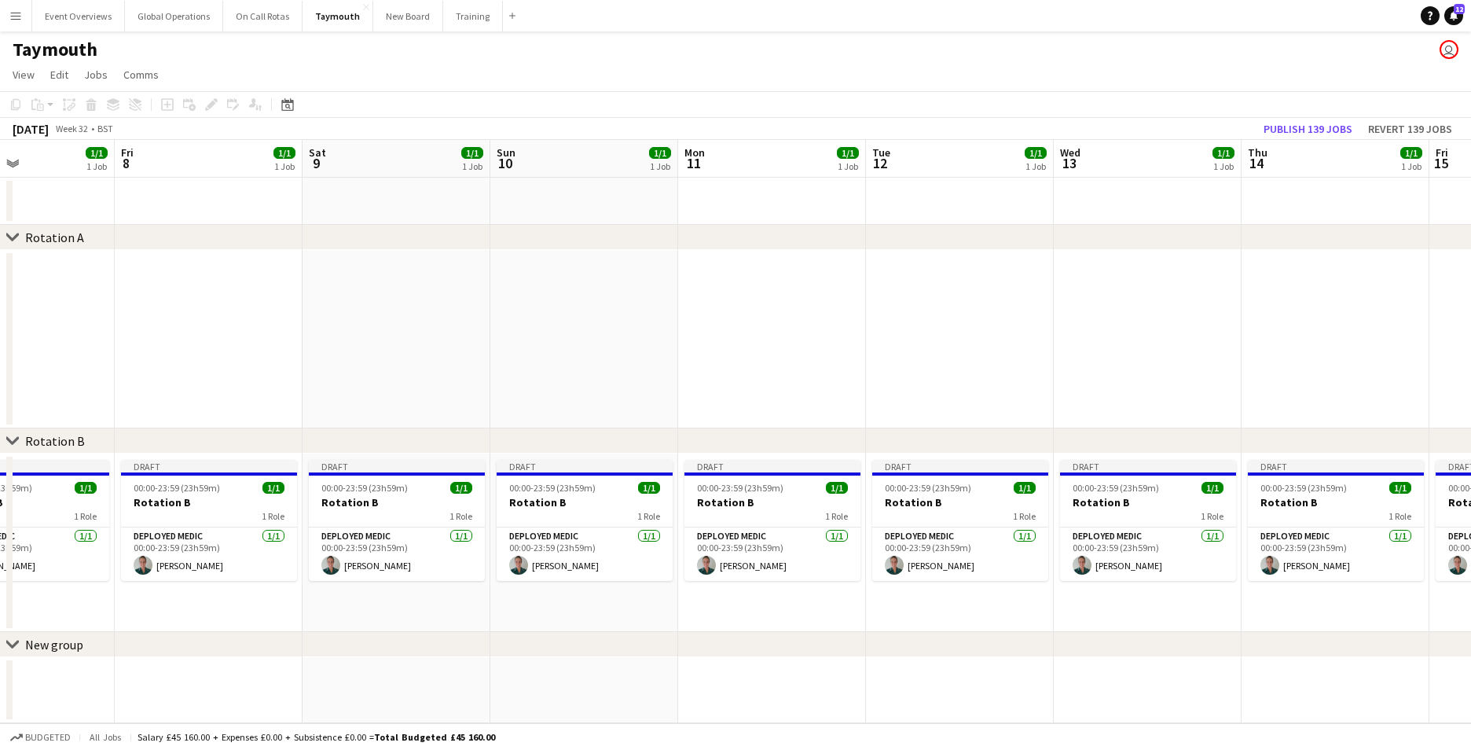
drag, startPoint x: 846, startPoint y: 677, endPoint x: 815, endPoint y: 677, distance: 31.4
click at [810, 677] on app-calendar-viewport "Mon 4 2/2 2 Jobs Tue 5 1/1 1 Job Wed 6 1/1 1 Job Thu 7 1/1 1 Job Fri 8 1/1 1 Jo…" at bounding box center [735, 431] width 1471 height 583
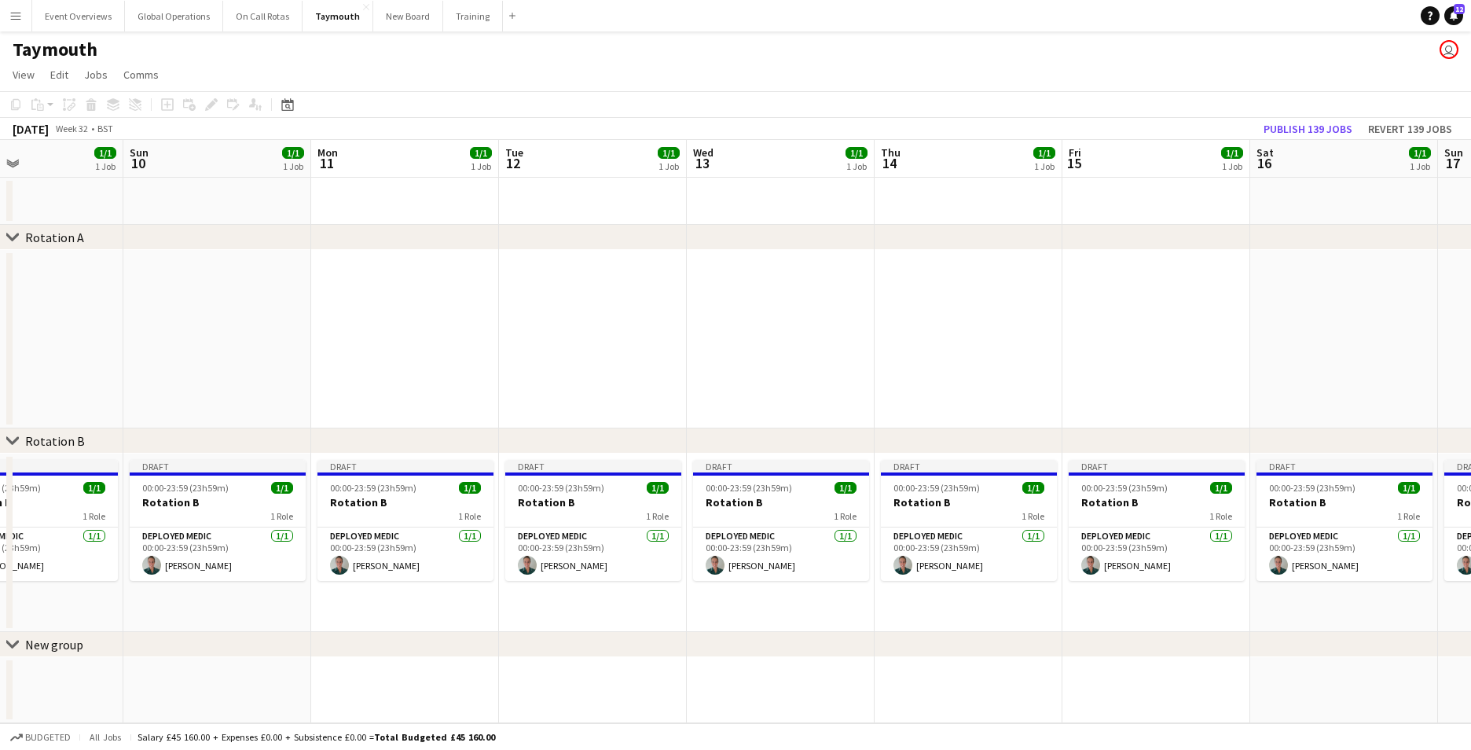
drag, startPoint x: 1084, startPoint y: 682, endPoint x: 830, endPoint y: 689, distance: 254.7
click at [831, 689] on app-calendar-viewport "Thu 7 1/1 1 Job Fri 8 1/1 1 Job Sat 9 1/1 1 Job Sun 10 1/1 1 Job Mon 11 1/1 1 J…" at bounding box center [735, 431] width 1471 height 583
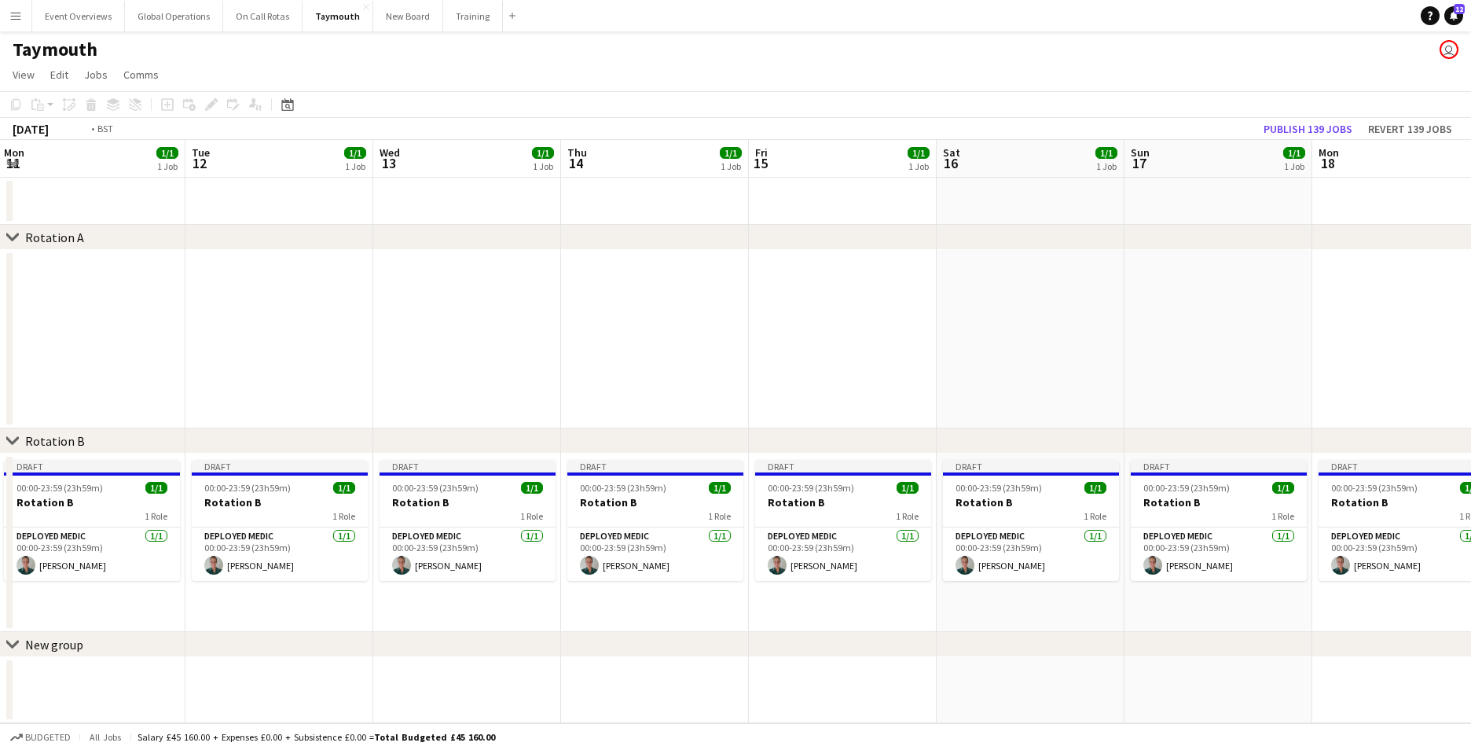
drag, startPoint x: 1172, startPoint y: 679, endPoint x: 925, endPoint y: 695, distance: 247.2
click at [820, 695] on app-calendar-viewport "Fri 8 1/1 1 Job Sat 9 1/1 1 Job Sun 10 1/1 1 Job Mon 11 1/1 1 Job Tue 12 1/1 1 …" at bounding box center [735, 431] width 1471 height 583
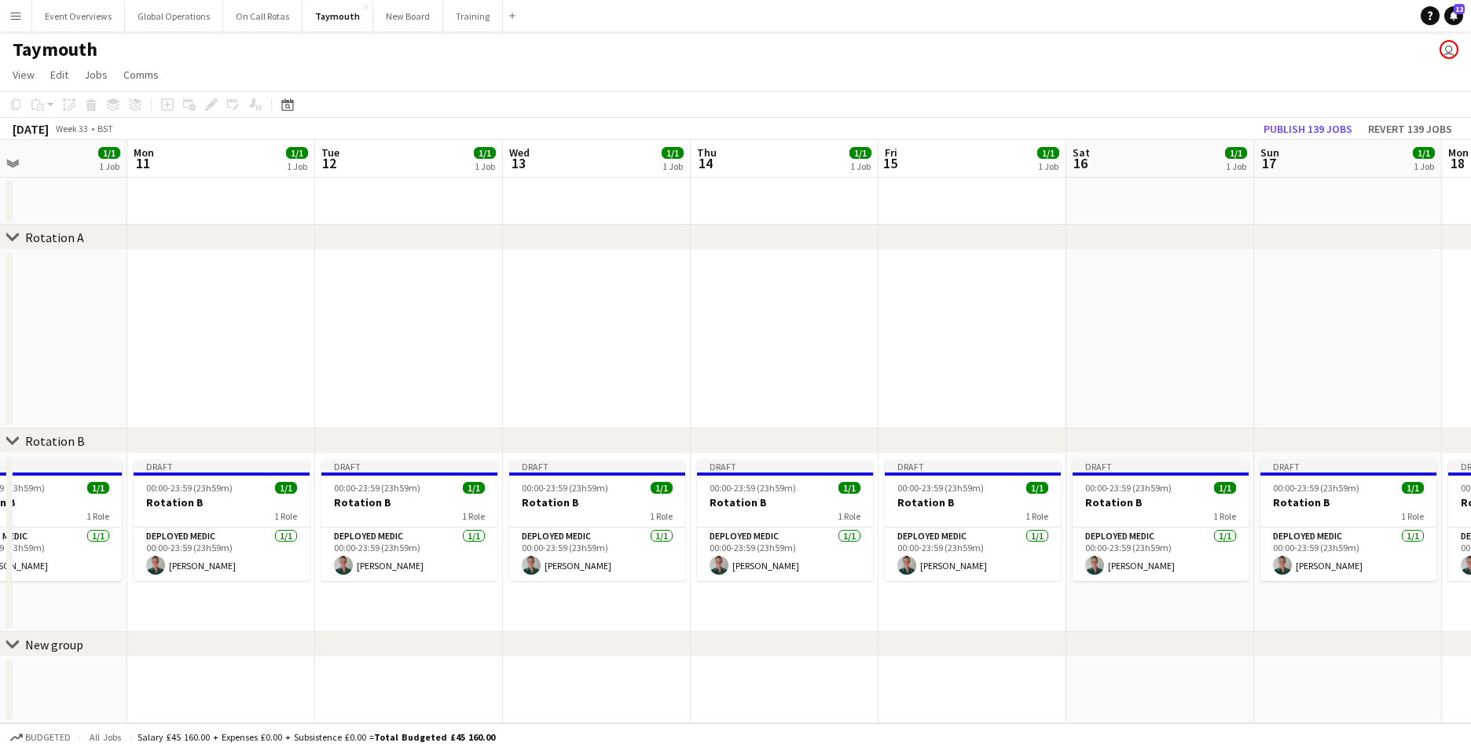
drag, startPoint x: 1113, startPoint y: 684, endPoint x: 803, endPoint y: 702, distance: 310.1
click at [803, 702] on app-calendar-viewport "Fri 8 1/1 1 Job Sat 9 1/1 1 Job Sun 10 1/1 1 Job Mon 11 1/1 1 Job Tue 12 1/1 1 …" at bounding box center [735, 431] width 1471 height 583
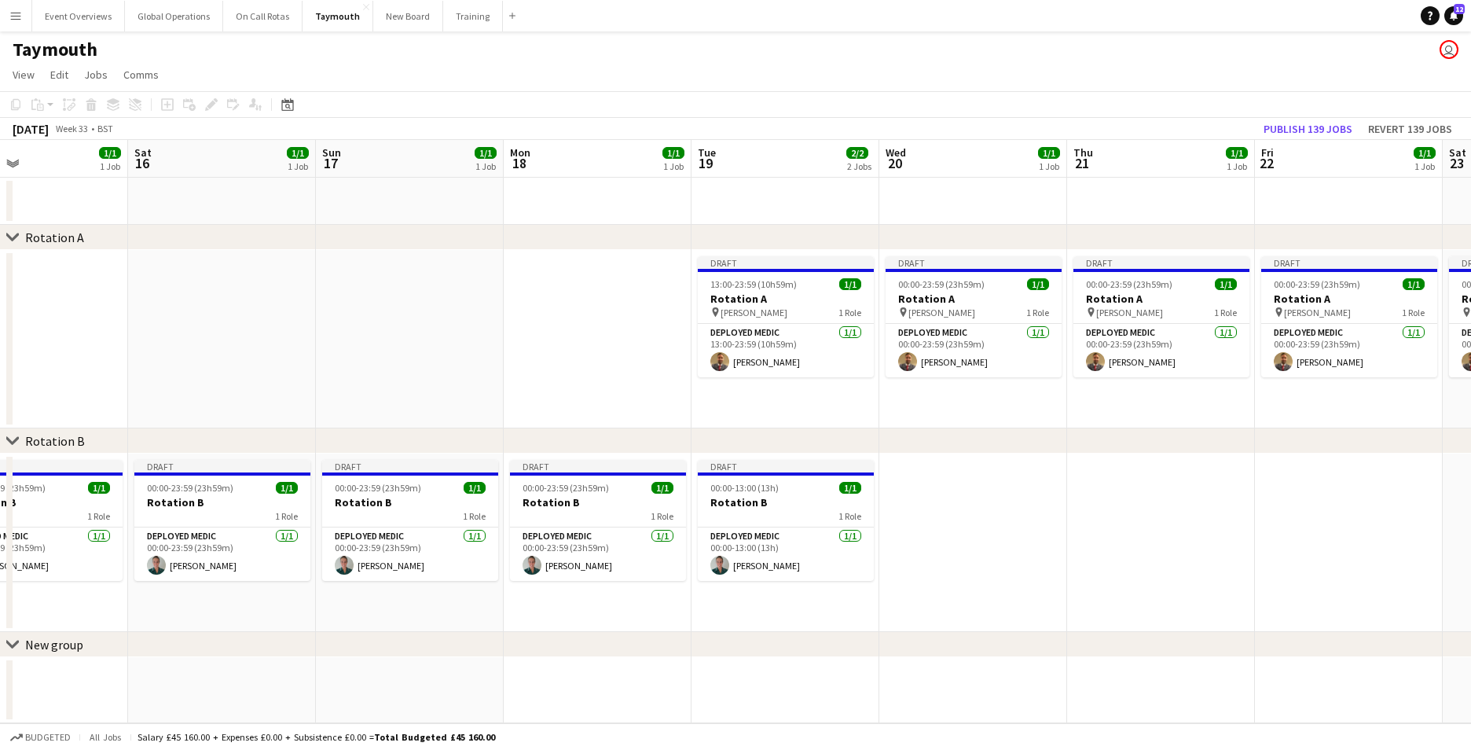
scroll to position [0, 559]
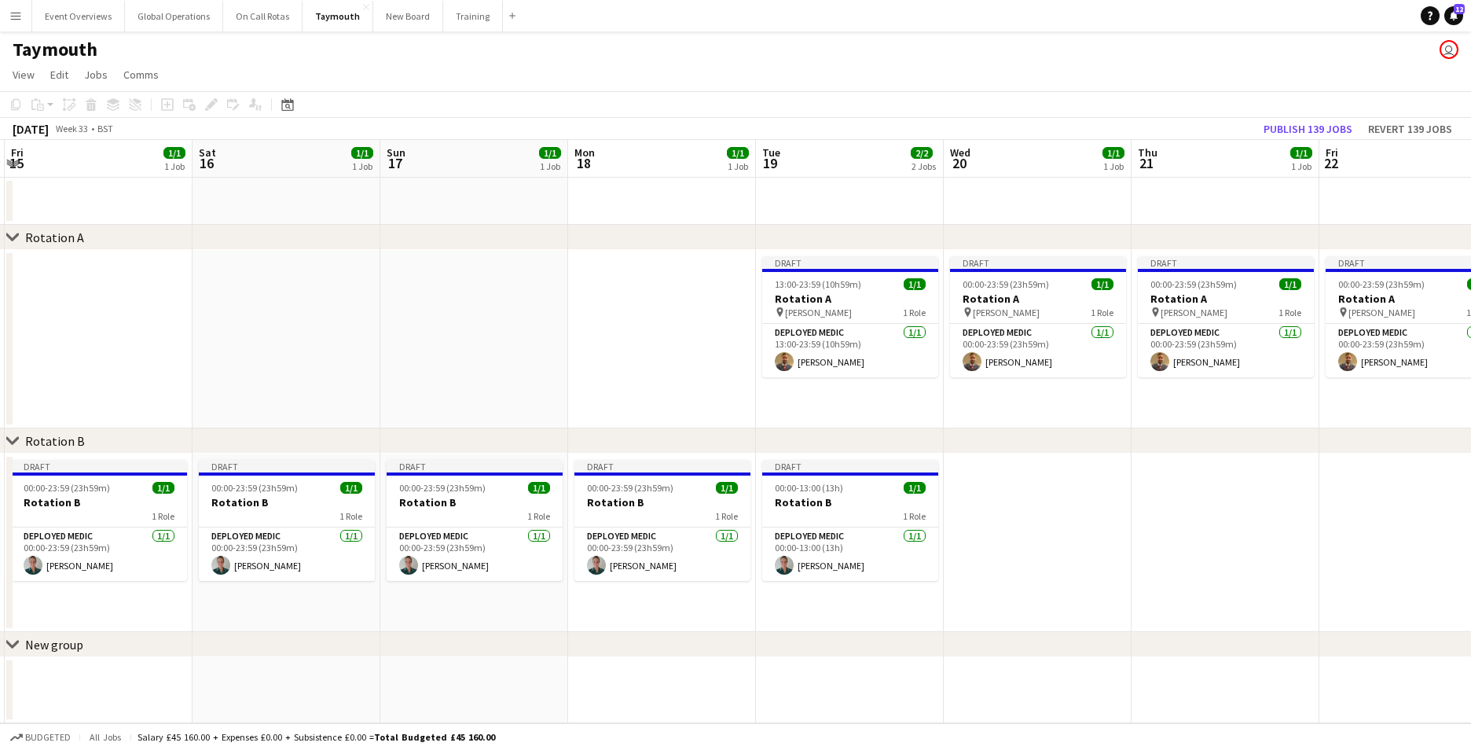
drag, startPoint x: 904, startPoint y: 710, endPoint x: 824, endPoint y: 713, distance: 79.4
click at [824, 713] on app-calendar-viewport "Tue 12 1/1 1 Job Wed 13 1/1 1 Job Thu 14 1/1 1 Job Fri 15 1/1 1 Job Sat 16 1/1 …" at bounding box center [735, 431] width 1471 height 583
